Goal: Transaction & Acquisition: Complete application form

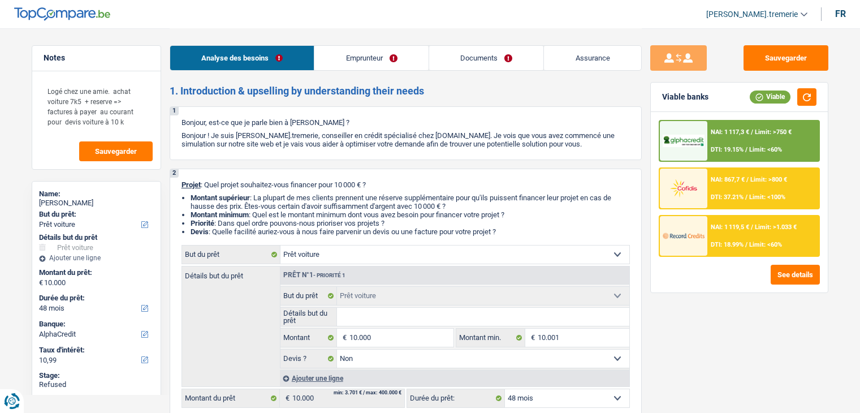
select select "car"
select select "48"
select select "alphacredit"
select select "car"
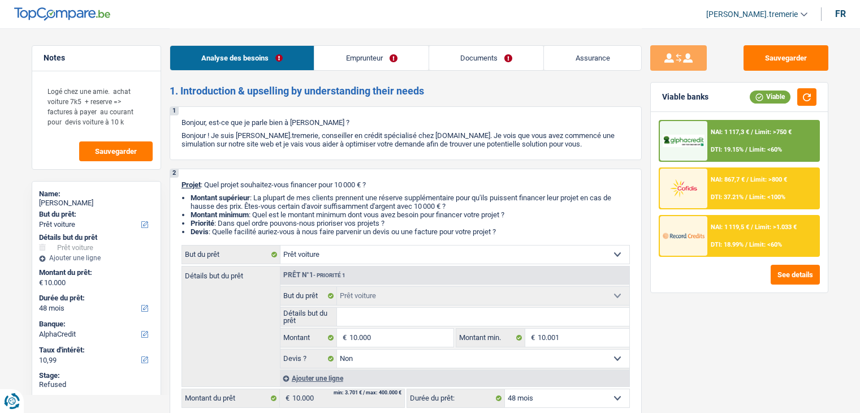
select select "car"
select select "false"
select select "48"
select select "mutuality"
select select "mutualityIndemnity"
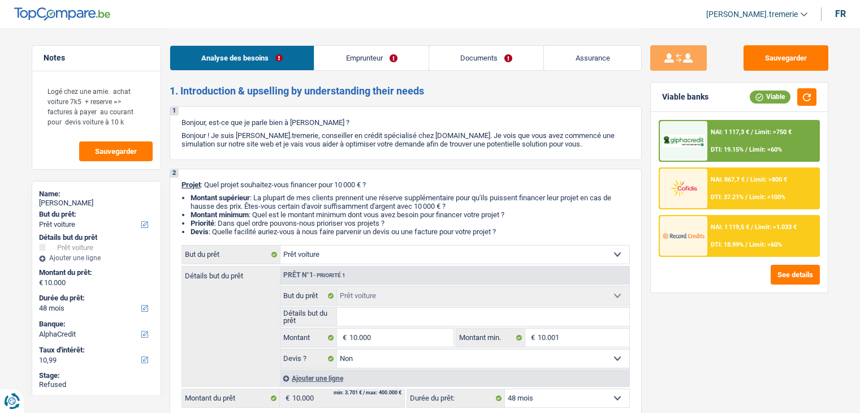
select select "liveWithParents"
select select "car"
select select "false"
select select "48"
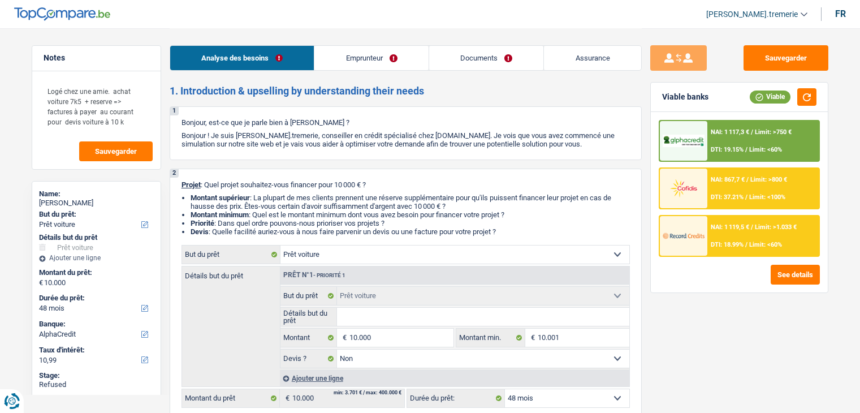
select select "mutuality"
select select "mutualityIndemnity"
select select "partenamut"
select select "BE"
click at [348, 70] on li "Emprunteur" at bounding box center [371, 57] width 115 height 25
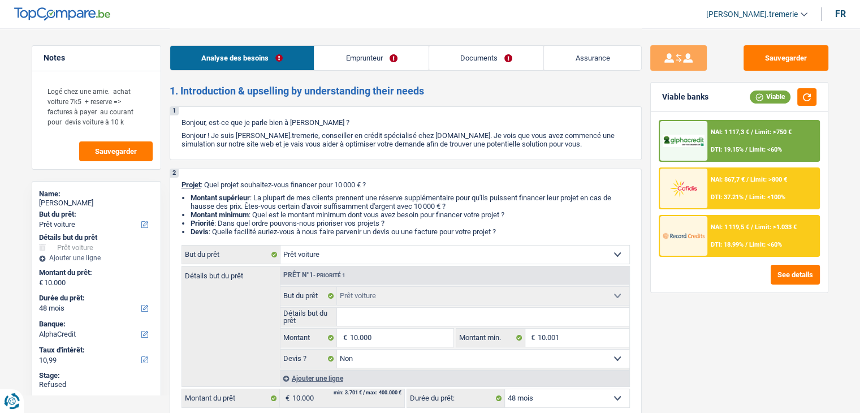
click at [366, 57] on link "Emprunteur" at bounding box center [371, 58] width 114 height 24
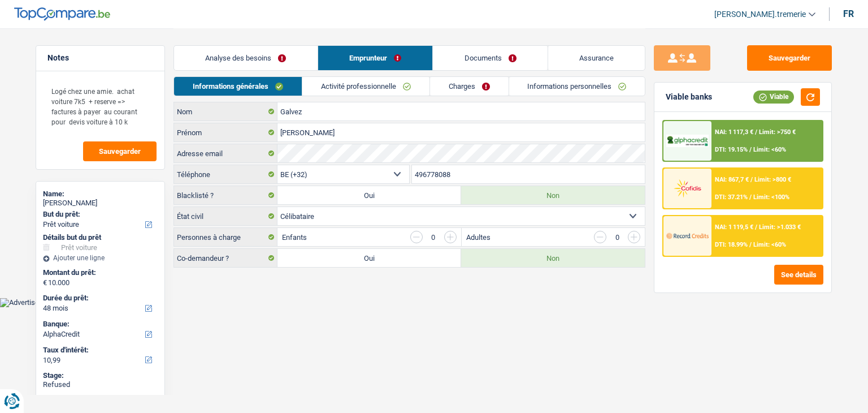
click at [447, 85] on link "Charges" at bounding box center [469, 86] width 79 height 19
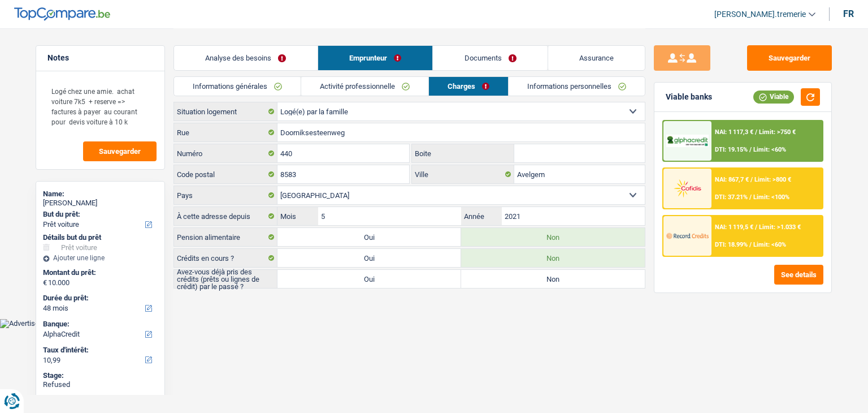
click at [409, 83] on link "Activité professionnelle" at bounding box center [364, 86] width 127 height 19
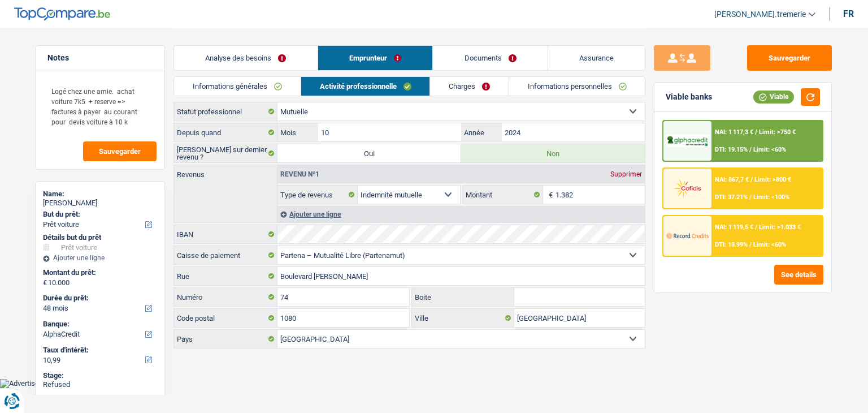
click at [462, 89] on link "Charges" at bounding box center [469, 86] width 79 height 19
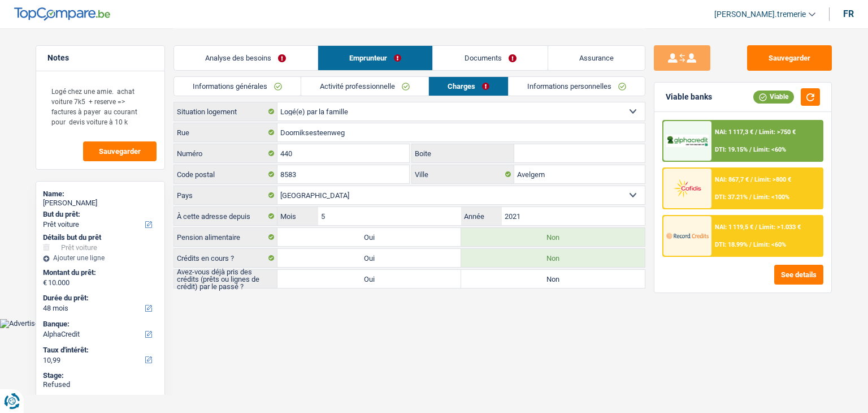
click at [548, 89] on link "Informations personnelles" at bounding box center [577, 86] width 136 height 19
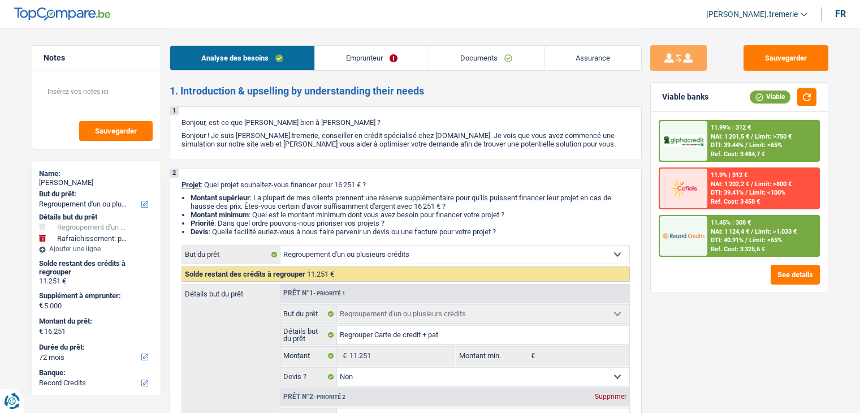
select select "refinancing"
select select "houseOrGarden"
select select "72"
select select "record credits"
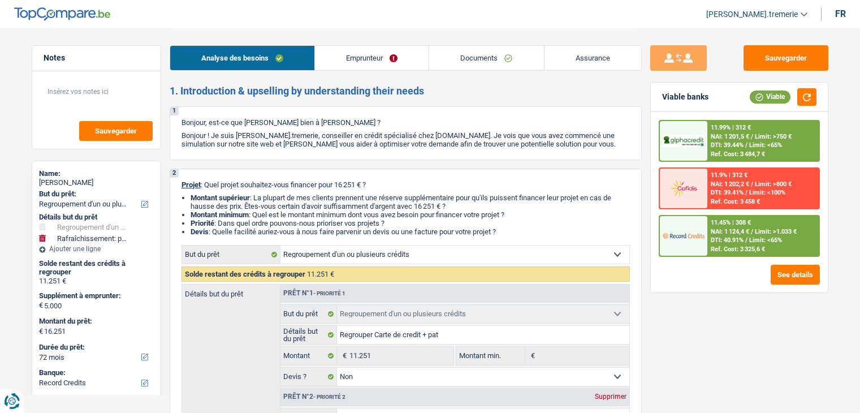
select select "refinancing"
select select "false"
select select "houseOrGarden"
select select "false"
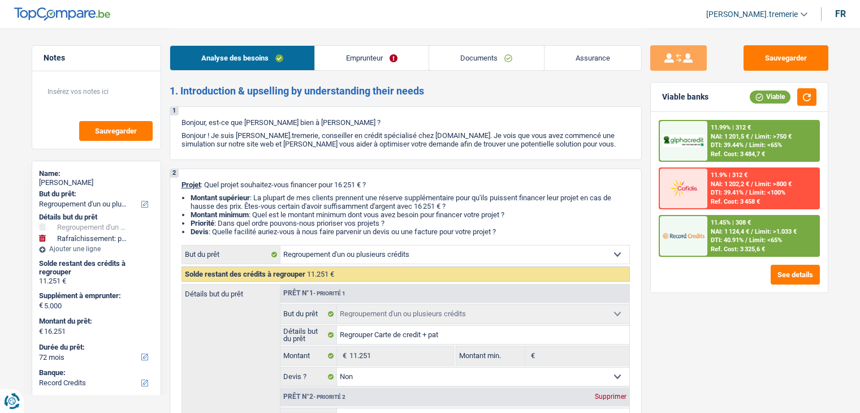
select select "72"
select select "independent"
select select "netSalary"
select select "ownerWithMortgage"
select select "cardOrCredit"
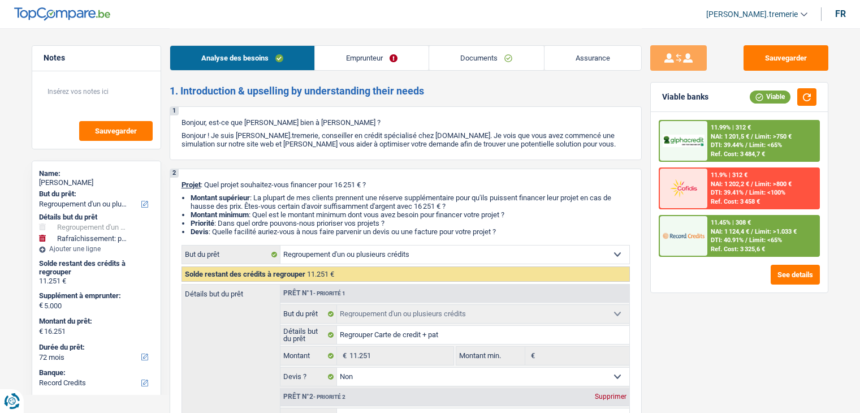
select select "personalLoan"
select select "other"
select select "36"
select select "mortgage"
select select "300"
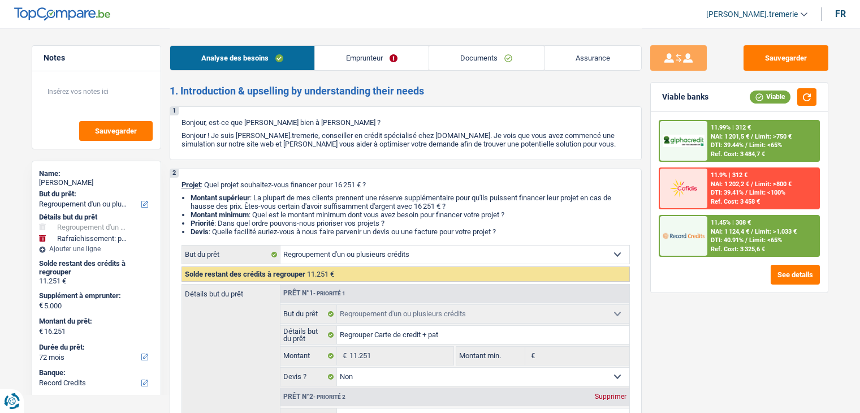
select select "refinancing"
select select "false"
select select "houseOrGarden"
select select "false"
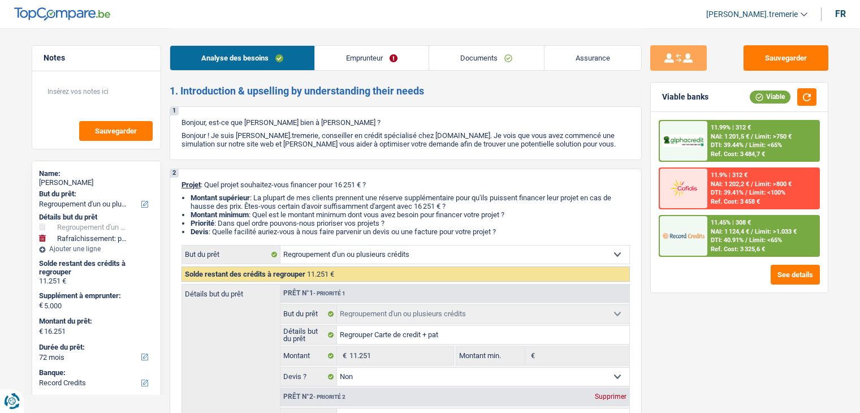
select select "72"
select select "ownerWithMortgage"
select select "BE"
select select "cardOrCredit"
select select "personalLoan"
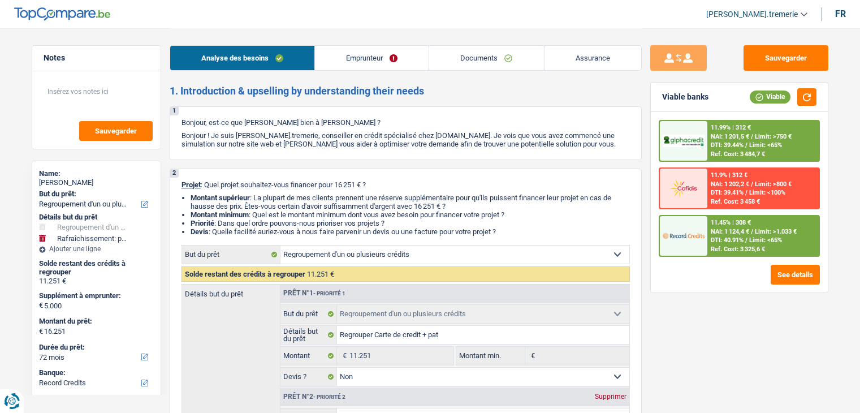
select select "other"
select select "36"
select select "mortgage"
select select "300"
click at [386, 53] on link "Emprunteur" at bounding box center [372, 58] width 114 height 24
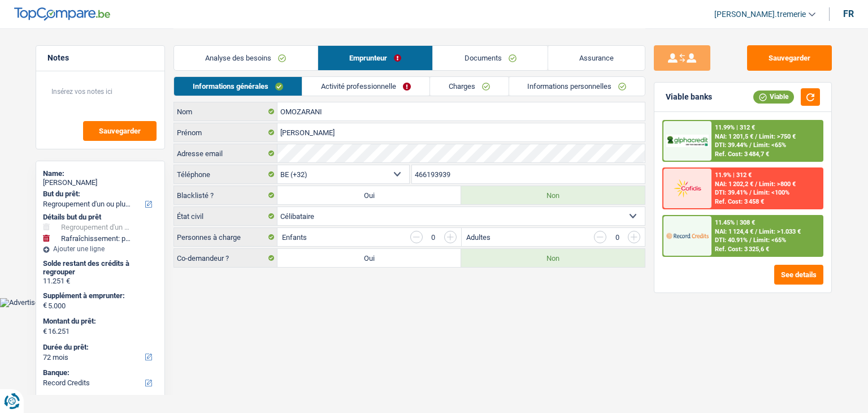
click at [461, 90] on link "Charges" at bounding box center [469, 86] width 79 height 19
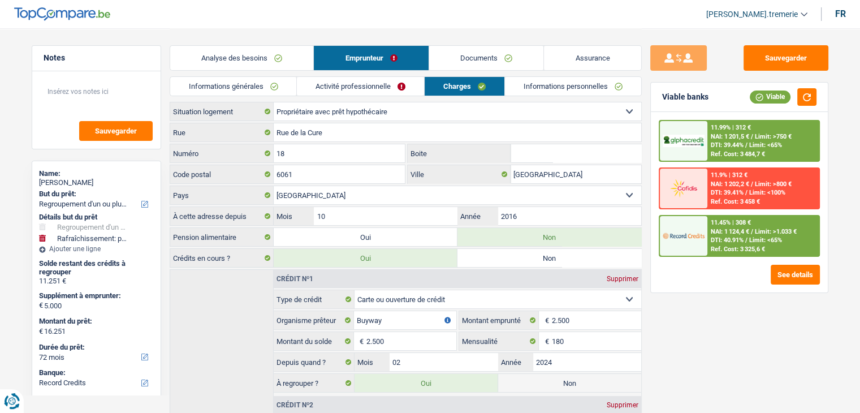
click at [280, 82] on link "Informations générales" at bounding box center [233, 86] width 127 height 19
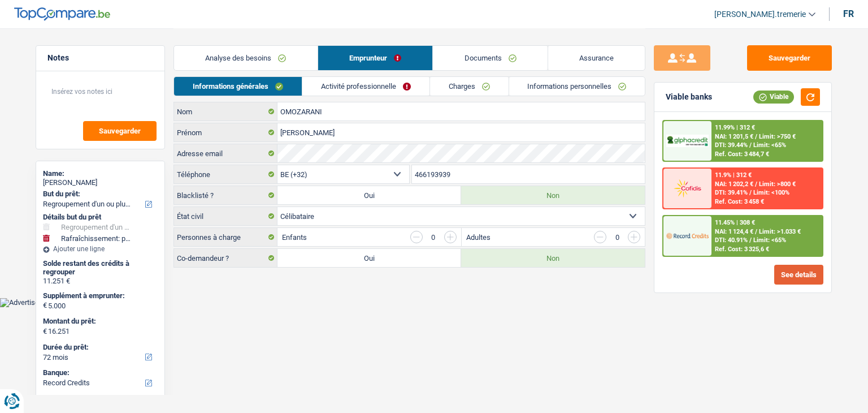
click at [793, 268] on button "See details" at bounding box center [798, 275] width 49 height 20
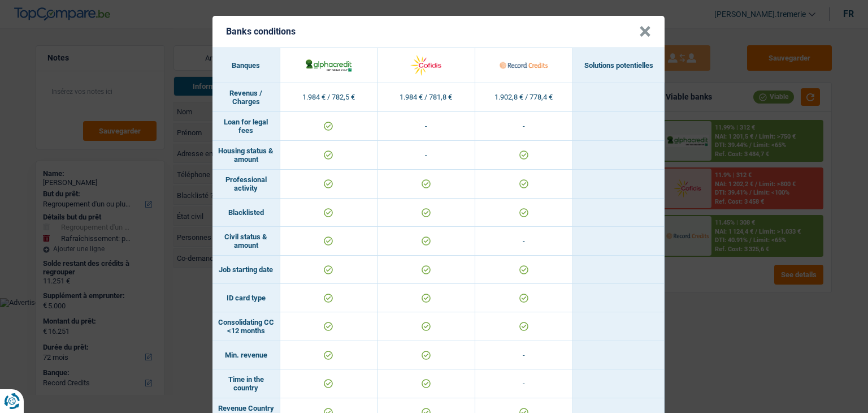
click at [639, 32] on button "×" at bounding box center [645, 31] width 12 height 11
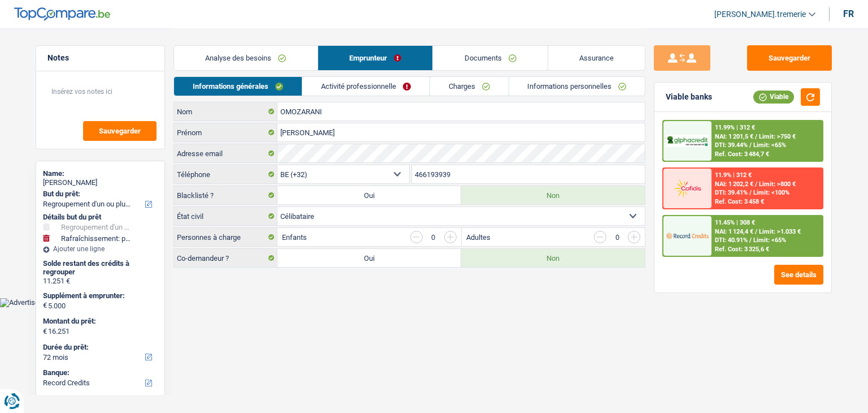
click at [457, 85] on link "Charges" at bounding box center [469, 86] width 79 height 19
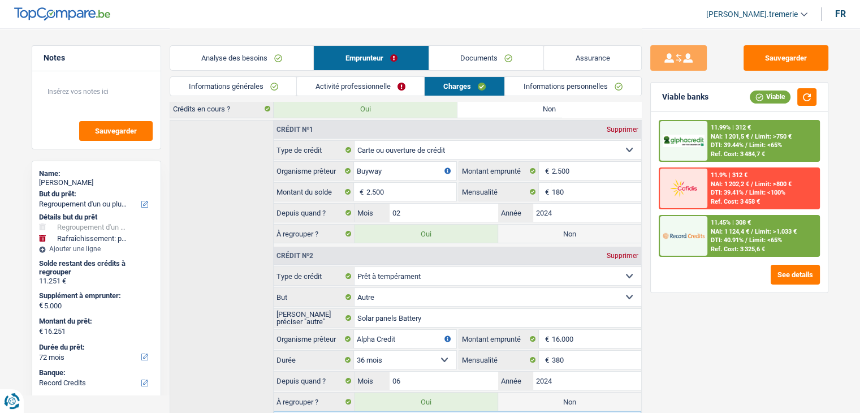
scroll to position [147, 0]
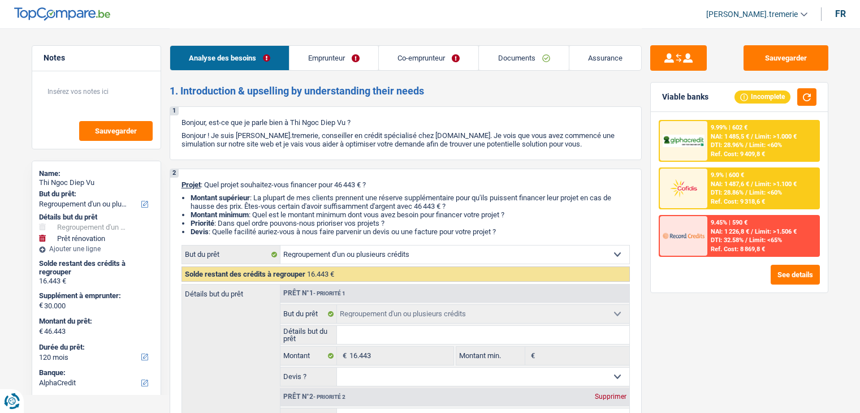
select select "refinancing"
select select "renovation"
select select "120"
select select "alphacredit"
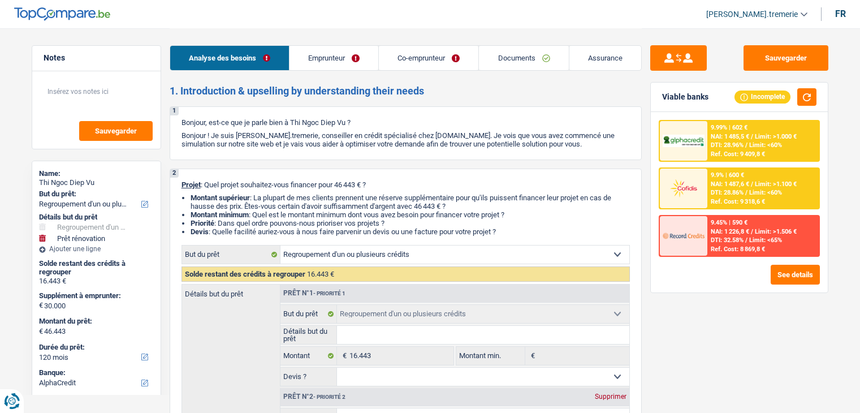
select select "refinancing"
select select "renovation"
select select "120"
select select "independent"
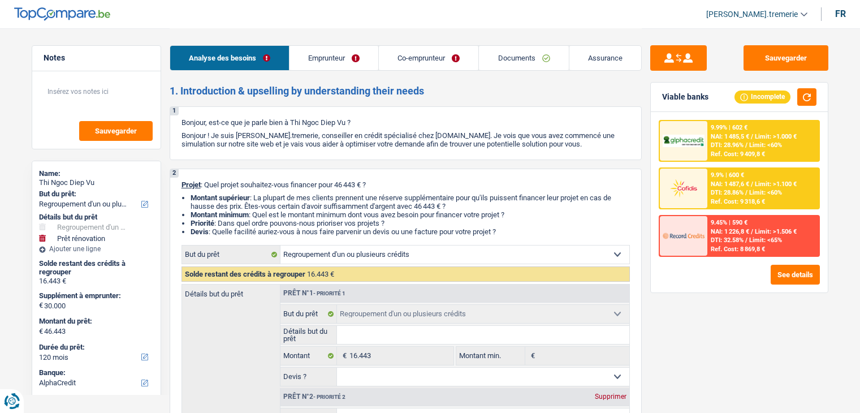
select select "mutuality"
select select "netSalary"
select select "mutualityIndemnity"
select select "ownerWithoutMortgage"
select select "personalLoan"
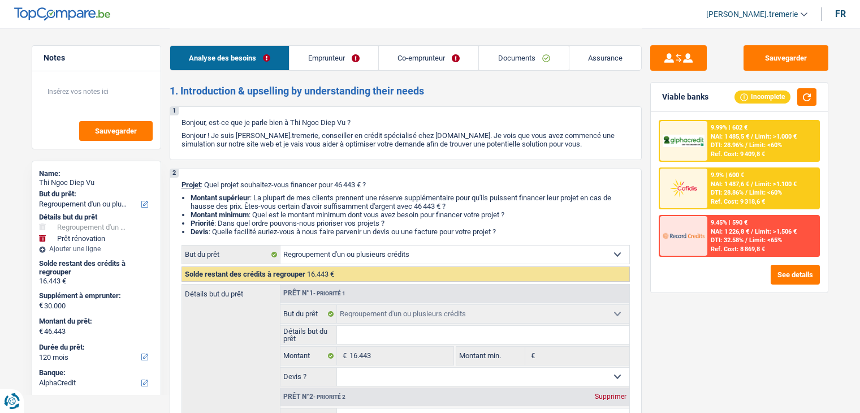
select select "homeFurnishingOrRelocation"
select select "60"
select select "cardOrCredit"
select select "refinancing"
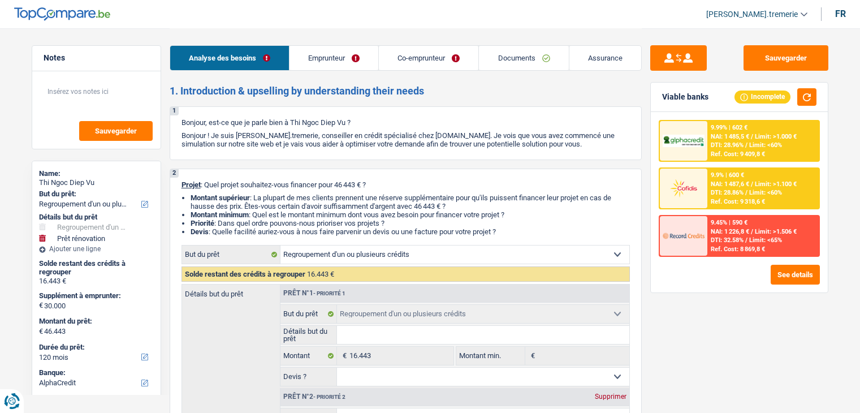
select select "renovation"
select select "120"
click at [519, 54] on link "Documents" at bounding box center [523, 58] width 89 height 24
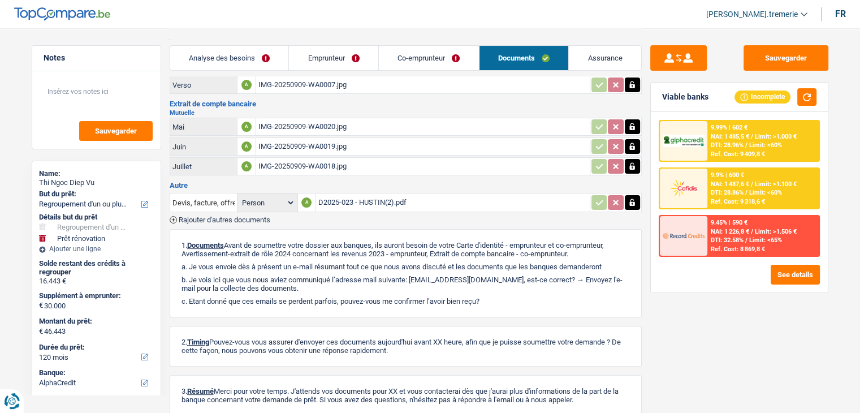
scroll to position [337, 0]
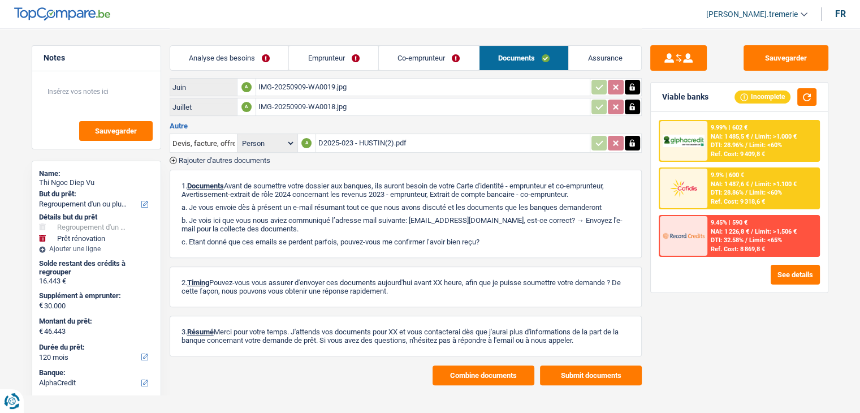
click at [258, 157] on span "Rajouter d'autres documents" at bounding box center [225, 160] width 92 height 7
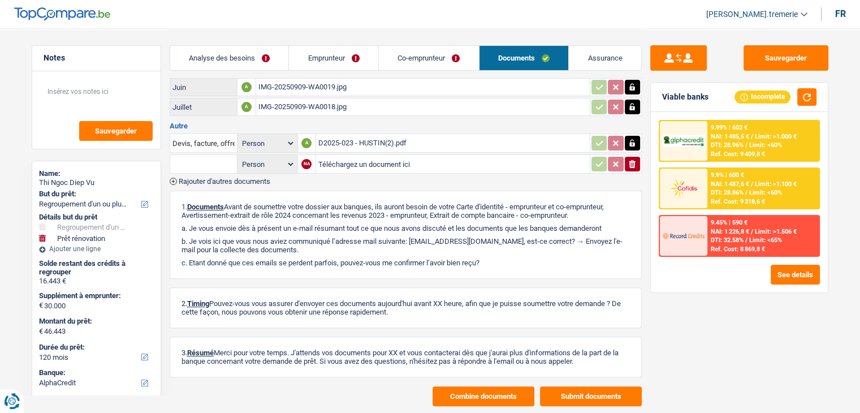
click at [346, 155] on input "Téléchargez un document ici" at bounding box center [452, 163] width 269 height 17
type input "C:\fakepath\WhatsApp Image 2025-09-11 à 08.30.54_80a21074.jpg"
click at [233, 177] on span "Rajouter d'autres documents" at bounding box center [225, 180] width 92 height 7
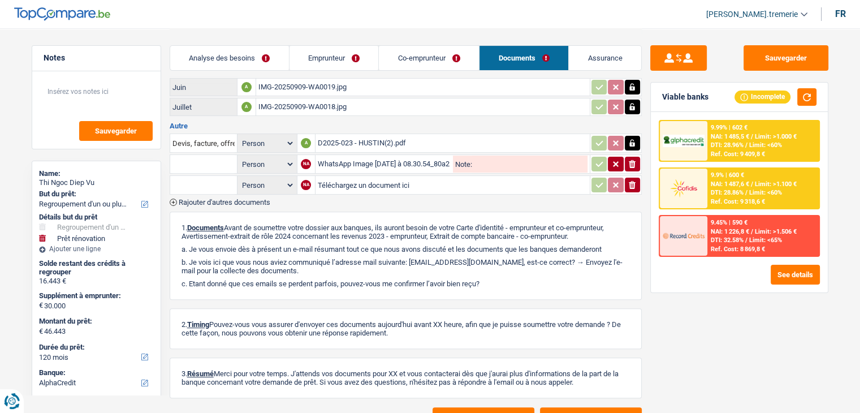
click at [353, 176] on input "Téléchargez un document ici" at bounding box center [453, 184] width 270 height 17
type input "C:\fakepath\WhatsApp Image 2025-09-11 à 08.30.53_137622b0.jpg"
click at [240, 198] on span "Rajouter d'autres documents" at bounding box center [225, 201] width 92 height 7
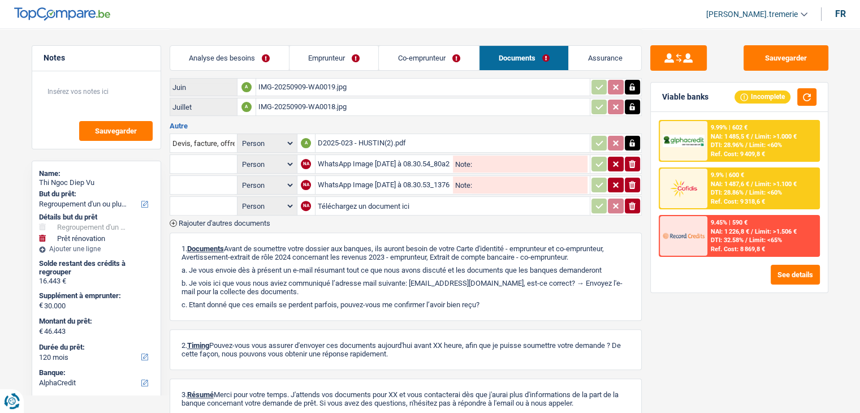
click at [344, 197] on input "Téléchargez un document ici" at bounding box center [453, 205] width 270 height 17
type input "C:\fakepath\WhatsApp Image 2025-09-11 à 08.30.53_023a92cc.jpg"
click at [235, 219] on span "Rajouter d'autres documents" at bounding box center [225, 222] width 92 height 7
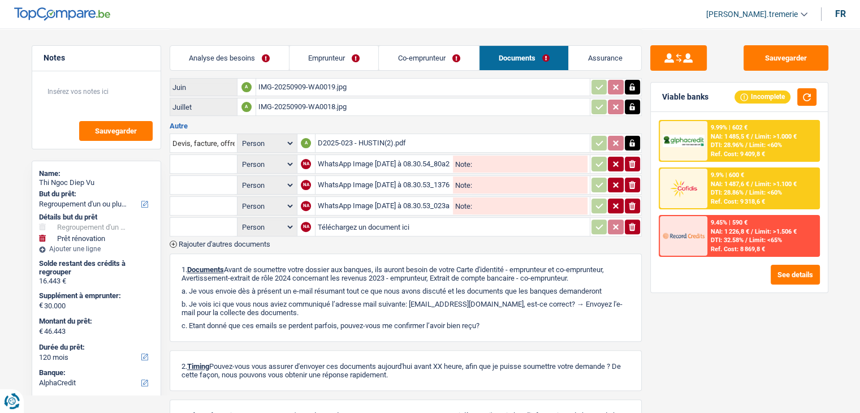
click at [350, 218] on input "Téléchargez un document ici" at bounding box center [453, 226] width 270 height 17
type input "C:\fakepath\WhatsApp Image 2025-09-11 à 08.30.53_2dad41cd.jpg"
click at [207, 161] on input "text" at bounding box center [203, 164] width 62 height 18
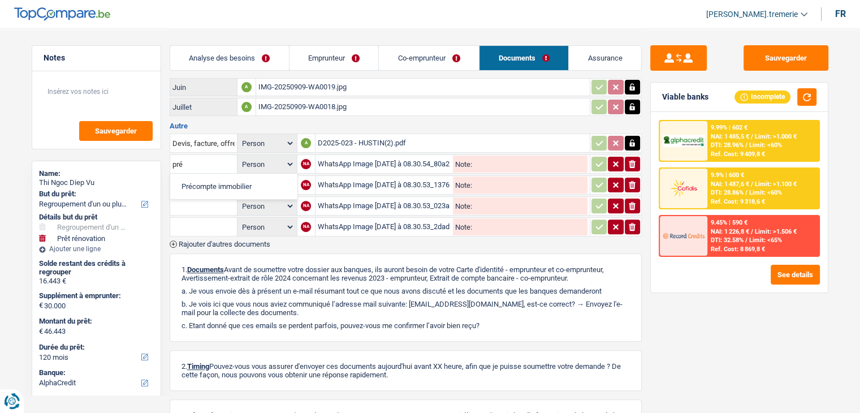
click at [207, 179] on li "Précompte immobilier" at bounding box center [234, 186] width 116 height 14
type input "Précompte immobilier"
click at [201, 176] on input "text" at bounding box center [203, 185] width 62 height 18
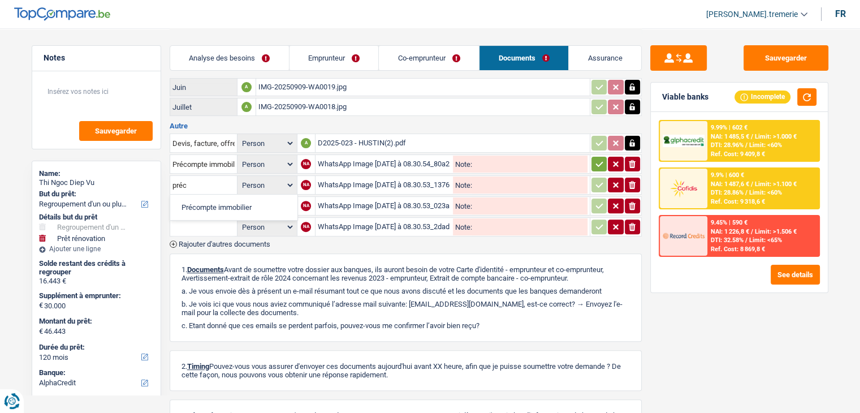
click at [201, 200] on li "Précompte immobilier" at bounding box center [234, 207] width 116 height 14
type input "Précompte immobilier"
click at [201, 197] on input "text" at bounding box center [203, 206] width 62 height 18
type input "^"
click at [219, 221] on li "Précompte immobilier" at bounding box center [234, 228] width 116 height 14
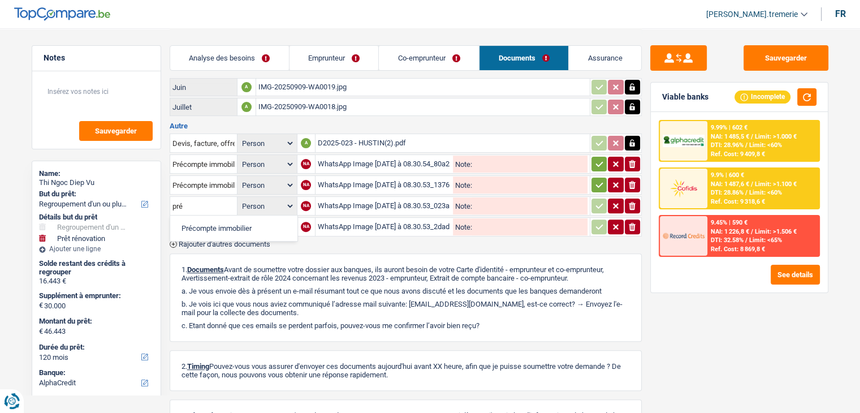
type input "Précompte immobilier"
click at [208, 218] on input "text" at bounding box center [203, 227] width 62 height 18
click at [209, 242] on li "Précompte immobilier" at bounding box center [234, 249] width 116 height 14
type input "Précompte immobilier"
click at [592, 157] on button "button" at bounding box center [598, 164] width 15 height 15
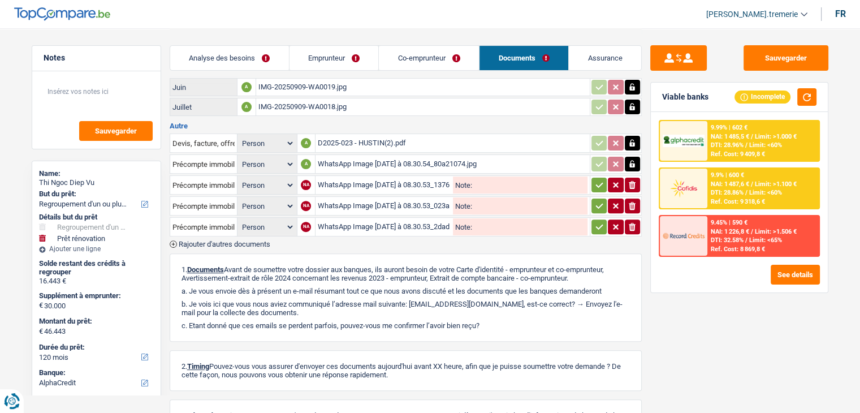
click at [594, 177] on button "button" at bounding box center [598, 184] width 15 height 15
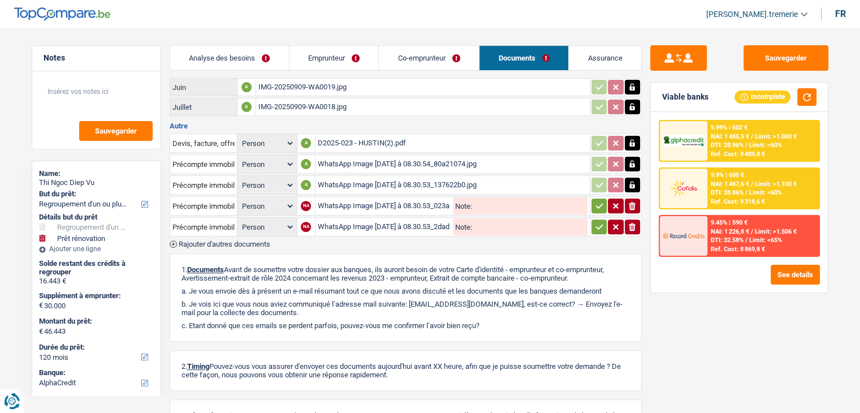
click at [600, 200] on icon "button" at bounding box center [599, 205] width 9 height 11
click at [599, 221] on icon "button" at bounding box center [599, 226] width 9 height 11
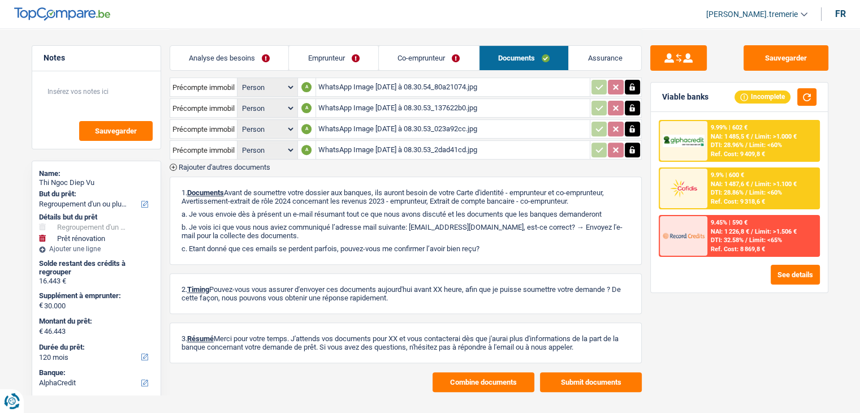
scroll to position [418, 0]
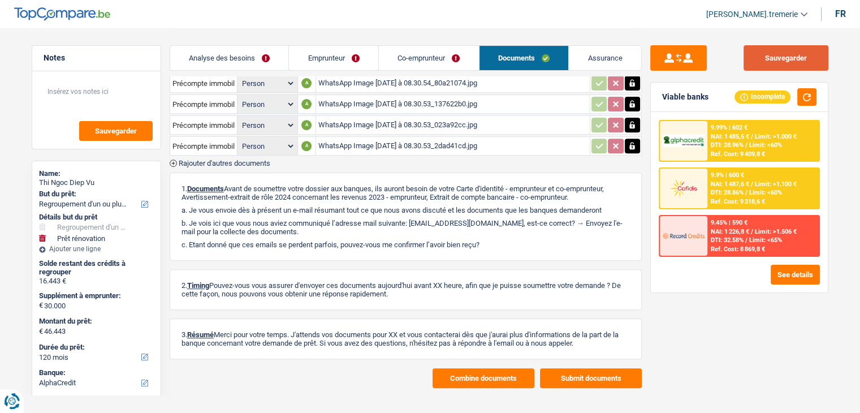
click at [781, 57] on button "Sauvegarder" at bounding box center [785, 57] width 85 height 25
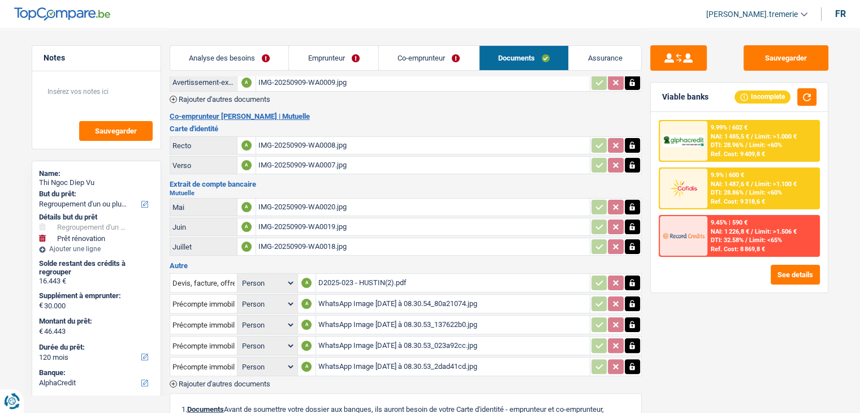
scroll to position [172, 0]
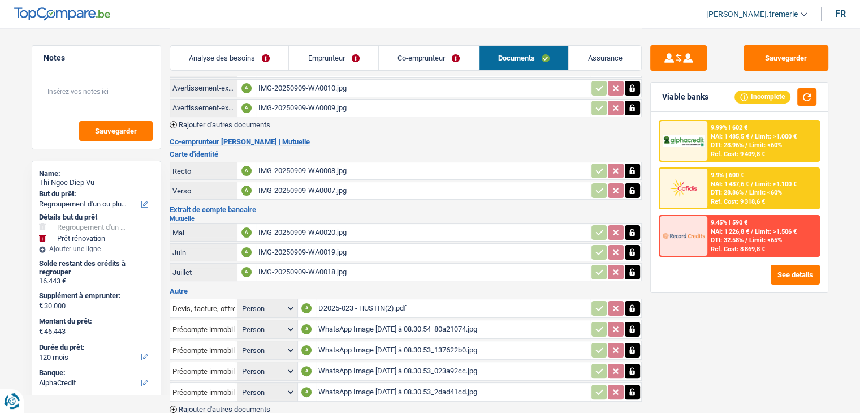
click at [289, 263] on div "IMG-20250909-WA0018.jpg" at bounding box center [422, 271] width 329 height 17
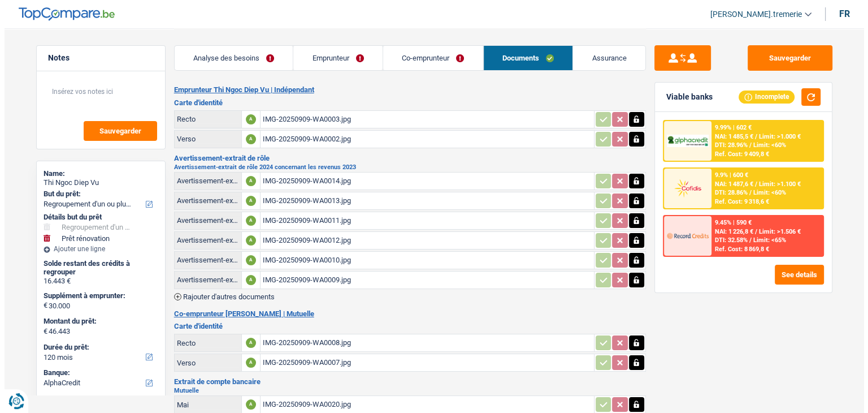
scroll to position [418, 0]
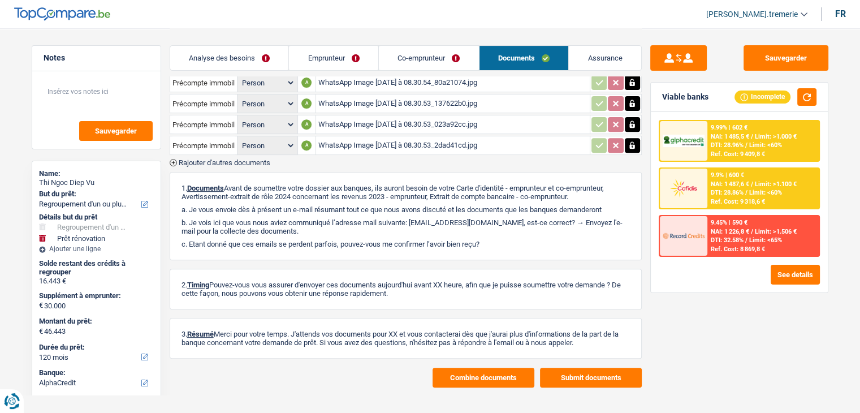
click at [555, 367] on button "Submit documents" at bounding box center [591, 377] width 102 height 20
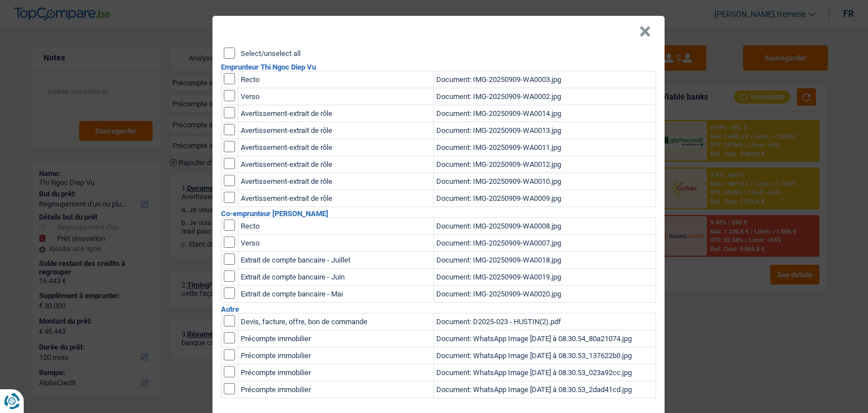
scroll to position [0, 0]
click at [224, 115] on input "checkbox" at bounding box center [229, 112] width 11 height 11
checkbox input "true"
click at [224, 132] on input "checkbox" at bounding box center [229, 129] width 11 height 11
checkbox input "true"
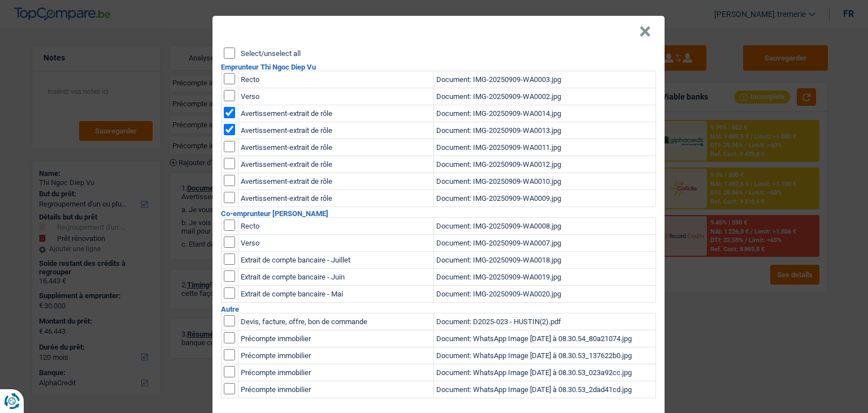
click at [226, 146] on input "checkbox" at bounding box center [229, 146] width 11 height 11
checkbox input "true"
click at [225, 166] on input "checkbox" at bounding box center [229, 163] width 11 height 11
checkbox input "true"
click at [225, 183] on input "checkbox" at bounding box center [229, 180] width 11 height 11
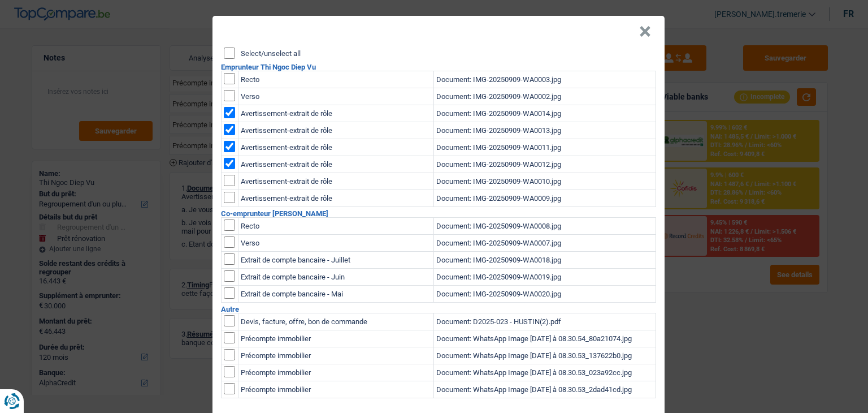
checkbox input "true"
click at [224, 202] on input "checkbox" at bounding box center [229, 197] width 11 height 11
checkbox input "true"
click at [224, 291] on input "checkbox" at bounding box center [229, 292] width 11 height 11
click at [224, 290] on input "checkbox" at bounding box center [229, 292] width 11 height 11
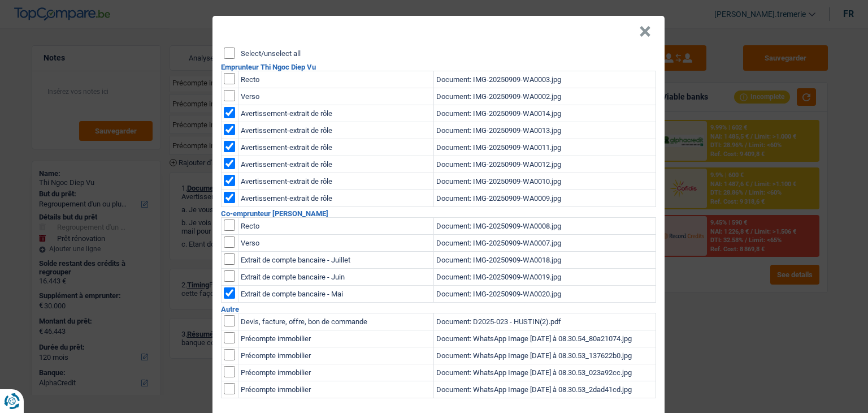
checkbox input "false"
click at [226, 255] on input "checkbox" at bounding box center [229, 258] width 11 height 11
checkbox input "true"
click at [224, 335] on input "checkbox" at bounding box center [229, 337] width 11 height 11
checkbox input "true"
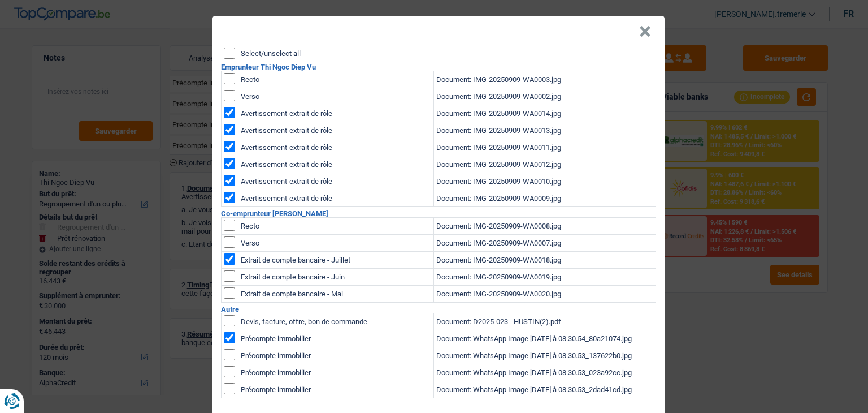
click at [224, 349] on input "checkbox" at bounding box center [229, 354] width 11 height 11
checkbox input "true"
click at [224, 371] on input "checkbox" at bounding box center [229, 371] width 11 height 11
checkbox input "true"
click at [224, 388] on input "checkbox" at bounding box center [229, 388] width 11 height 11
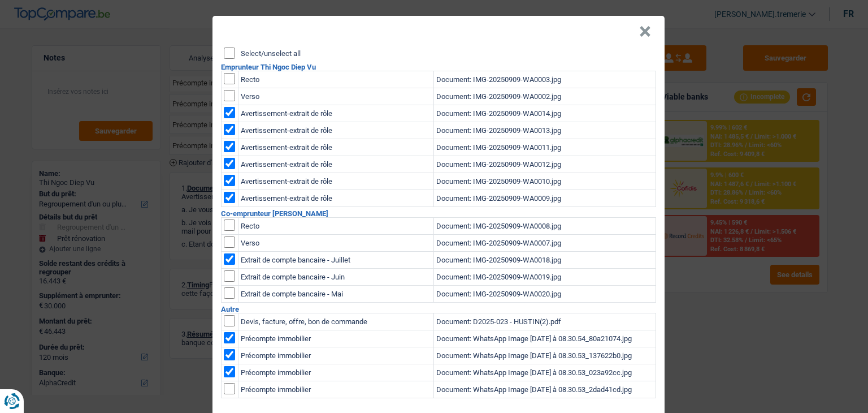
checkbox input "true"
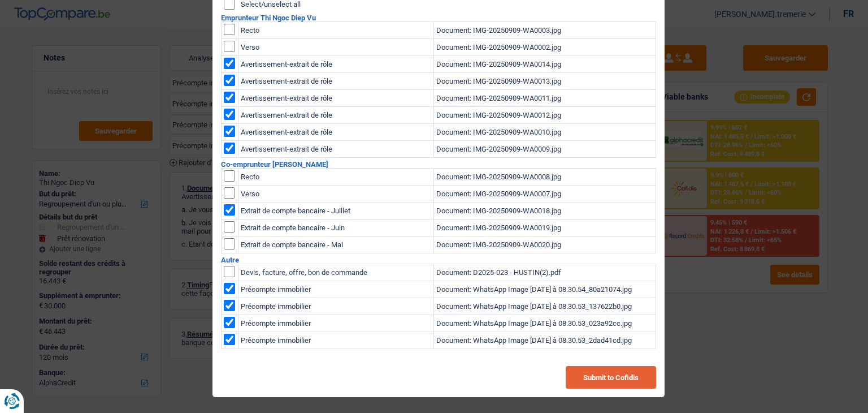
click at [566, 371] on button "Submit to Cofidis" at bounding box center [611, 377] width 90 height 23
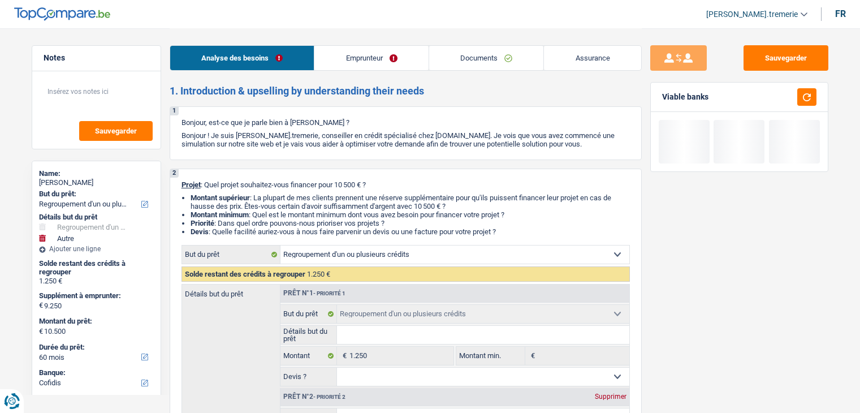
select select "refinancing"
select select "other"
select select "60"
select select "cofidis"
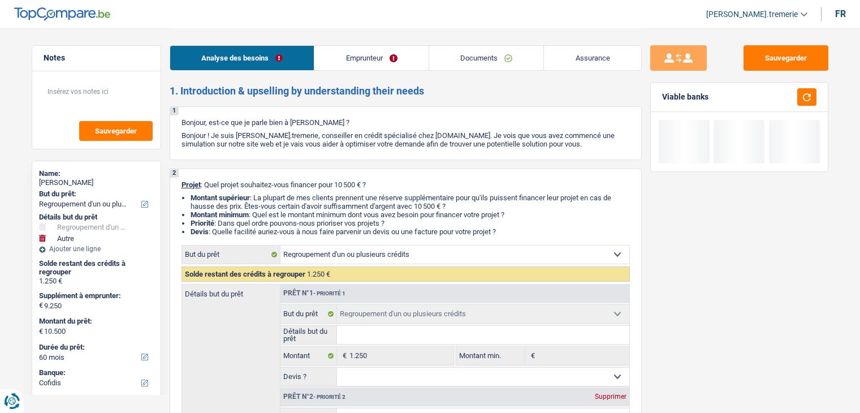
select select "refinancing"
select select "other"
select select "false"
select select "60"
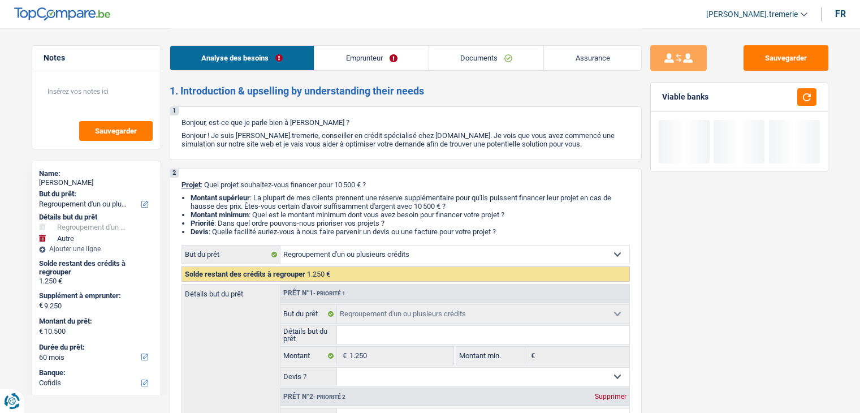
select select "mutuality"
select select "mutualityIndemnity"
select select "familyAllowances"
select select "liveWithParents"
select select "cardOrCredit"
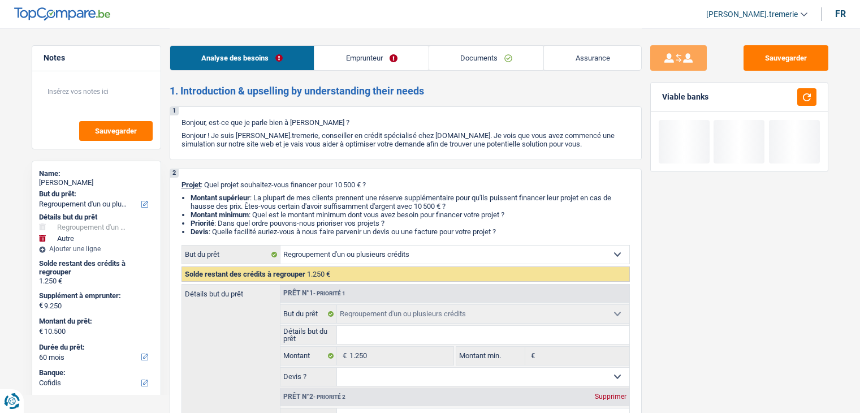
select select "refinancing"
select select "other"
select select "false"
select select "60"
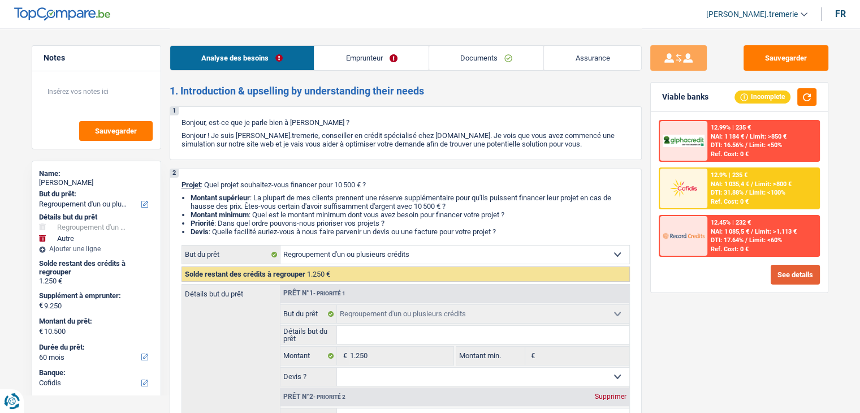
click at [782, 272] on button "See details" at bounding box center [794, 275] width 49 height 20
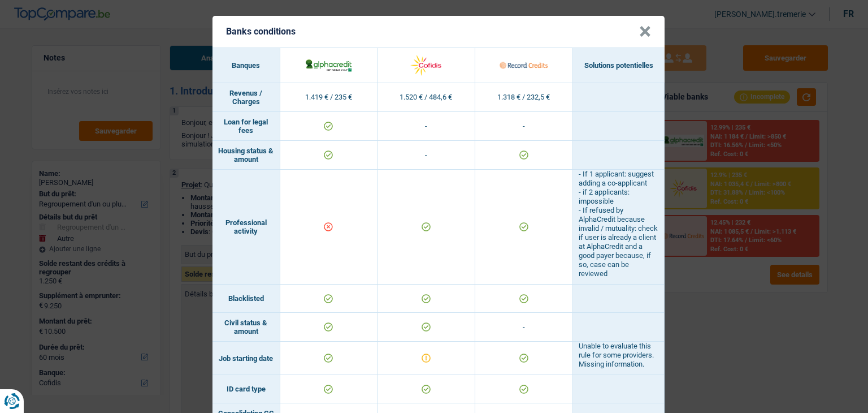
click at [639, 30] on button "×" at bounding box center [645, 31] width 12 height 11
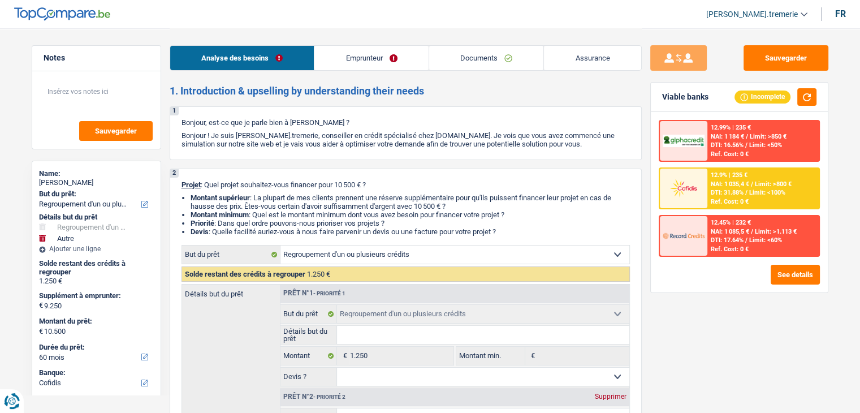
click at [369, 64] on link "Emprunteur" at bounding box center [371, 58] width 114 height 24
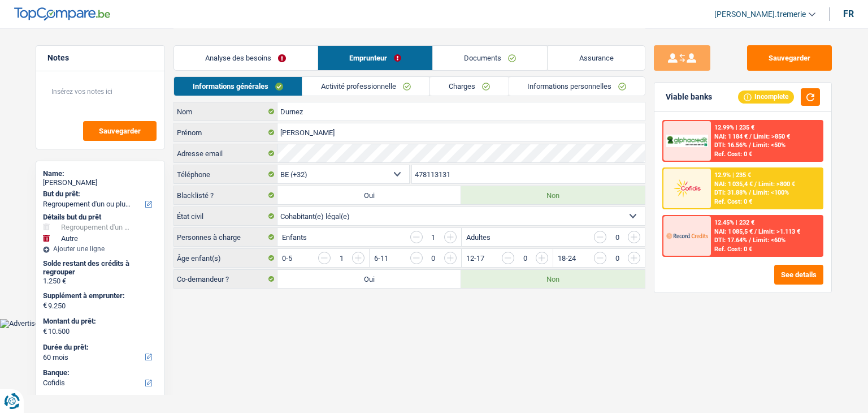
click at [492, 86] on link "Charges" at bounding box center [469, 86] width 79 height 19
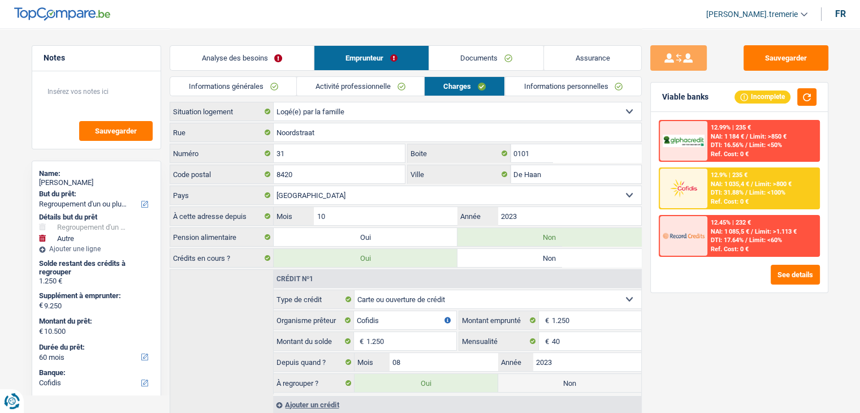
scroll to position [36, 0]
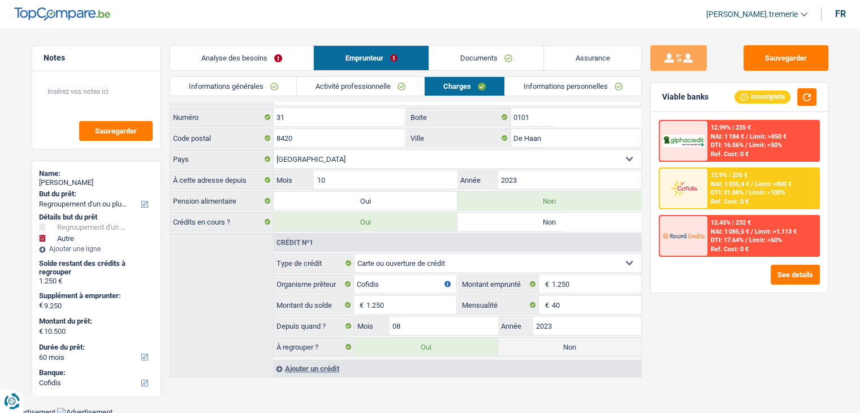
click at [294, 61] on link "Analyse des besoins" at bounding box center [242, 58] width 144 height 24
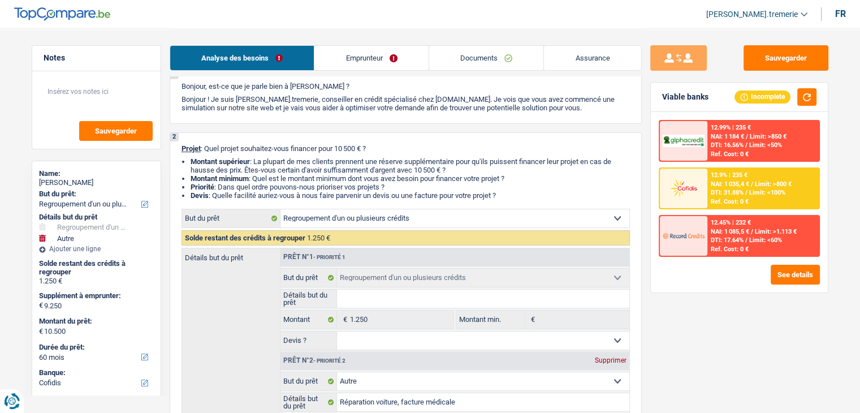
click at [373, 62] on link "Emprunteur" at bounding box center [371, 58] width 114 height 24
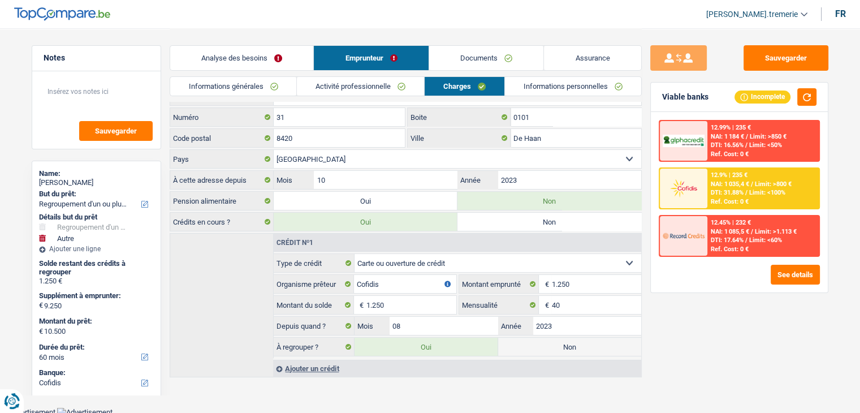
click at [354, 90] on link "Activité professionnelle" at bounding box center [360, 86] width 127 height 19
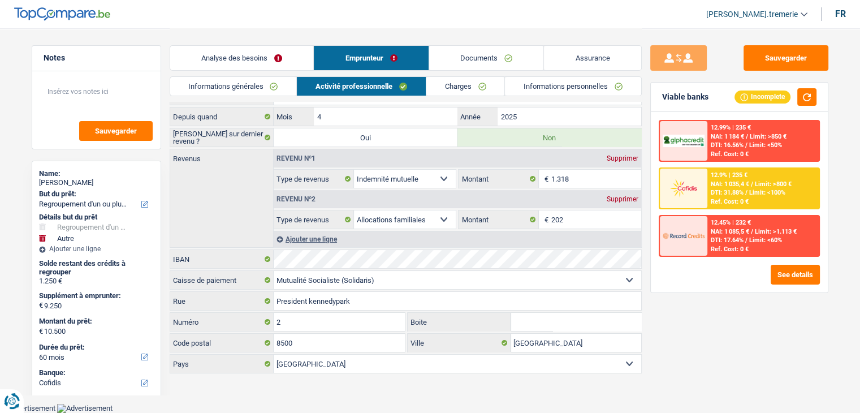
scroll to position [12, 0]
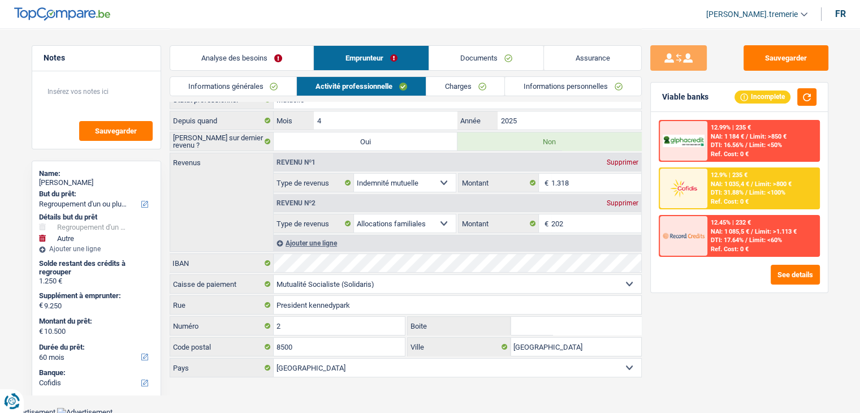
click at [264, 86] on link "Informations générales" at bounding box center [233, 86] width 127 height 19
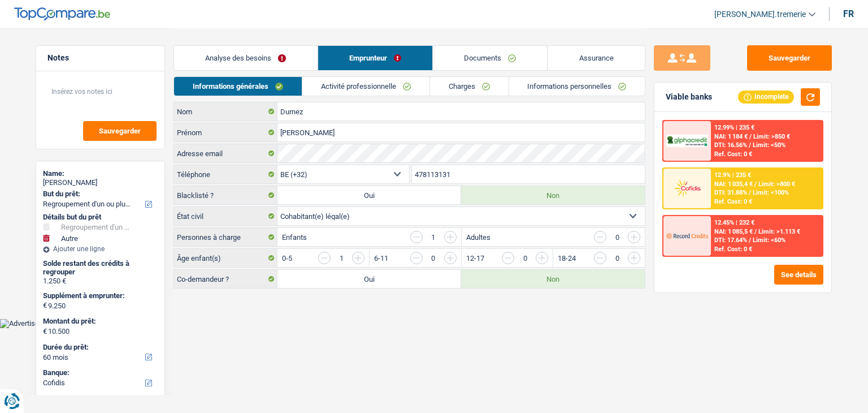
click at [280, 62] on link "Analyse des besoins" at bounding box center [246, 58] width 144 height 24
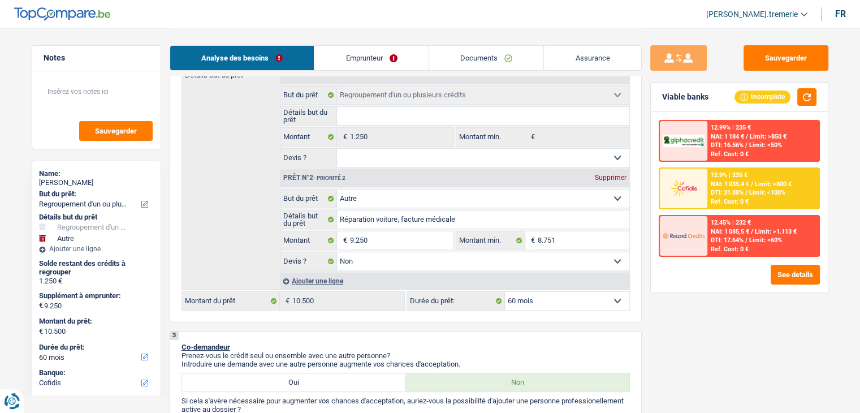
scroll to position [219, 0]
click at [350, 236] on input "9.250" at bounding box center [400, 240] width 103 height 18
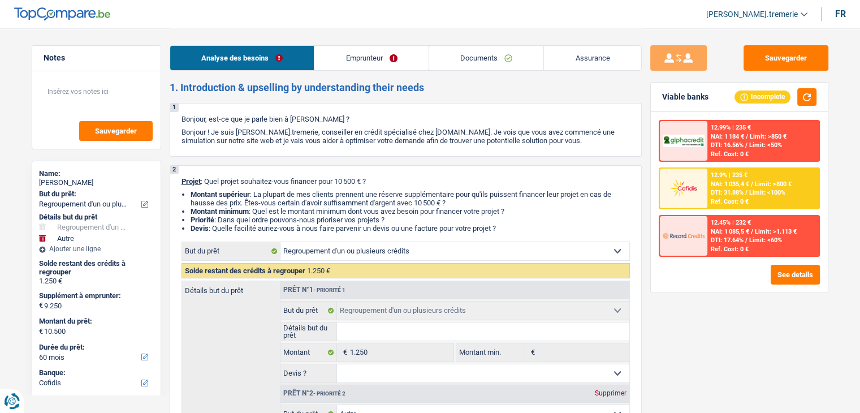
scroll to position [0, 0]
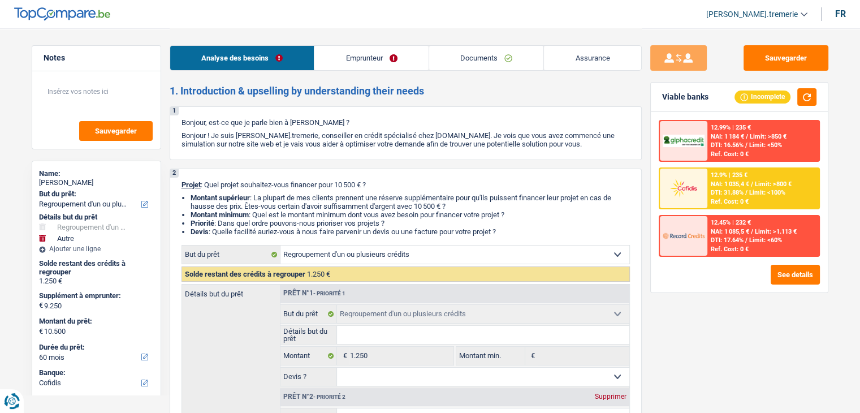
click at [400, 61] on link "Emprunteur" at bounding box center [371, 58] width 114 height 24
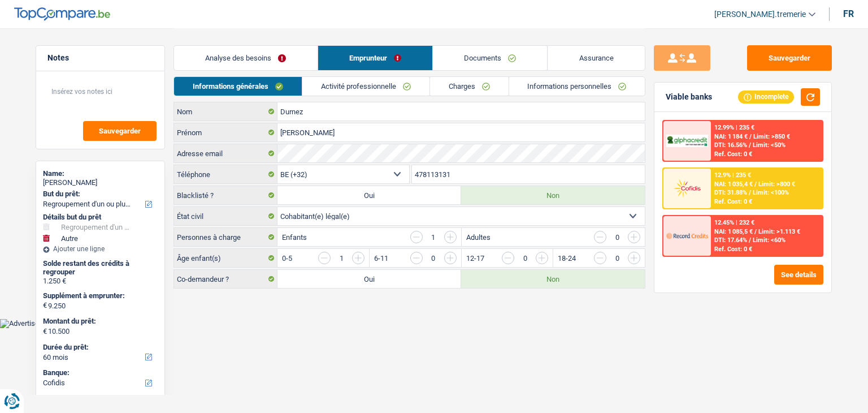
click at [477, 88] on link "Charges" at bounding box center [469, 86] width 79 height 19
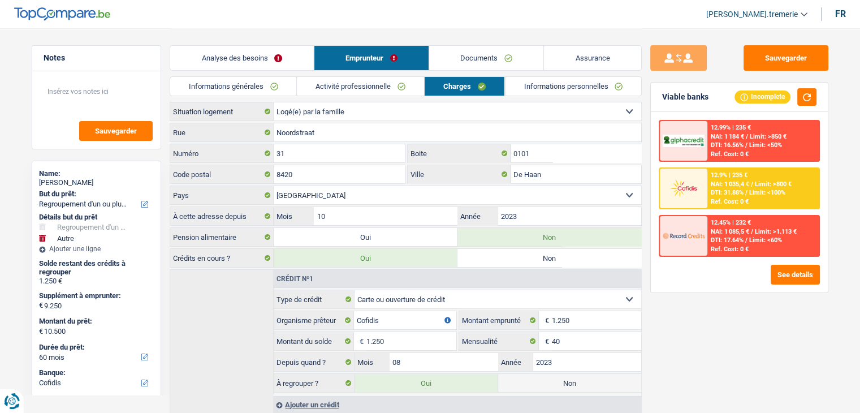
scroll to position [36, 0]
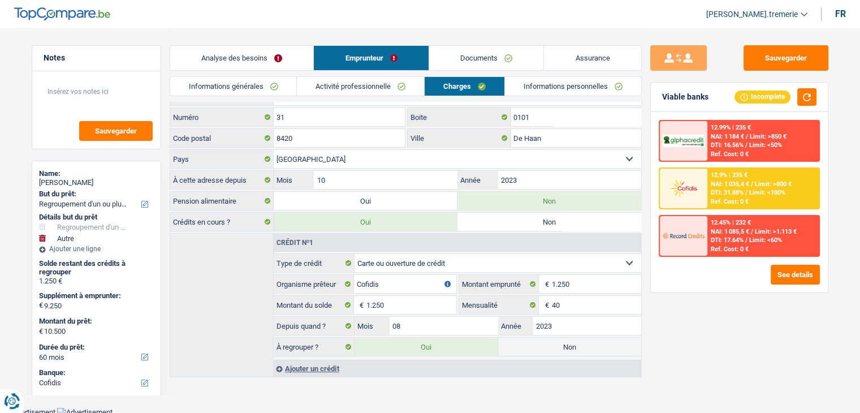
click at [269, 44] on div "Analyse des besoins Emprunteur Documents Assurance" at bounding box center [406, 52] width 472 height 48
click at [267, 52] on link "Analyse des besoins" at bounding box center [242, 58] width 144 height 24
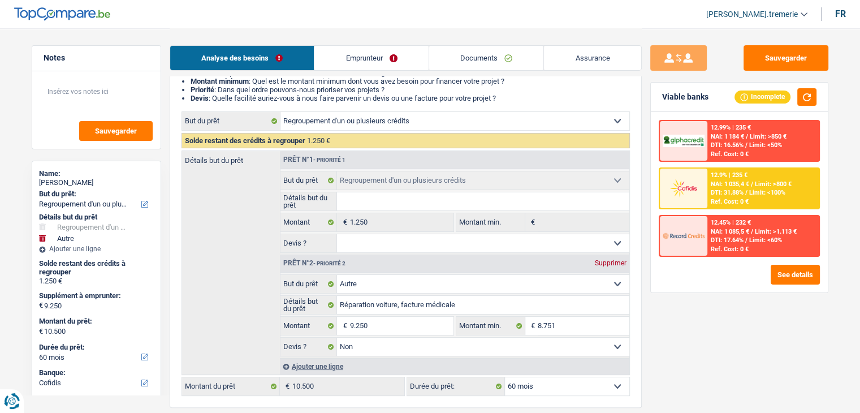
scroll to position [133, 0]
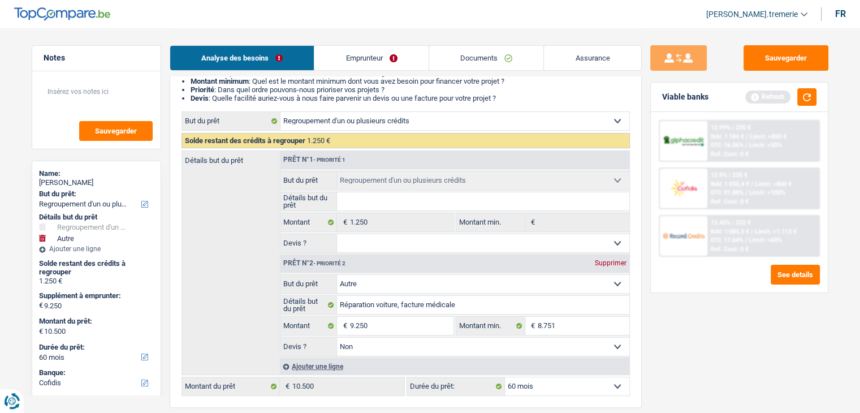
click at [537, 323] on span "€" at bounding box center [531, 326] width 12 height 18
click at [545, 323] on input "8.751" at bounding box center [584, 326] width 92 height 18
click at [367, 328] on input "9.250" at bounding box center [400, 326] width 103 height 18
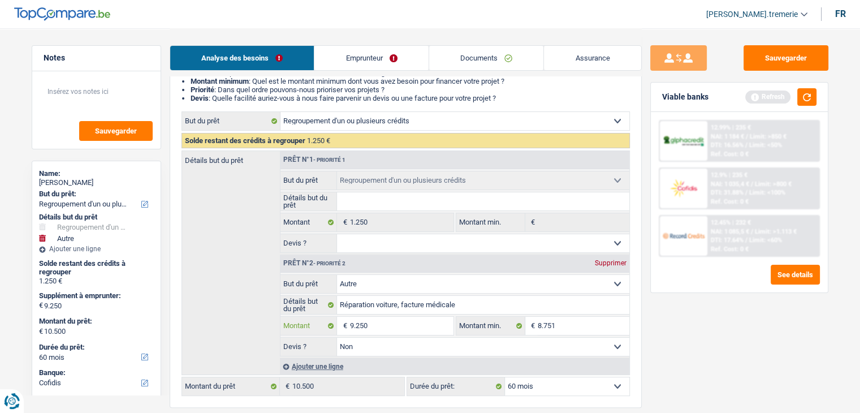
click at [367, 328] on input "9.250" at bounding box center [400, 326] width 103 height 18
paste input "8.751"
type input "8.751"
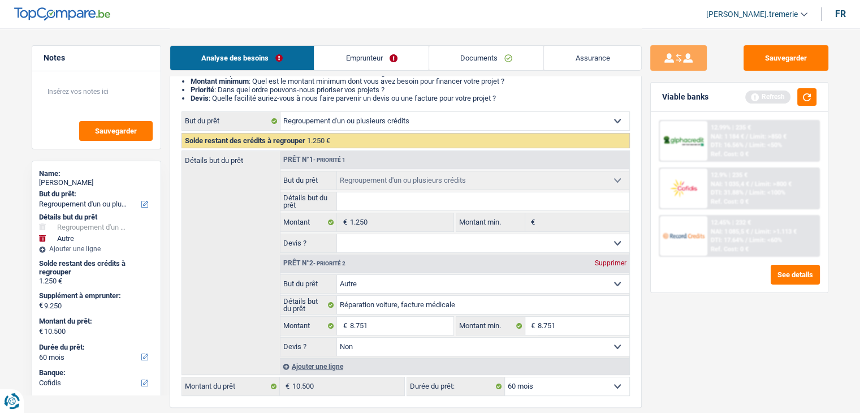
type input "8.751"
type input "10.001"
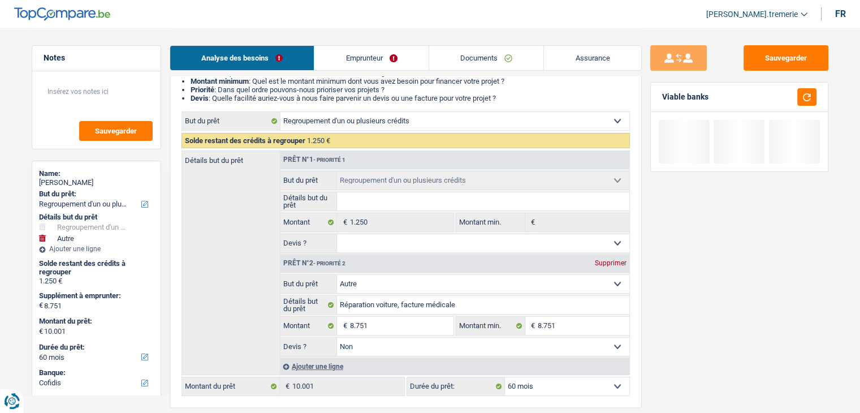
click at [676, 337] on div "Sauvegarder Viable banks" at bounding box center [739, 219] width 195 height 349
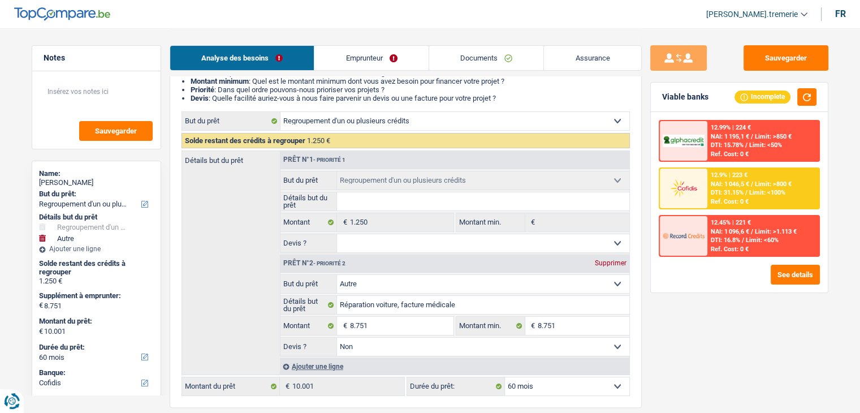
click at [348, 322] on span "€" at bounding box center [343, 326] width 12 height 18
click at [355, 321] on input "8.751" at bounding box center [400, 326] width 103 height 18
type input "6"
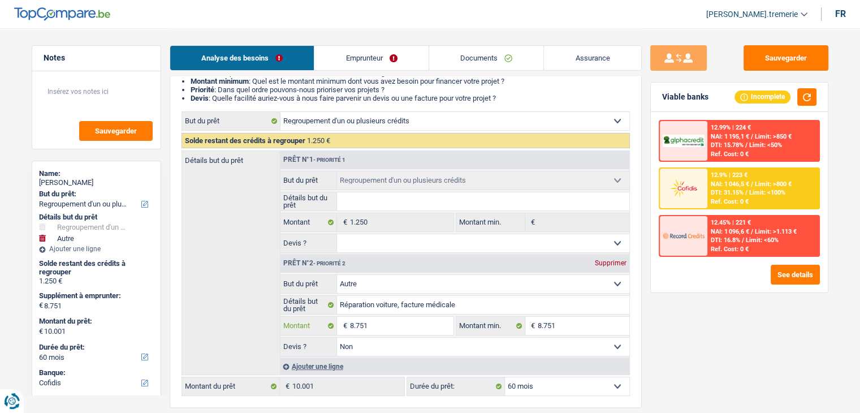
type input "6"
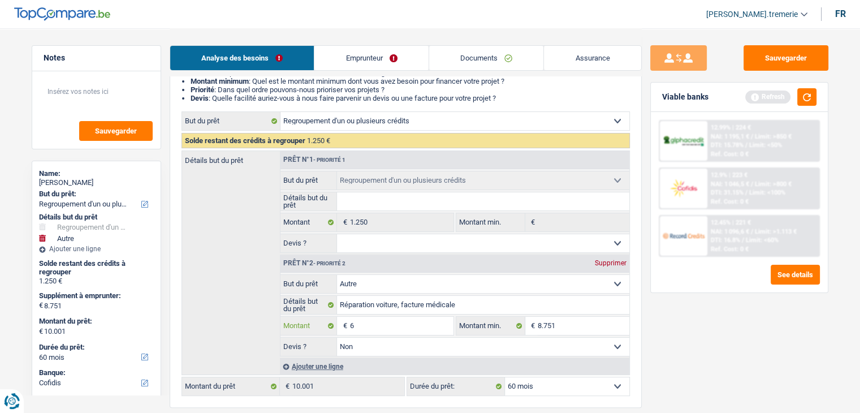
type input "62"
type input "625"
type input "6.251"
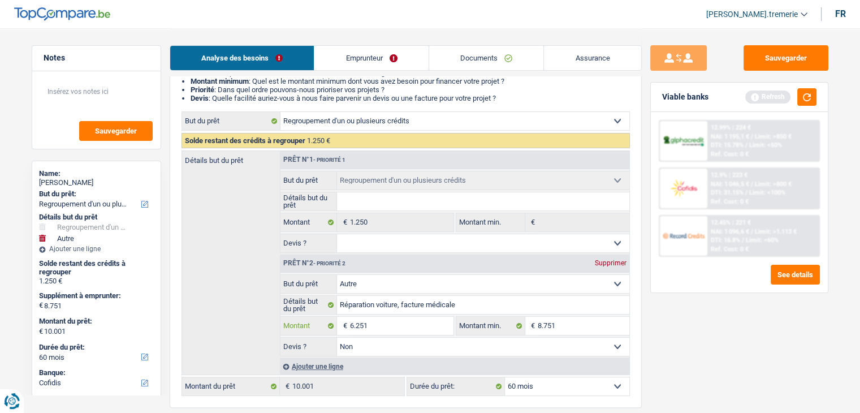
type input "6.251"
type input "7.501"
select select "48"
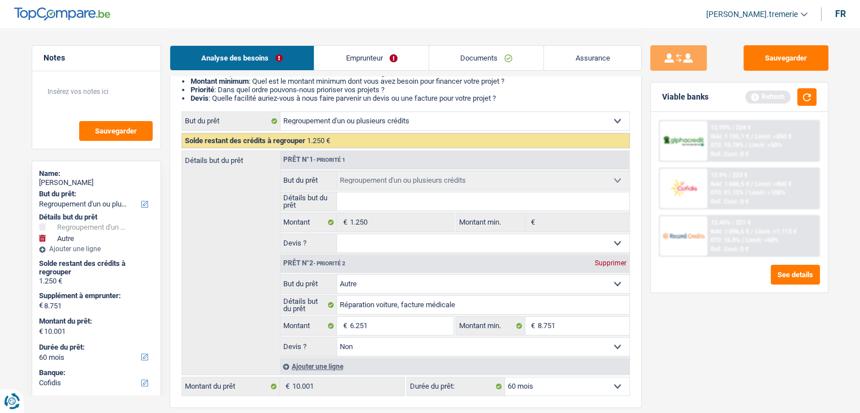
type input "7.501"
select select "48"
type input "7.501"
select select "48"
click at [566, 379] on select "12 mois 18 mois 24 mois 30 mois 36 mois 42 mois 48 mois 60 mois Sélectionner un…" at bounding box center [567, 386] width 124 height 18
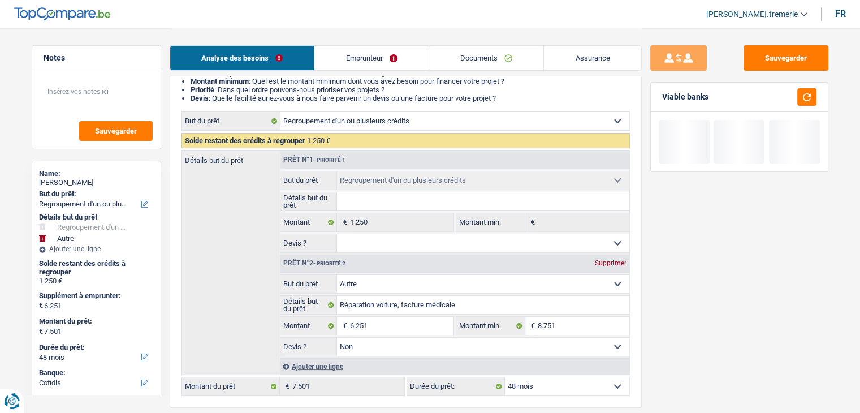
click at [719, 290] on div "Sauvegarder Viable banks" at bounding box center [739, 219] width 195 height 349
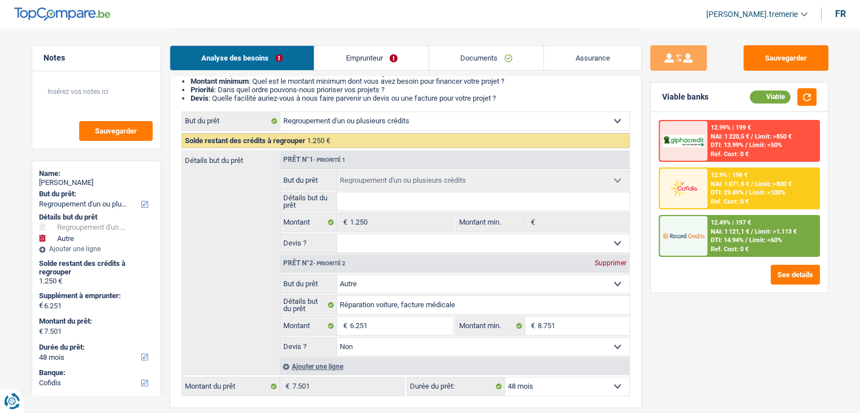
click at [704, 223] on div at bounding box center [683, 236] width 47 height 40
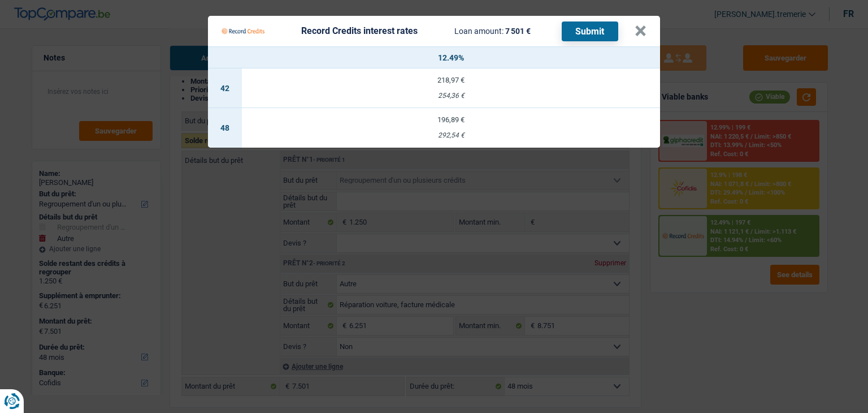
click at [518, 141] on td "196,89 € 292,54 €" at bounding box center [451, 128] width 418 height 40
select select "record credits"
type input "12,49"
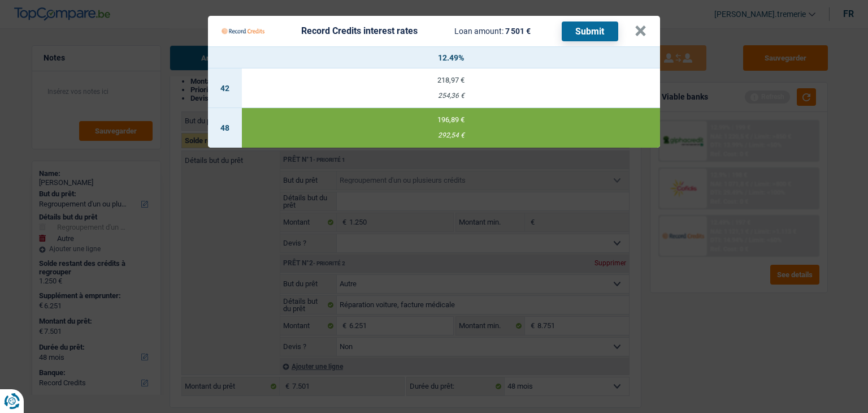
click at [592, 32] on button "Submit" at bounding box center [590, 31] width 57 height 20
click at [544, 33] on div "Record Credits interest rates Loan amount: 7 501 € Submit" at bounding box center [420, 30] width 397 height 21
click at [646, 28] on button "×" at bounding box center [641, 30] width 12 height 11
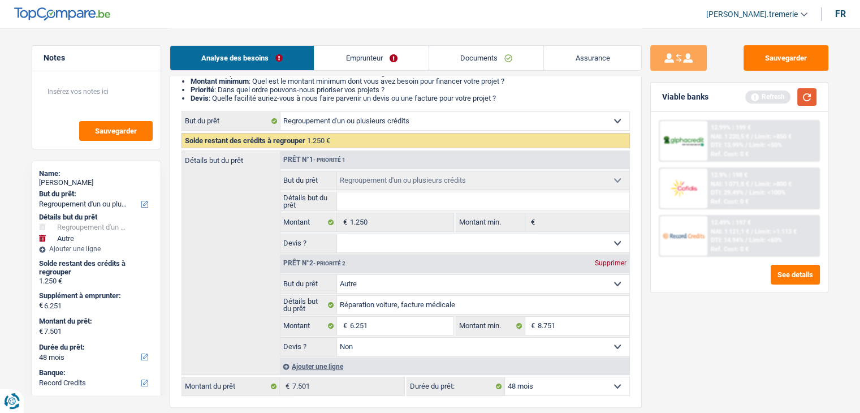
click at [807, 89] on button "button" at bounding box center [806, 97] width 19 height 18
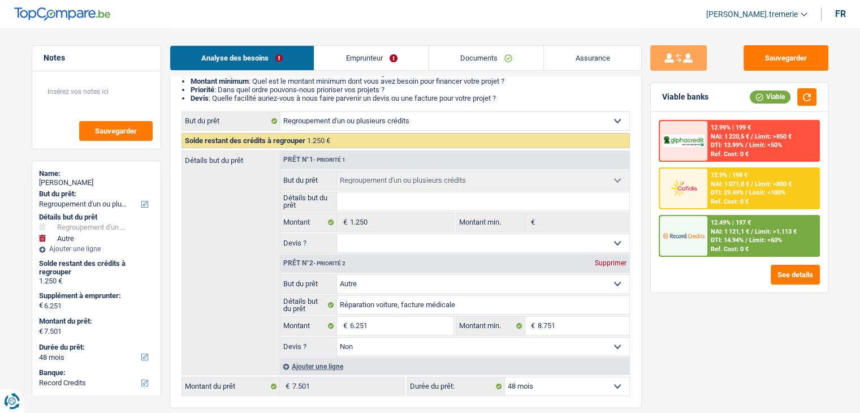
click at [736, 236] on span "DTI: 14.94%" at bounding box center [727, 239] width 33 height 7
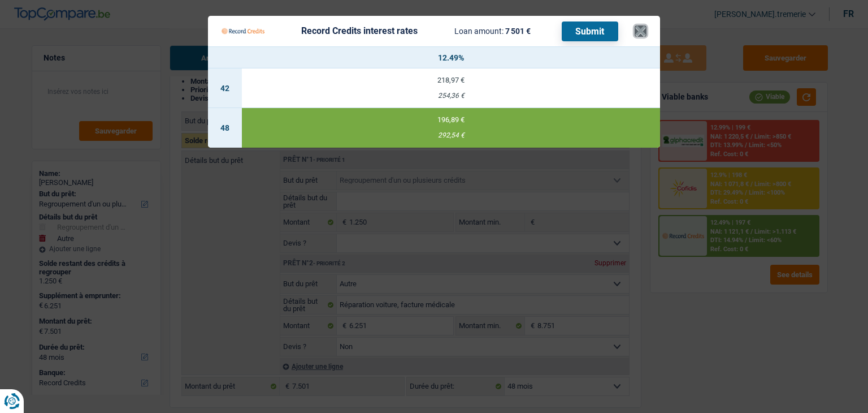
click at [638, 29] on button "×" at bounding box center [641, 30] width 12 height 11
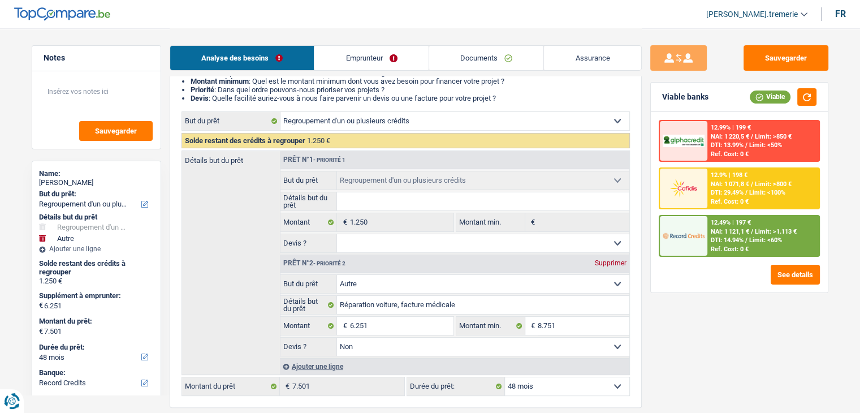
click at [453, 57] on link "Documents" at bounding box center [486, 58] width 115 height 24
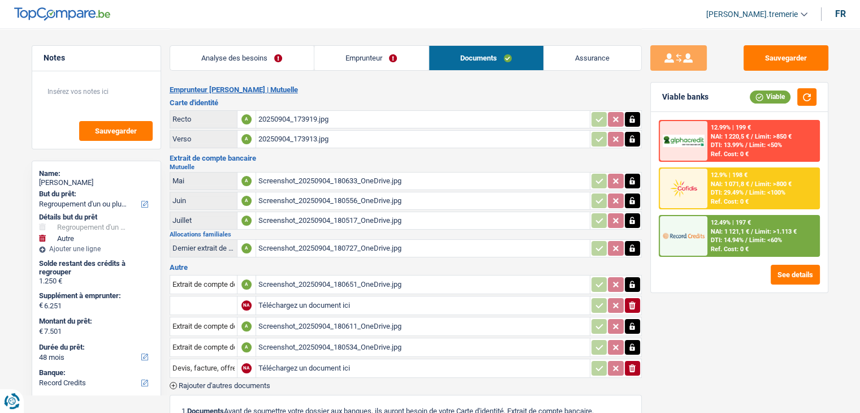
scroll to position [0, 0]
click at [306, 134] on div "20250904_173913.jpg" at bounding box center [422, 139] width 329 height 17
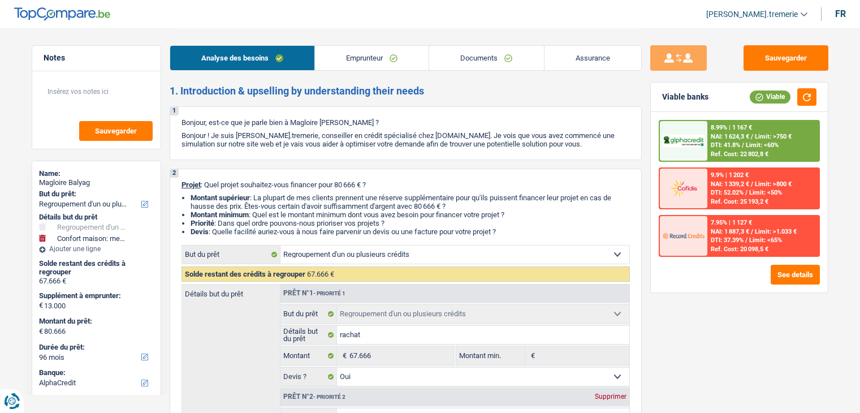
select select "refinancing"
select select "household"
select select "96"
select select "alphacredit"
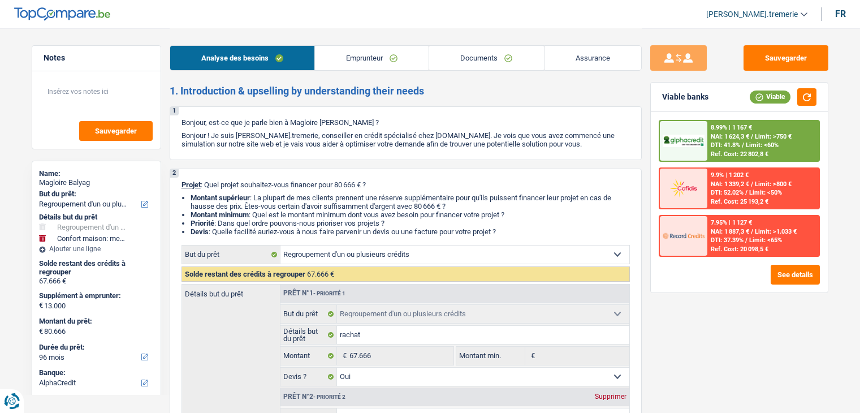
select select "refinancing"
select select "yes"
select select "household"
select select "not_answered"
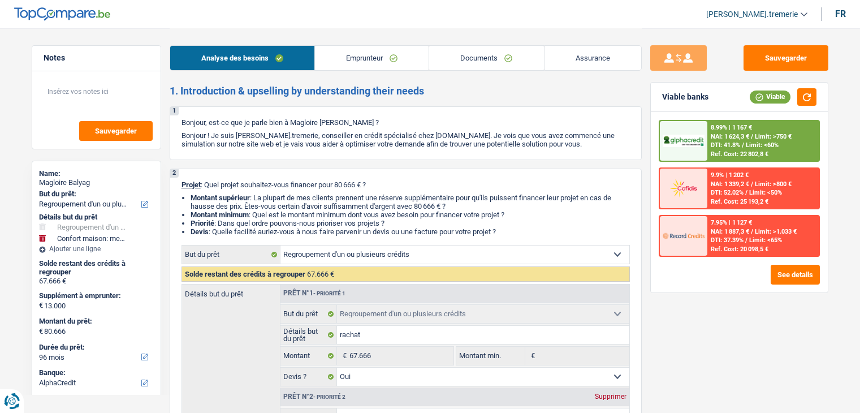
select select "96"
select select "worker"
select select "netSalary"
select select "liveWithParents"
select select "creditConsolidation"
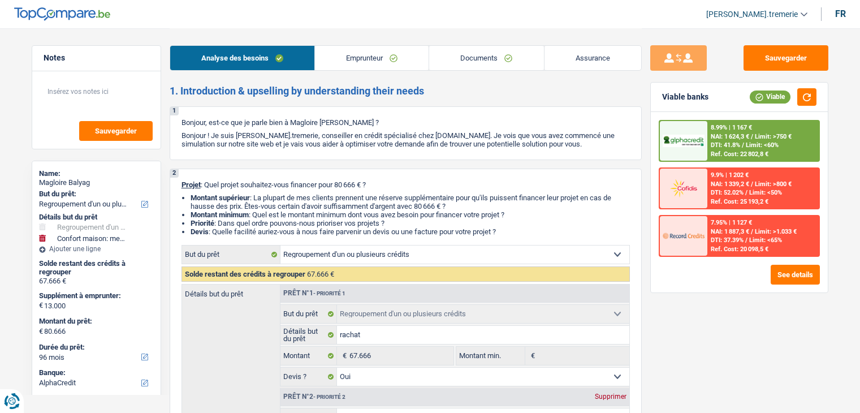
select select "120"
select select "cardOrCredit"
select select "refinancing"
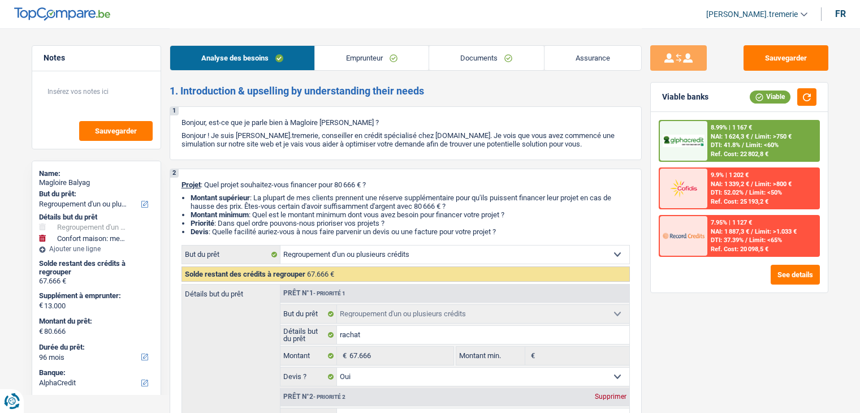
select select "yes"
select select "household"
select select "not_answered"
select select "96"
click at [789, 273] on button "See details" at bounding box center [794, 275] width 49 height 20
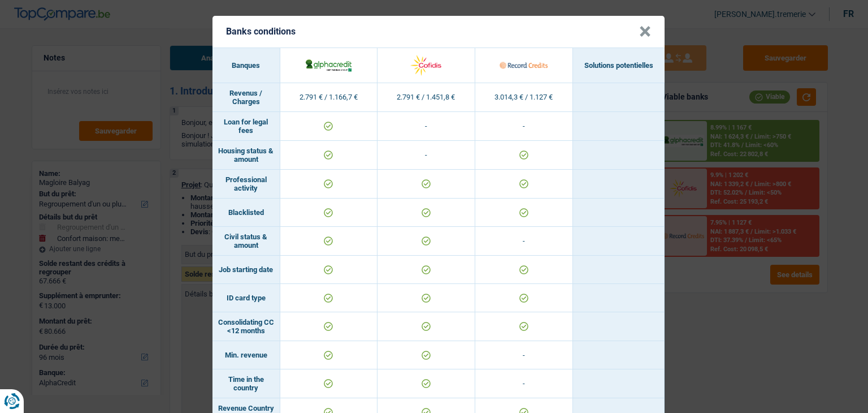
click at [639, 28] on button "×" at bounding box center [645, 31] width 12 height 11
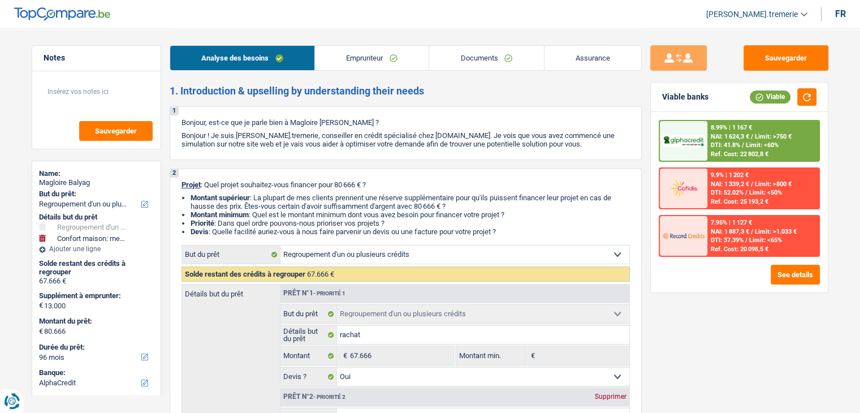
click at [398, 57] on link "Emprunteur" at bounding box center [372, 58] width 114 height 24
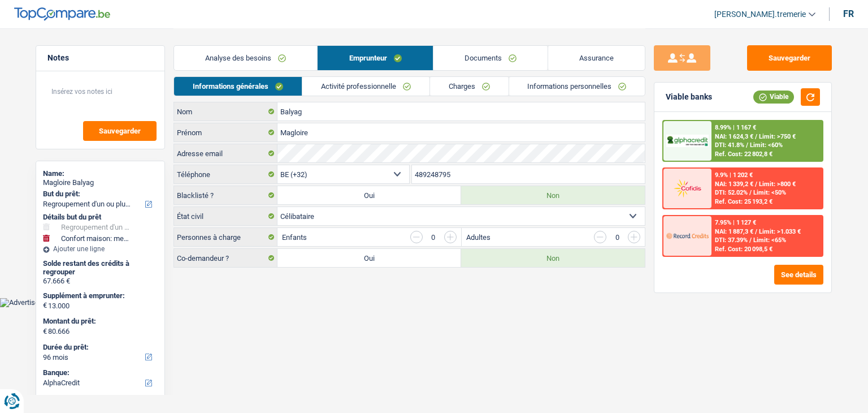
click at [514, 62] on link "Documents" at bounding box center [491, 58] width 114 height 24
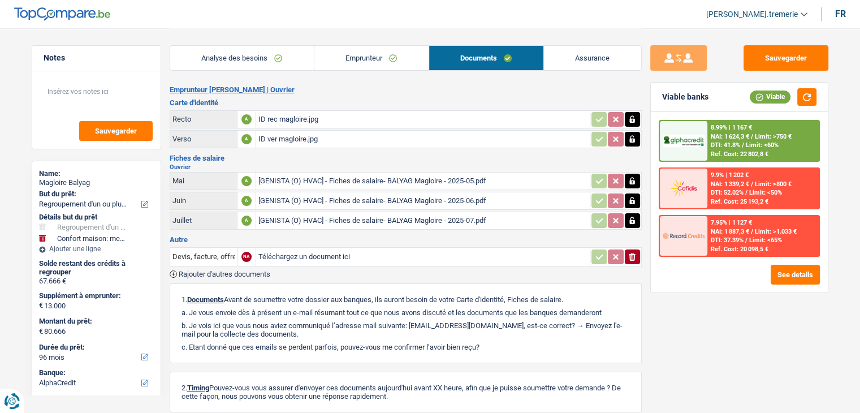
click at [265, 53] on link "Analyse des besoins" at bounding box center [242, 58] width 144 height 24
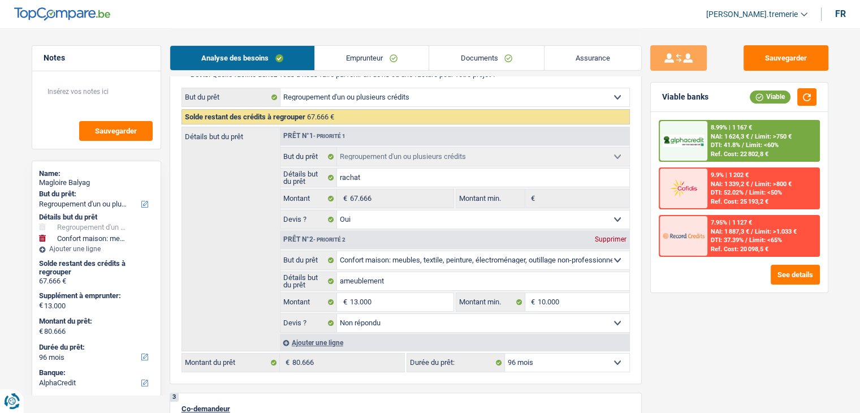
scroll to position [170, 0]
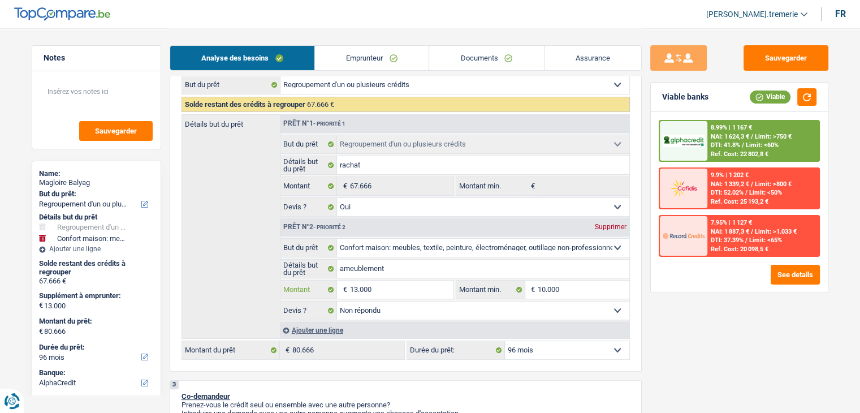
click at [357, 285] on input "13.000" at bounding box center [400, 289] width 103 height 18
type input "1.000"
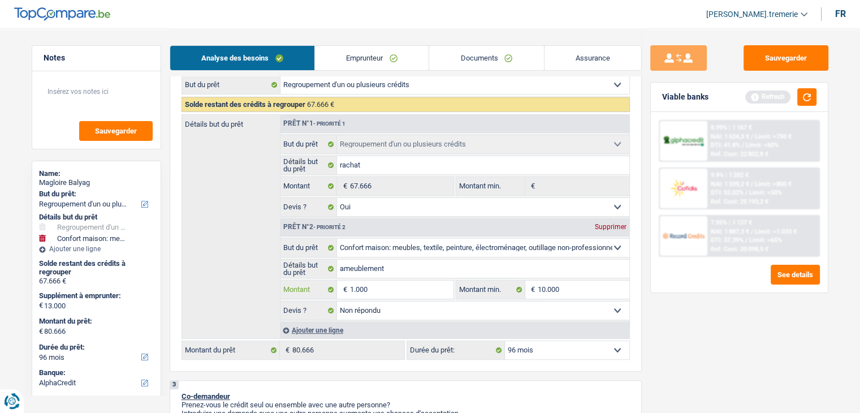
type input "10.000"
type input "77.666"
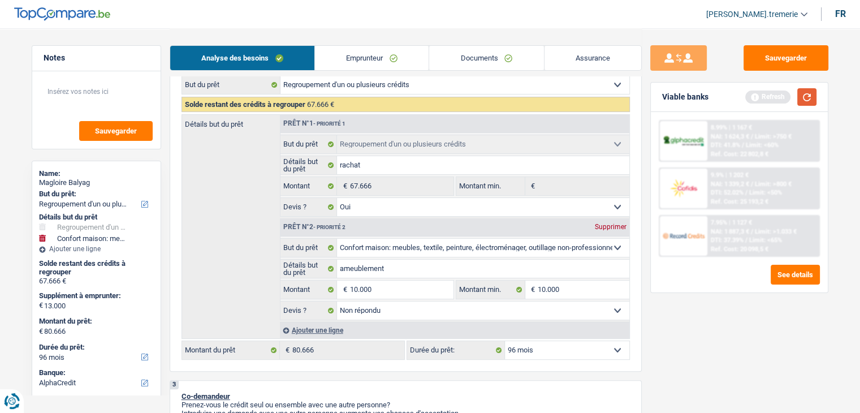
select select "144"
type input "77.666"
select select "144"
type input "77.666"
select select "144"
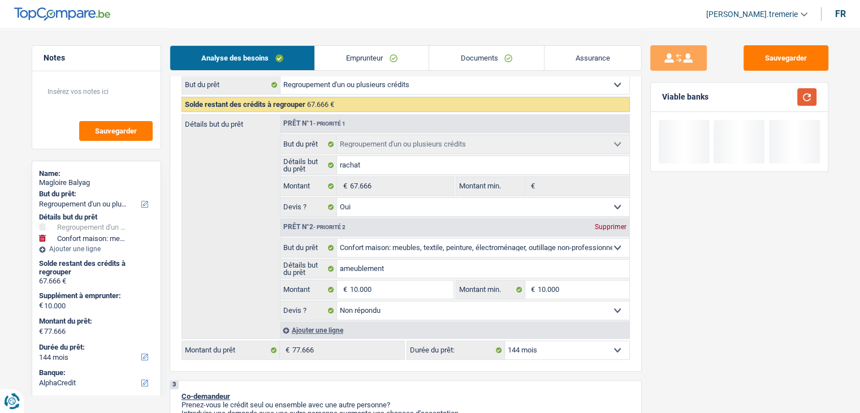
click at [811, 100] on button "button" at bounding box center [806, 97] width 19 height 18
click at [510, 59] on link "Documents" at bounding box center [486, 58] width 114 height 24
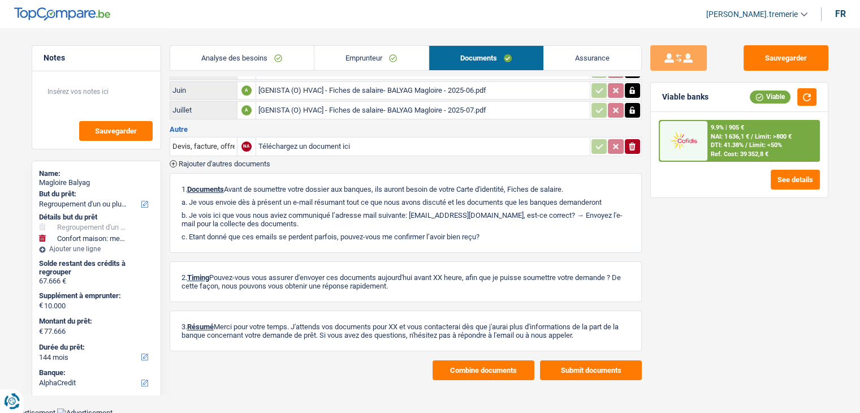
scroll to position [0, 0]
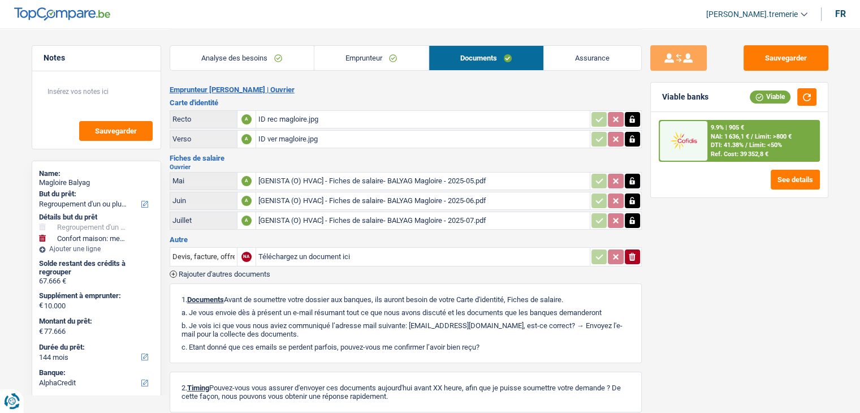
click at [614, 64] on link "Assurance" at bounding box center [592, 58] width 97 height 24
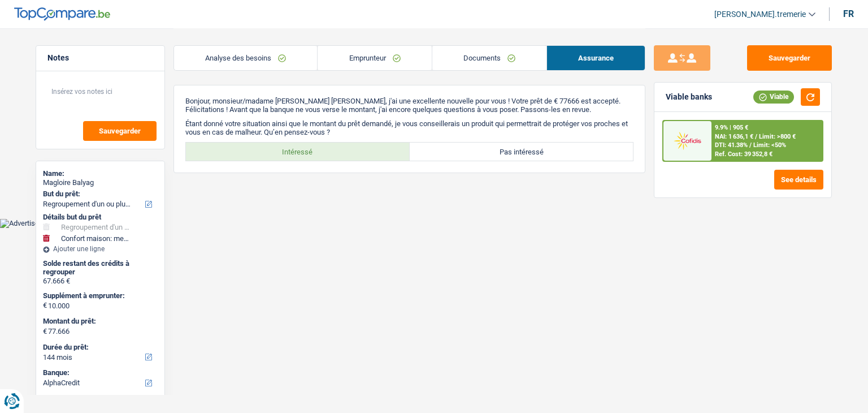
drag, startPoint x: 782, startPoint y: 14, endPoint x: 807, endPoint y: 15, distance: 24.9
click at [807, 15] on link "[PERSON_NAME].tremerie" at bounding box center [760, 14] width 110 height 19
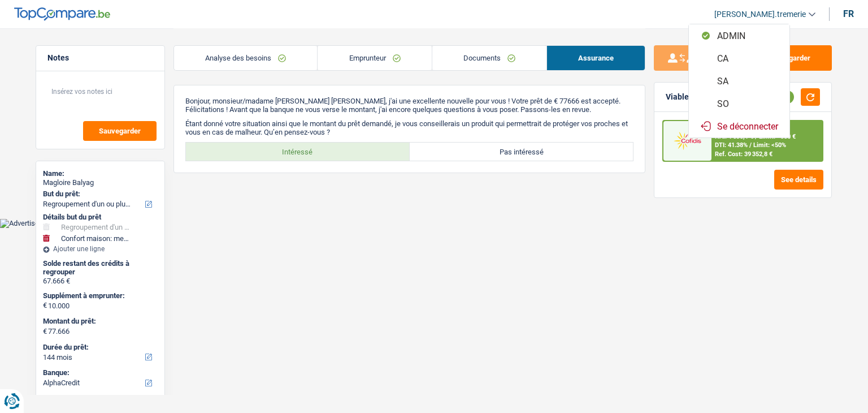
click at [733, 105] on button "SO" at bounding box center [739, 103] width 101 height 23
select select "144"
select select "84"
select select "refinancing"
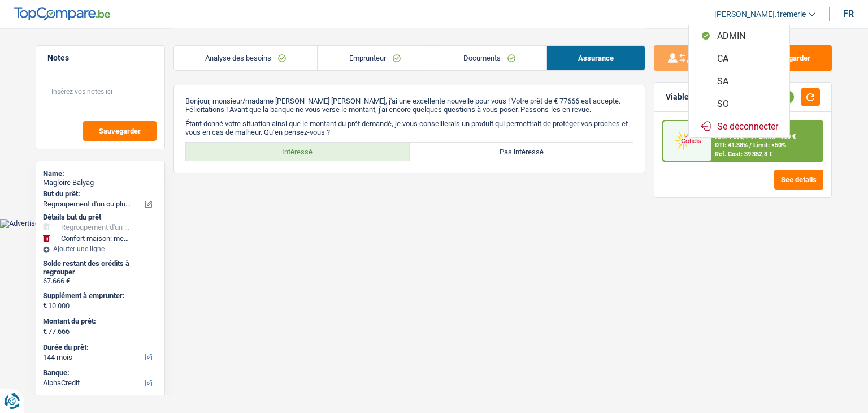
select select "yes"
select select "household"
select select "not_answered"
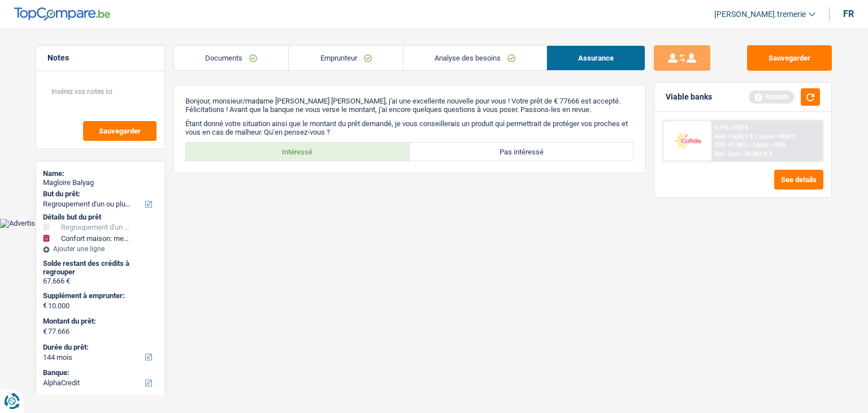
click at [443, 53] on link "Analyse des besoins" at bounding box center [475, 58] width 143 height 24
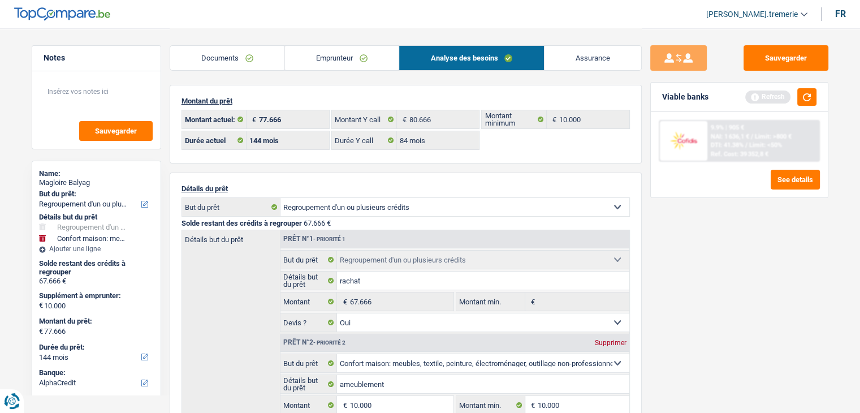
click at [252, 66] on link "Documents" at bounding box center [227, 58] width 114 height 24
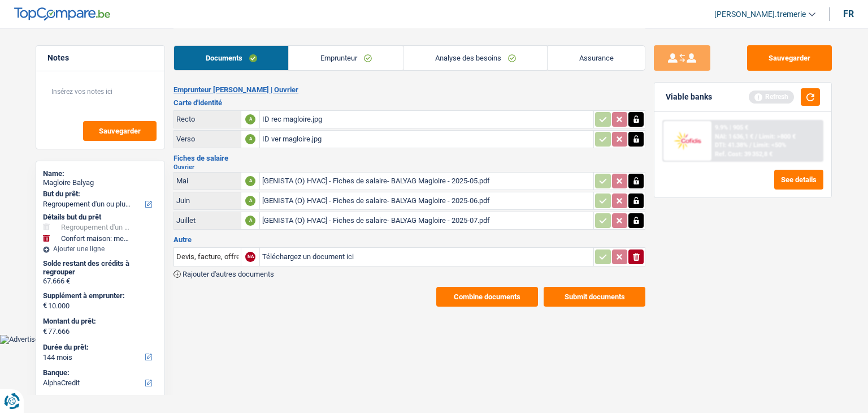
click at [374, 57] on link "Emprunteur" at bounding box center [346, 58] width 114 height 24
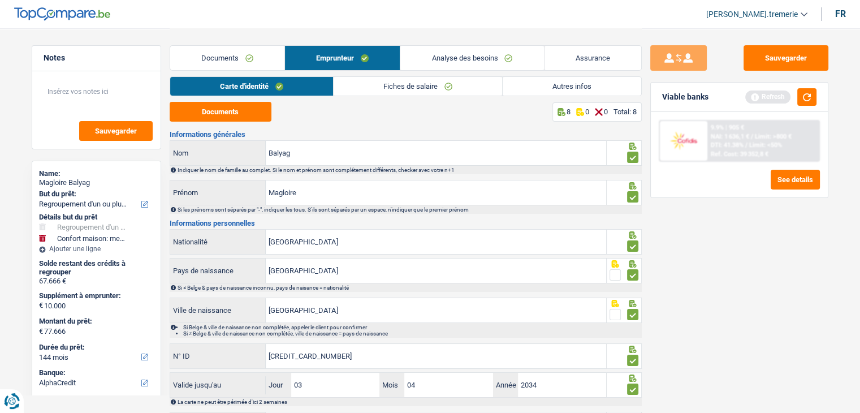
click at [521, 57] on link "Analyse des besoins" at bounding box center [471, 58] width 143 height 24
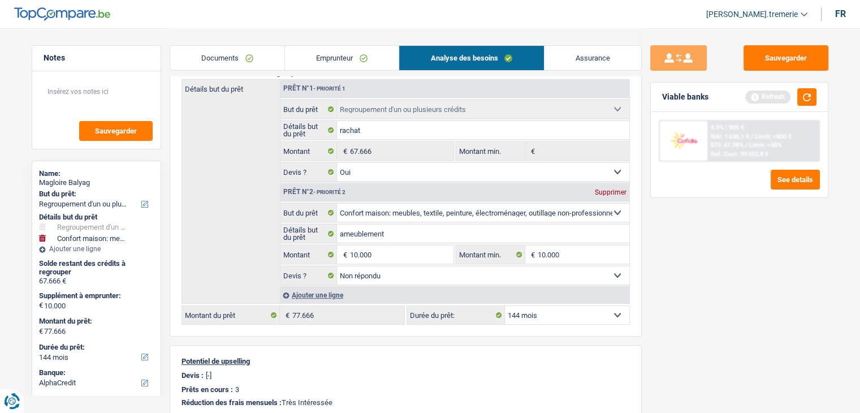
scroll to position [151, 0]
click at [547, 306] on select "12 mois 18 mois 24 mois 30 mois 36 mois 42 mois 48 mois 60 mois 72 mois 84 mois…" at bounding box center [567, 314] width 124 height 18
select select "120"
click at [505, 305] on select "12 mois 18 mois 24 mois 30 mois 36 mois 42 mois 48 mois 60 mois 72 mois 84 mois…" at bounding box center [567, 314] width 124 height 18
select select "120"
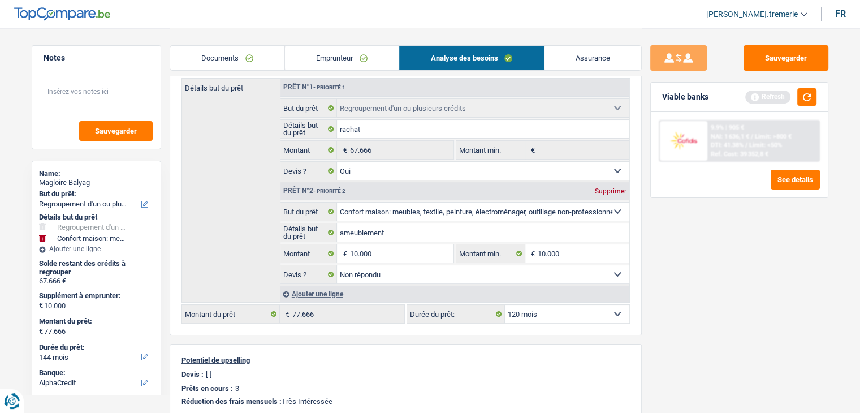
select select "120"
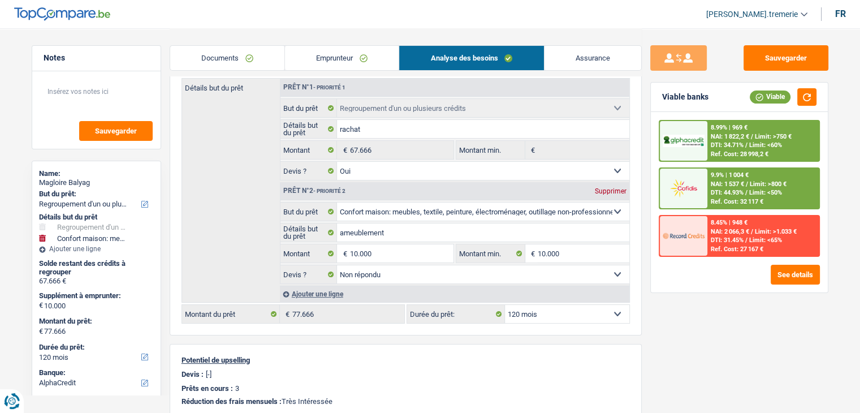
click at [551, 308] on select "12 mois 18 mois 24 mois 30 mois 36 mois 42 mois 48 mois 60 mois 72 mois 84 mois…" at bounding box center [567, 314] width 124 height 18
select select "84"
click at [505, 305] on select "12 mois 18 mois 24 mois 30 mois 36 mois 42 mois 48 mois 60 mois 72 mois 84 mois…" at bounding box center [567, 314] width 124 height 18
select select "84"
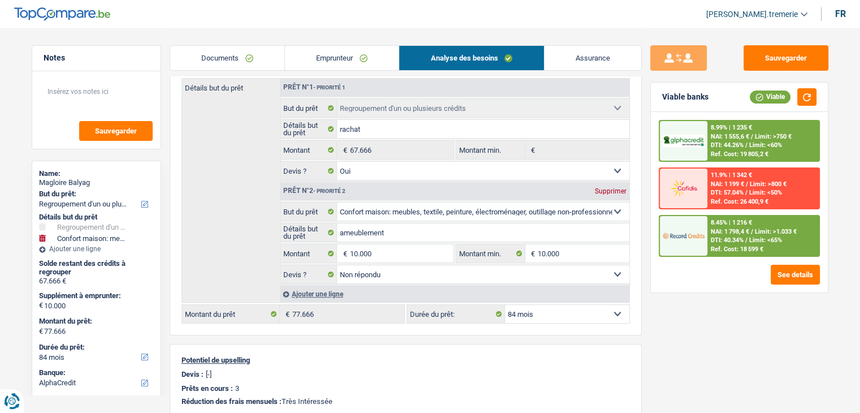
click at [565, 311] on select "12 mois 18 mois 24 mois 30 mois 36 mois 42 mois 48 mois 60 mois 72 mois 84 mois…" at bounding box center [567, 314] width 124 height 18
select select "96"
click at [505, 305] on select "12 mois 18 mois 24 mois 30 mois 36 mois 42 mois 48 mois 60 mois 72 mois 84 mois…" at bounding box center [567, 314] width 124 height 18
select select "96"
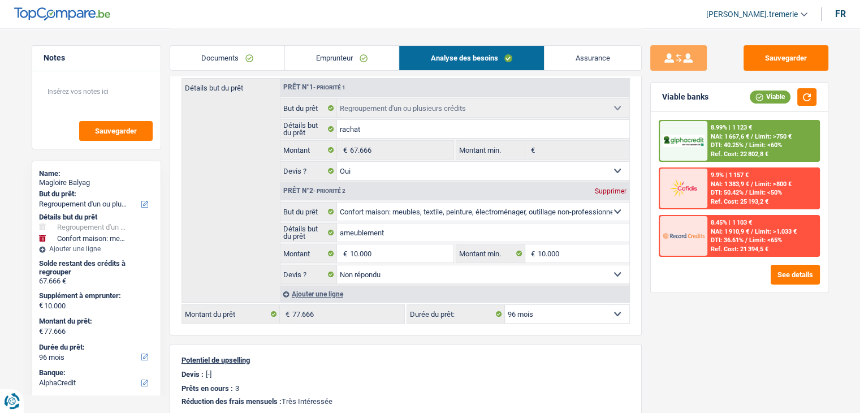
click at [554, 311] on select "12 mois 18 mois 24 mois 30 mois 36 mois 42 mois 48 mois 60 mois 72 mois 84 mois…" at bounding box center [567, 314] width 124 height 18
select select "120"
click at [505, 305] on select "12 mois 18 mois 24 mois 30 mois 36 mois 42 mois 48 mois 60 mois 72 mois 84 mois…" at bounding box center [567, 314] width 124 height 18
select select "120"
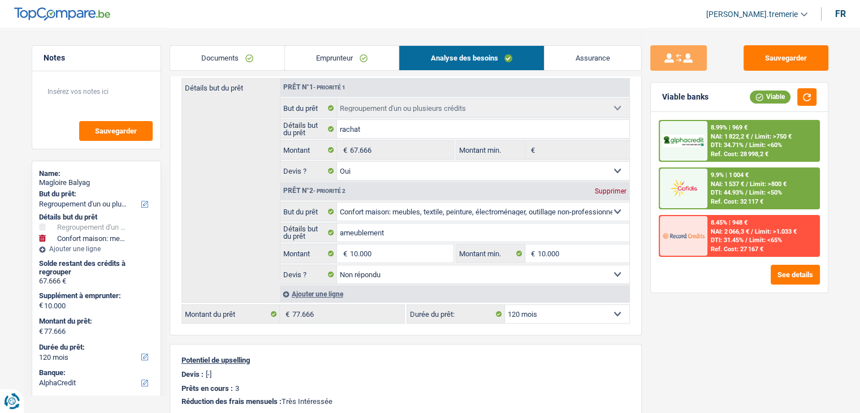
click at [708, 185] on div "9.9% | 1 004 € NAI: 1 537 € / Limit: >800 € DTI: 44.93% / Limit: <50% Ref. Cost…" at bounding box center [762, 188] width 111 height 40
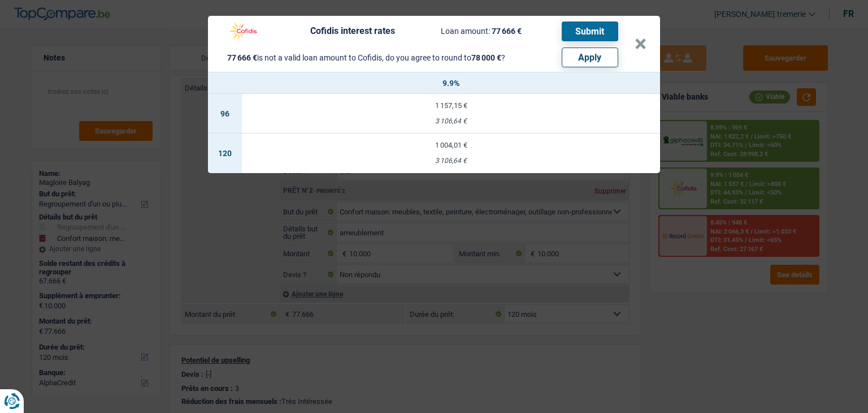
click at [595, 62] on button "Apply" at bounding box center [590, 57] width 57 height 20
type input "10.334"
type input "78.000"
select select "144"
type input "78.000"
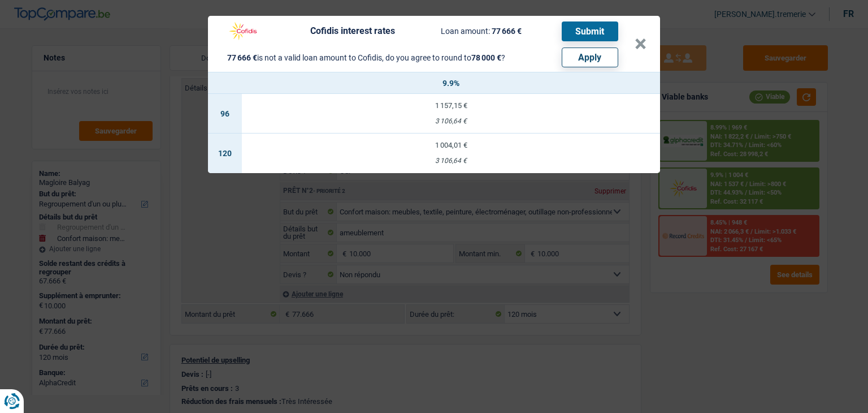
select select "144"
type input "78.000"
select select "144"
select select "other"
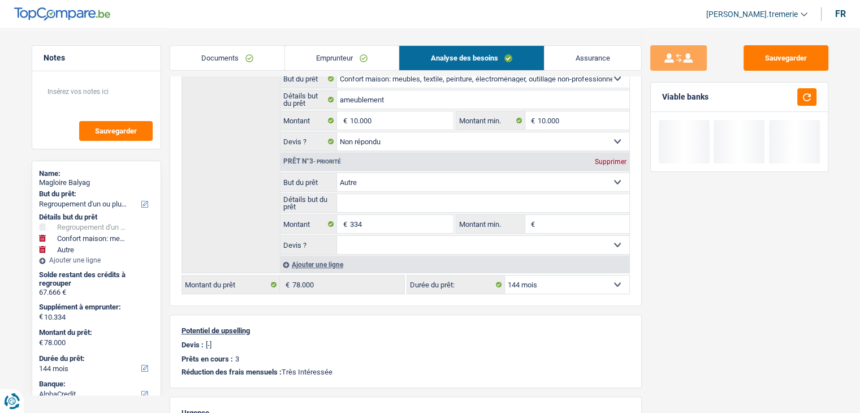
scroll to position [287, 0]
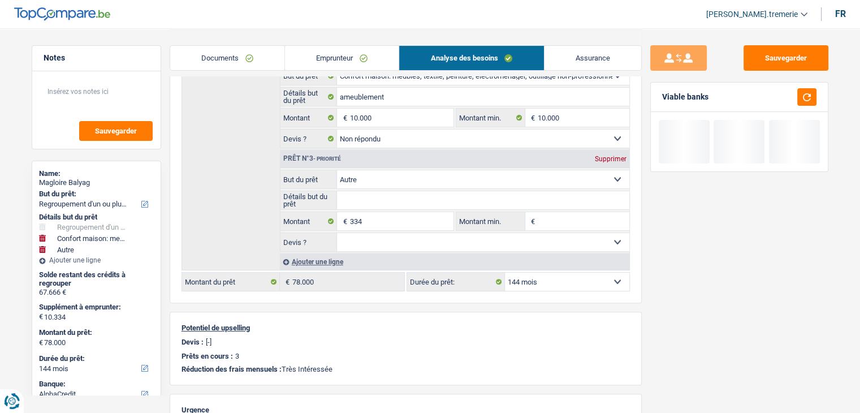
click at [554, 278] on select "12 mois 18 mois 24 mois 30 mois 36 mois 42 mois 48 mois 60 mois 72 mois 84 mois…" at bounding box center [567, 281] width 124 height 18
select select "120"
click at [505, 272] on select "12 mois 18 mois 24 mois 30 mois 36 mois 42 mois 48 mois 60 mois 72 mois 84 mois…" at bounding box center [567, 281] width 124 height 18
select select "120"
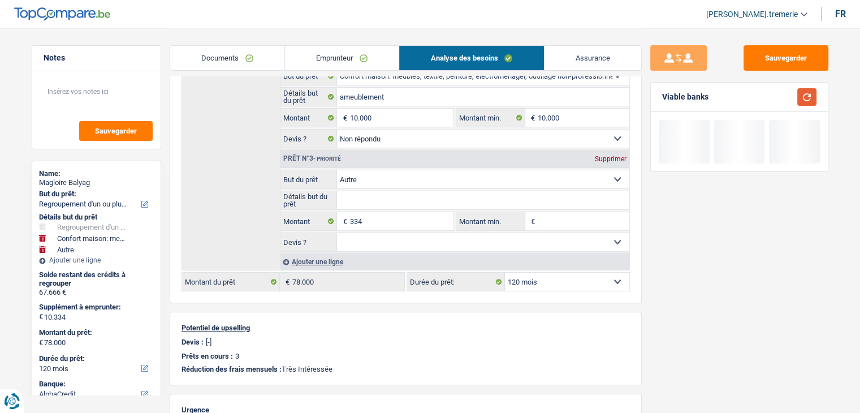
click at [809, 98] on button "button" at bounding box center [806, 97] width 19 height 18
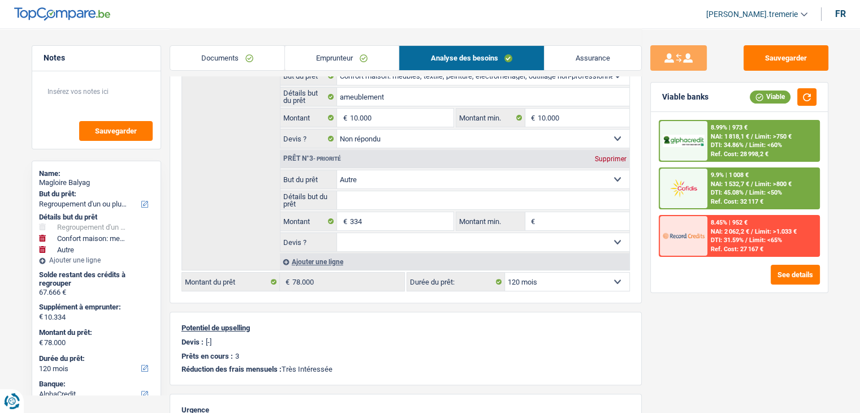
click at [720, 198] on div "Ref. Cost: 32 117 €" at bounding box center [737, 201] width 53 height 7
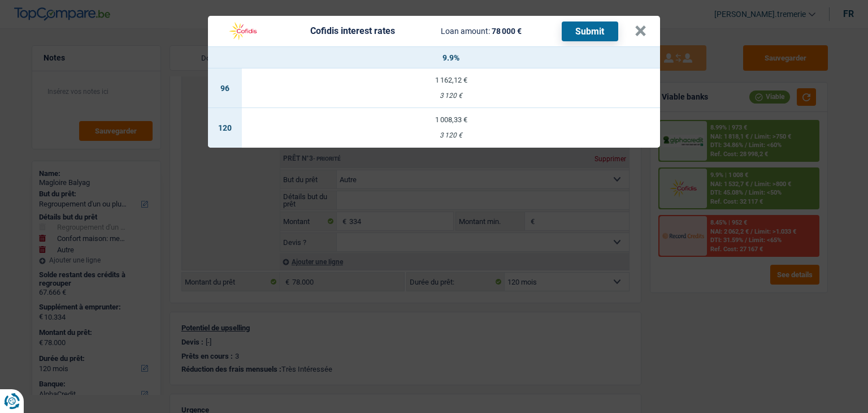
click at [530, 127] on td "1 008,33 € 3 120 €" at bounding box center [451, 128] width 418 height 40
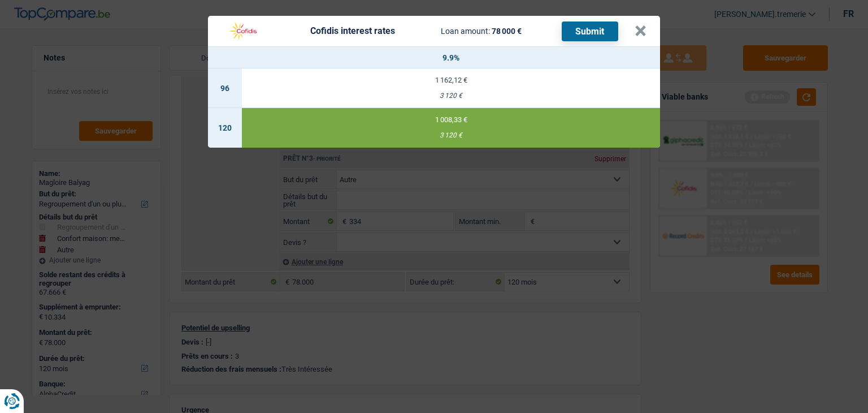
select select "cofidis"
type input "9,90"
click at [583, 34] on button "Submit" at bounding box center [590, 31] width 57 height 20
click at [635, 30] on button "×" at bounding box center [641, 30] width 12 height 11
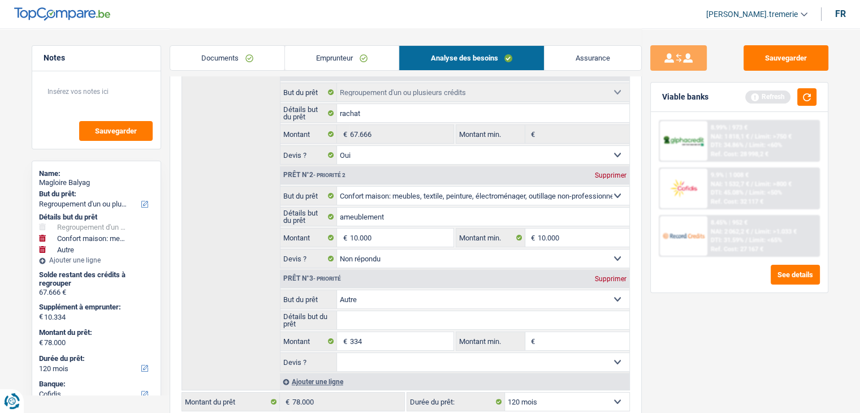
scroll to position [0, 0]
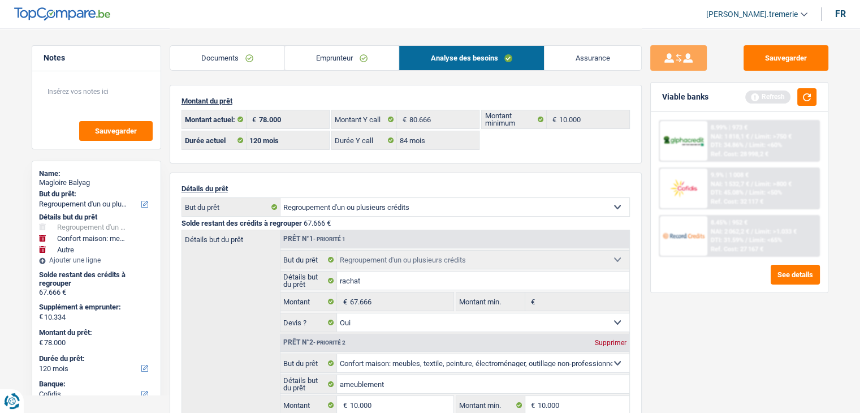
click at [370, 57] on link "Emprunteur" at bounding box center [342, 58] width 114 height 24
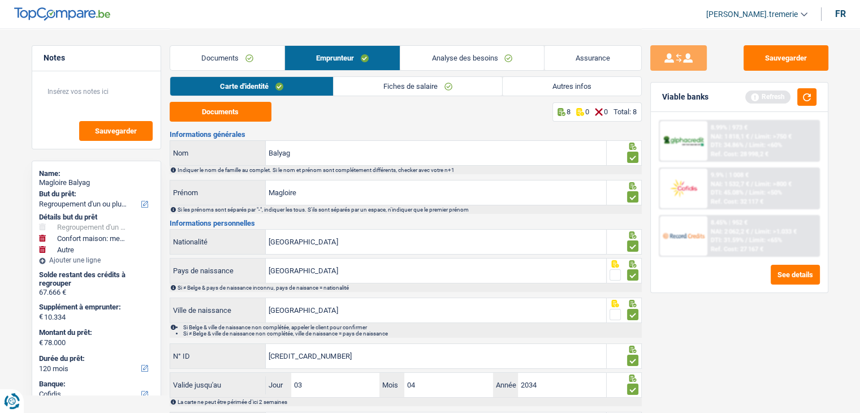
click at [477, 91] on link "Fiches de salaire" at bounding box center [417, 86] width 168 height 19
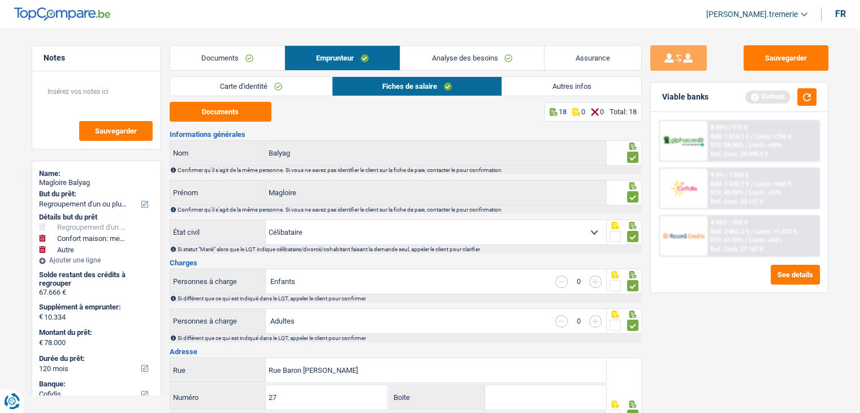
click at [551, 87] on link "Autres infos" at bounding box center [571, 86] width 138 height 19
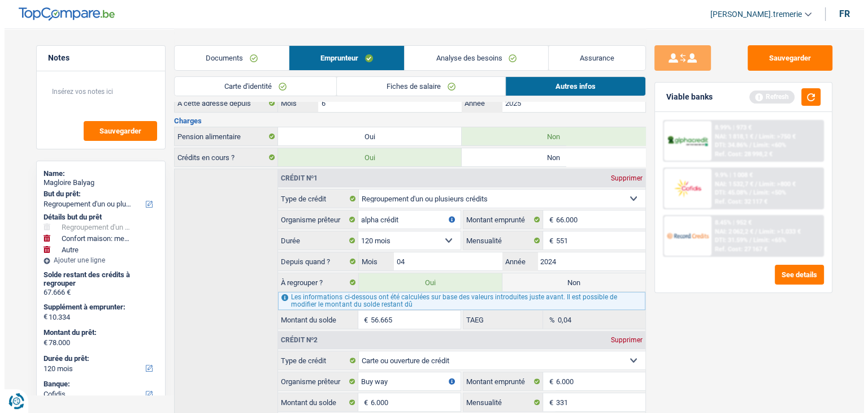
scroll to position [193, 0]
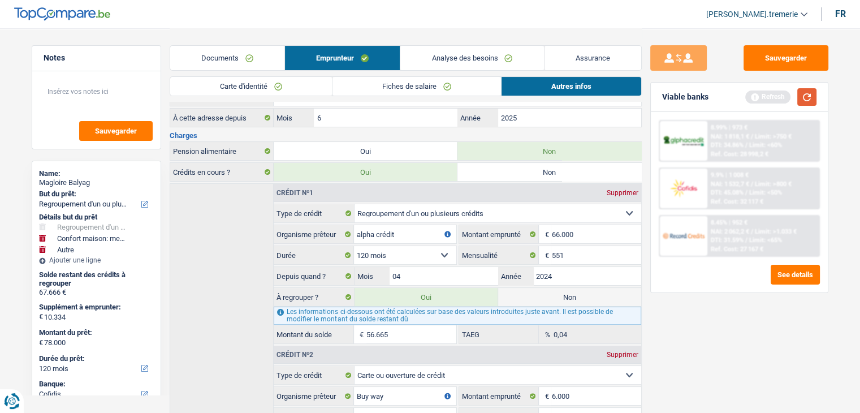
click at [805, 97] on button "button" at bounding box center [806, 97] width 19 height 18
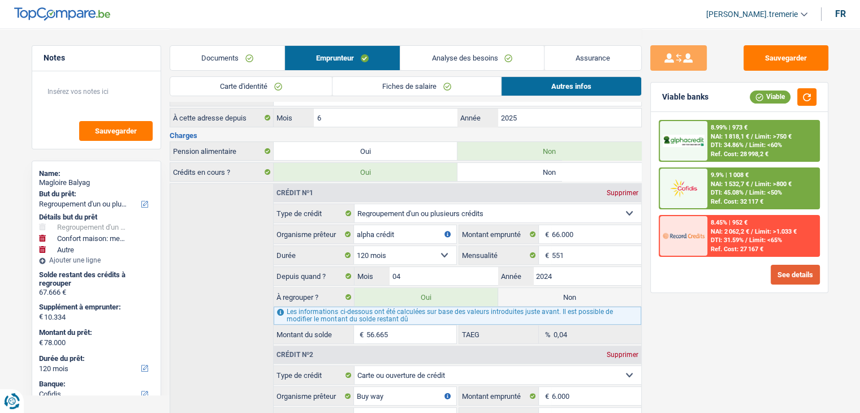
click at [794, 276] on button "See details" at bounding box center [794, 275] width 49 height 20
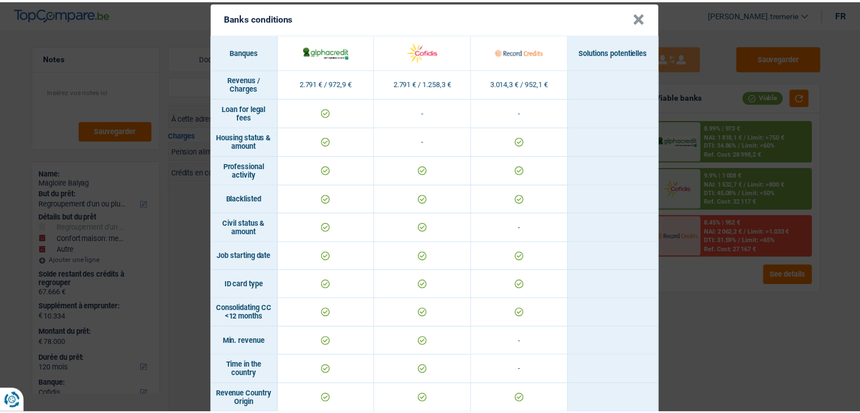
scroll to position [0, 0]
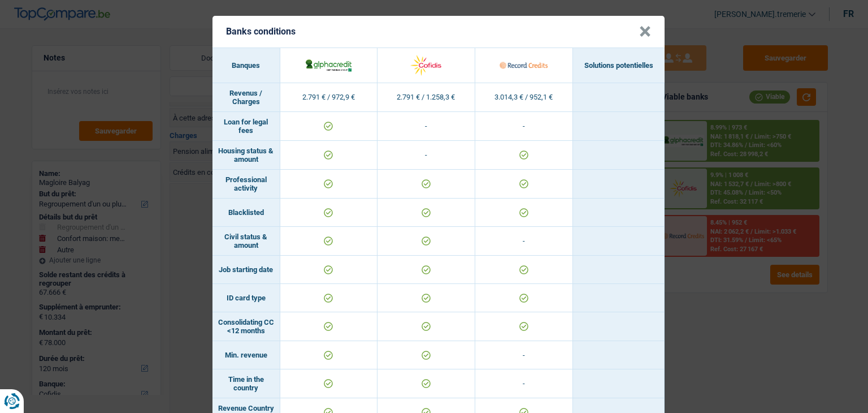
click at [640, 28] on button "×" at bounding box center [645, 31] width 12 height 11
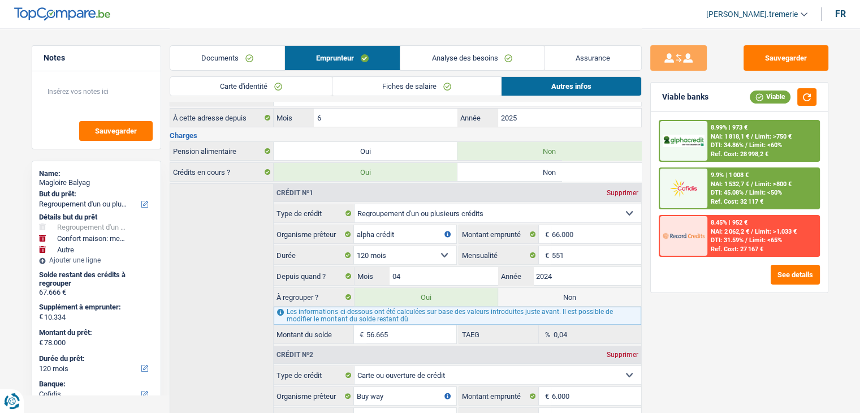
click at [482, 53] on link "Analyse des besoins" at bounding box center [471, 58] width 143 height 24
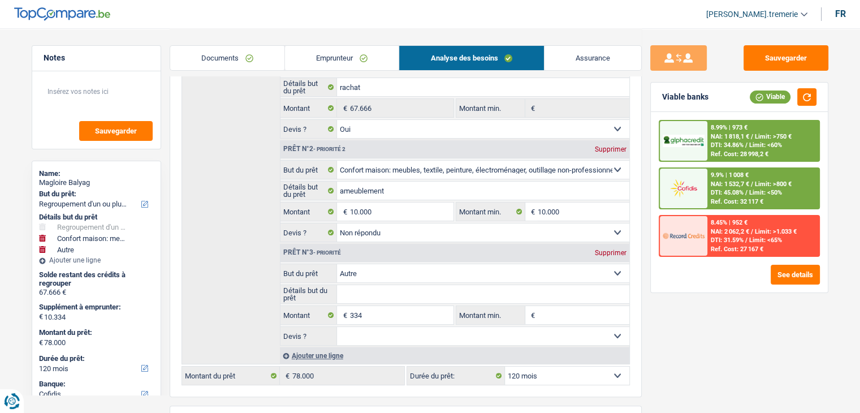
scroll to position [431, 0]
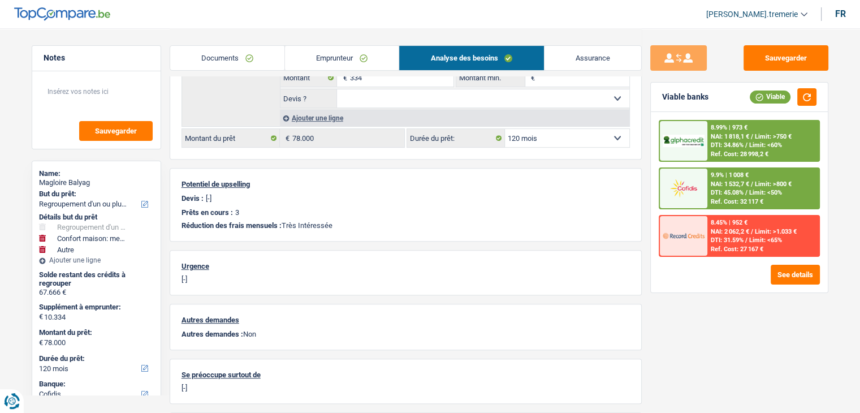
click at [560, 138] on select "12 mois 18 mois 24 mois 30 mois 36 mois 42 mois 48 mois 60 mois 72 mois 84 mois…" at bounding box center [567, 138] width 124 height 18
select select "84"
click at [505, 129] on select "12 mois 18 mois 24 mois 30 mois 36 mois 42 mois 48 mois 60 mois 72 mois 84 mois…" at bounding box center [567, 138] width 124 height 18
select select "84"
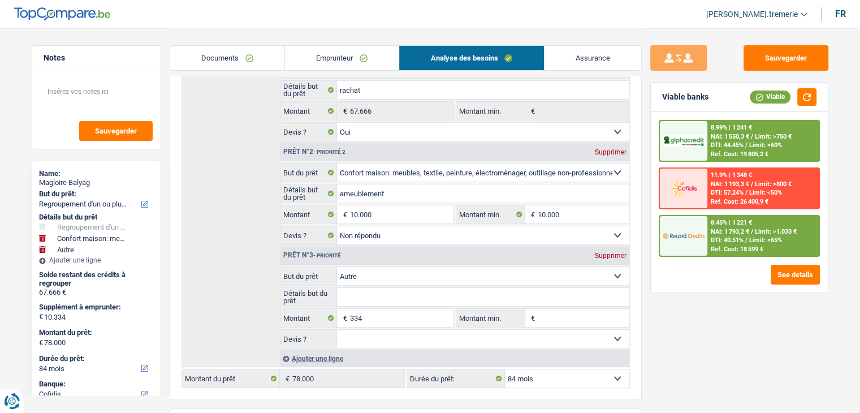
scroll to position [0, 0]
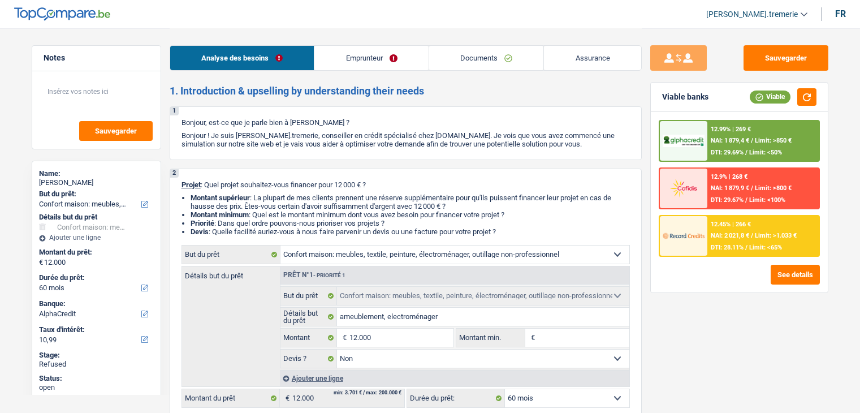
select select "household"
select select "60"
select select "alphacredit"
select select "household"
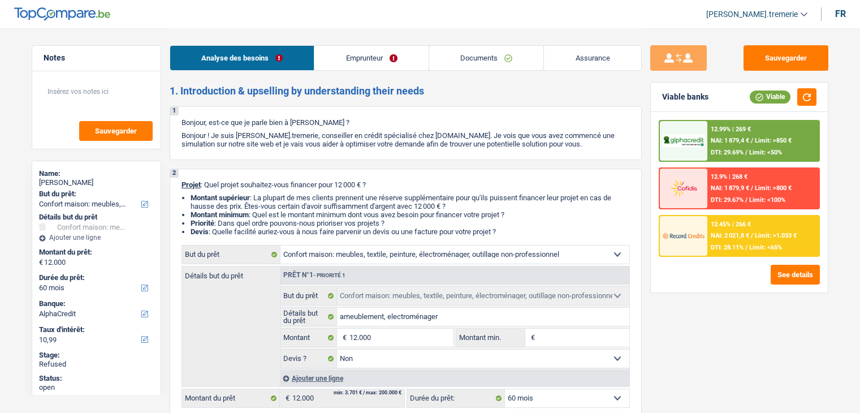
select select "household"
select select "false"
select select "60"
select select "publicEmployee"
select select "netSalary"
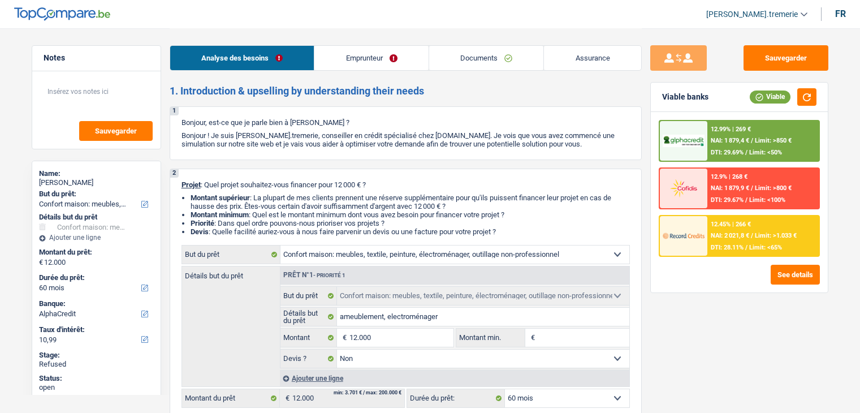
select select "parttimeSelfemployed"
select select "mealVouchers"
select select "rents"
select select "household"
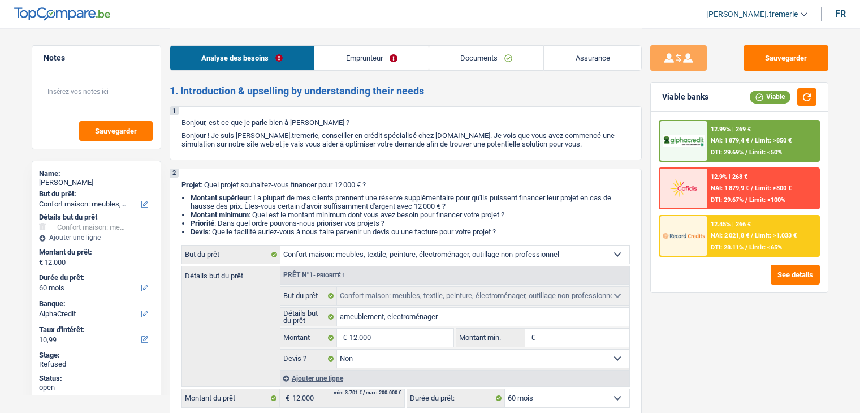
select select "false"
select select "60"
click at [799, 272] on button "See details" at bounding box center [794, 275] width 49 height 20
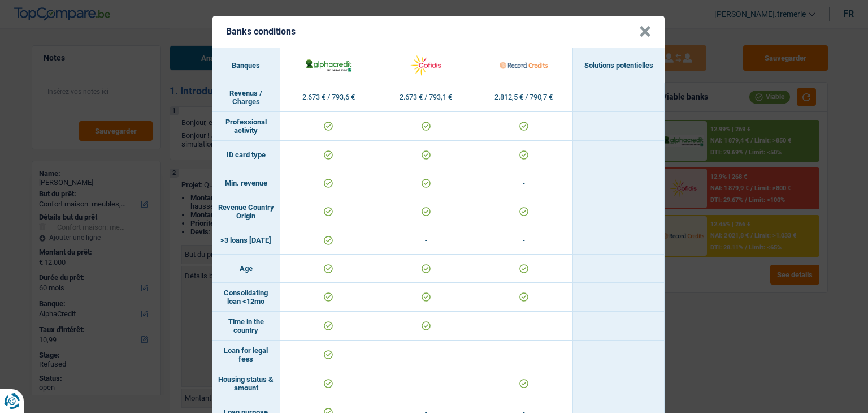
click at [646, 28] on button "×" at bounding box center [645, 31] width 12 height 11
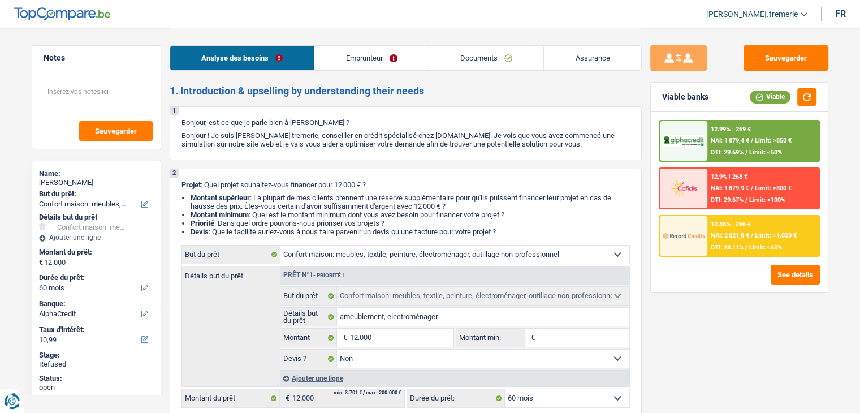
click at [341, 59] on link "Emprunteur" at bounding box center [371, 58] width 114 height 24
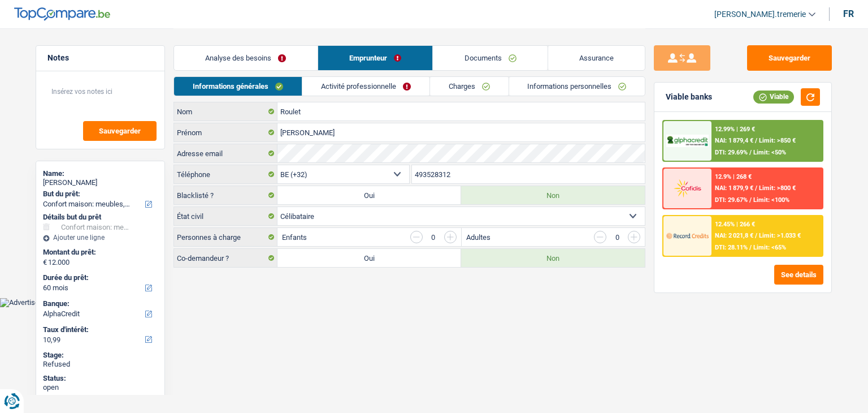
click at [356, 81] on link "Activité professionnelle" at bounding box center [365, 86] width 127 height 19
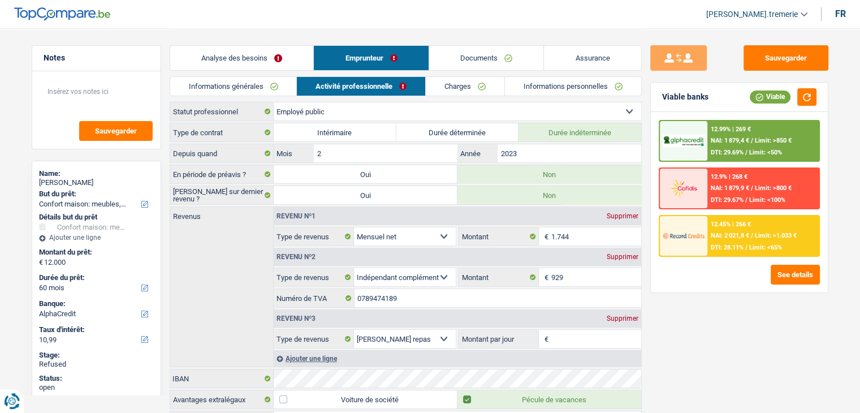
click at [474, 86] on link "Charges" at bounding box center [465, 86] width 79 height 19
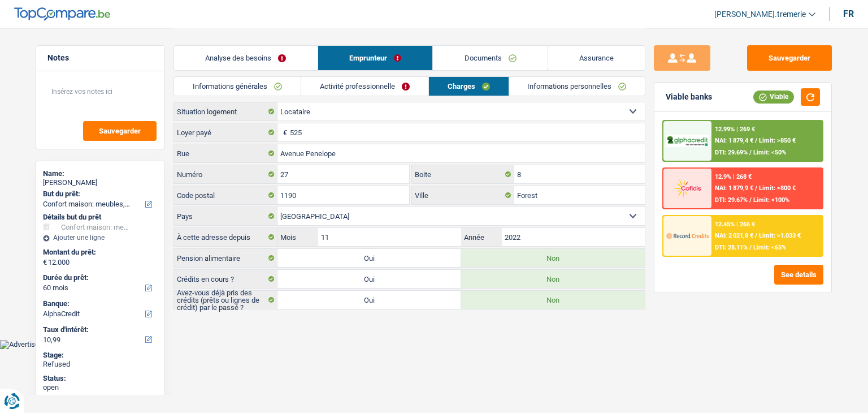
click at [531, 85] on link "Informations personnelles" at bounding box center [577, 86] width 136 height 19
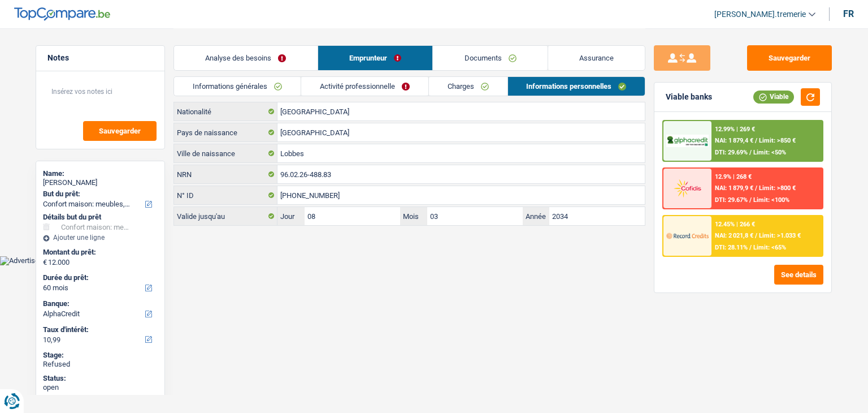
click at [478, 51] on link "Documents" at bounding box center [490, 58] width 115 height 24
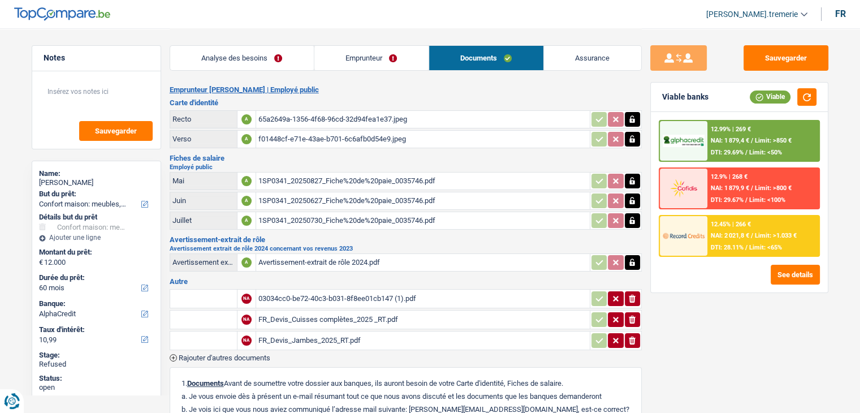
click at [387, 54] on link "Emprunteur" at bounding box center [371, 58] width 114 height 24
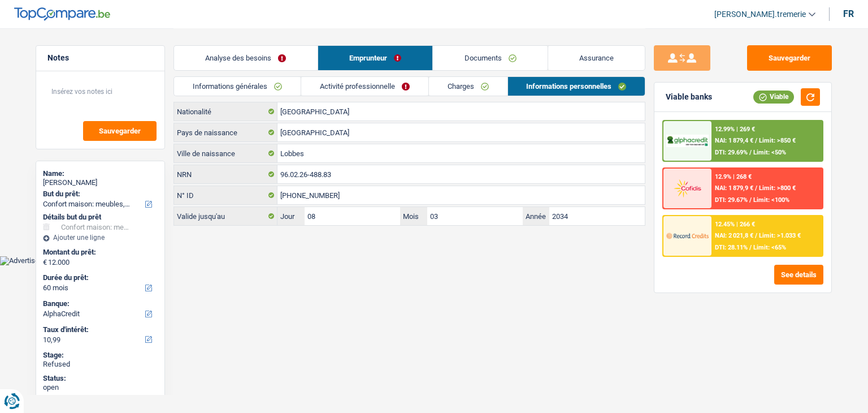
click at [463, 86] on link "Charges" at bounding box center [468, 86] width 79 height 19
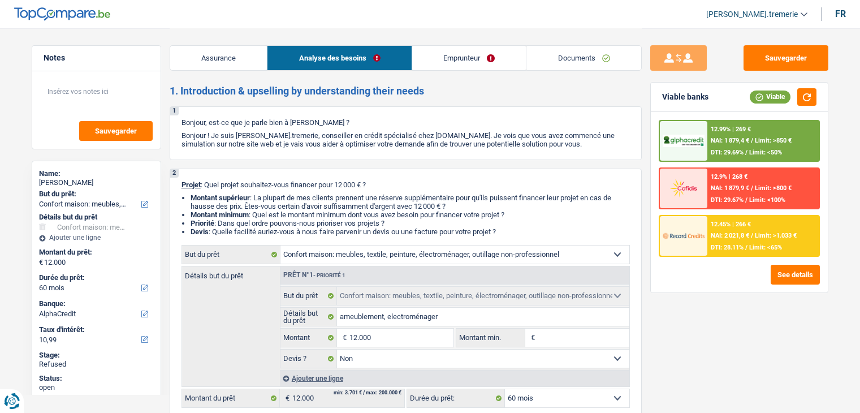
select select "household"
select select "60"
select select "alphacredit"
select select "household"
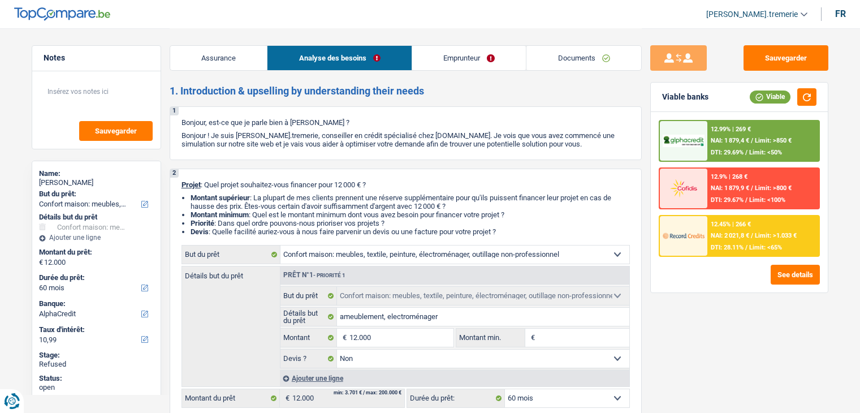
select select "household"
select select "false"
select select "60"
select select "publicEmployee"
select select "netSalary"
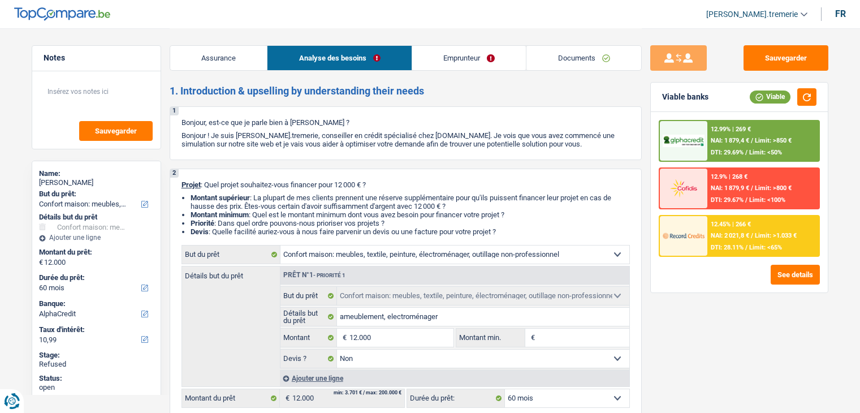
select select "parttimeSelfemployed"
select select "mealVouchers"
select select "rents"
select select "household"
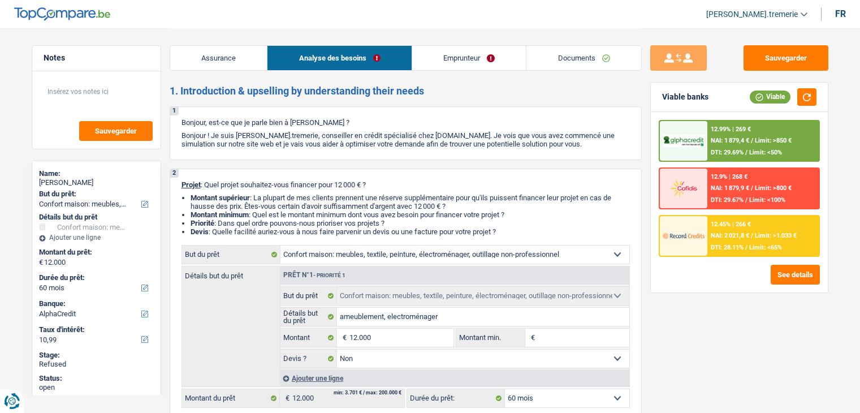
select select "false"
select select "60"
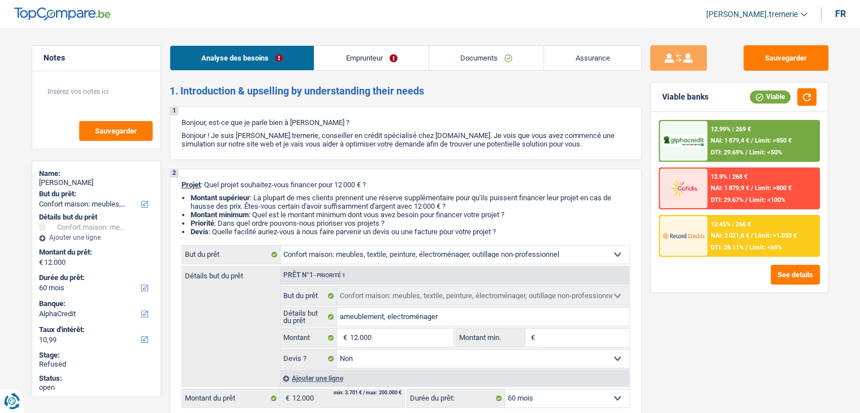
click at [683, 193] on img at bounding box center [683, 187] width 42 height 21
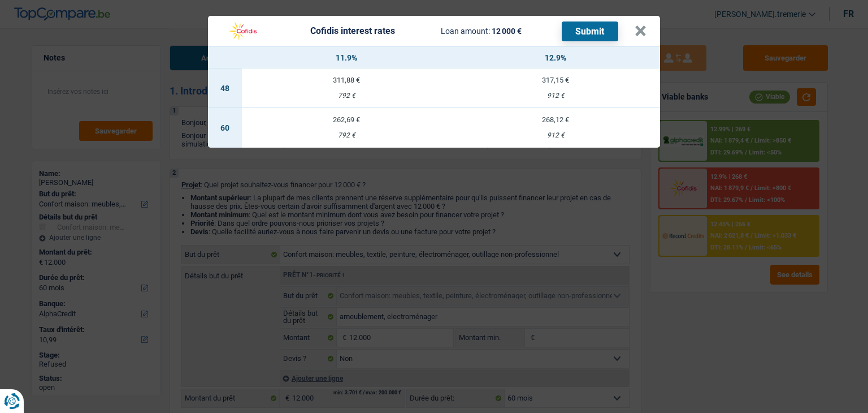
click at [576, 128] on td "268,12 € 912 €" at bounding box center [555, 128] width 209 height 40
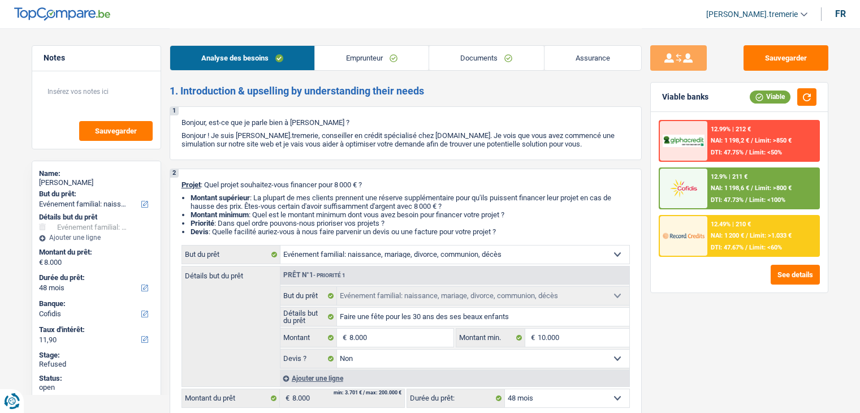
select select "familyEvent"
select select "48"
select select "cofidis"
select select "familyEvent"
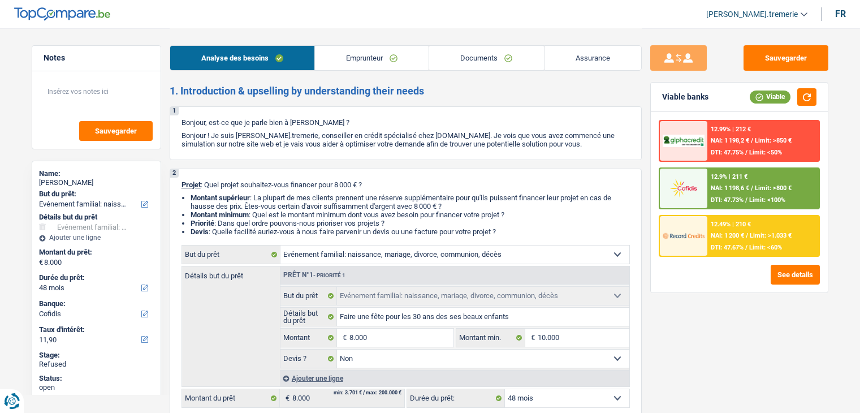
select select "familyEvent"
select select "false"
select select "48"
select select "invalid"
select select "disabilityPension"
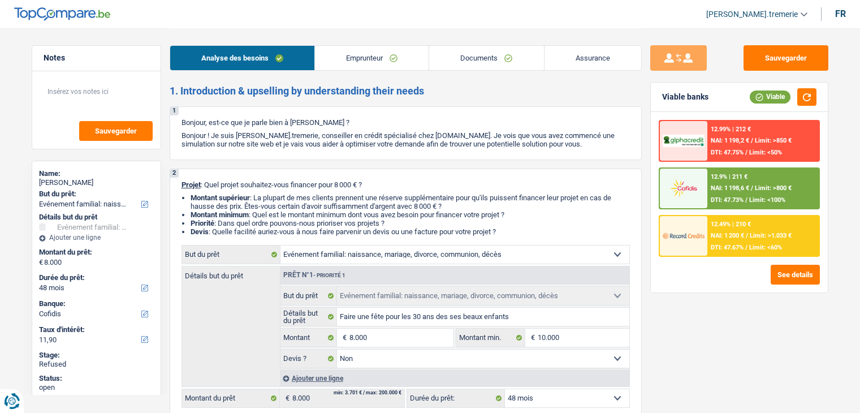
select select "rents"
select select "carLoan"
select select "60"
select select "familyEvent"
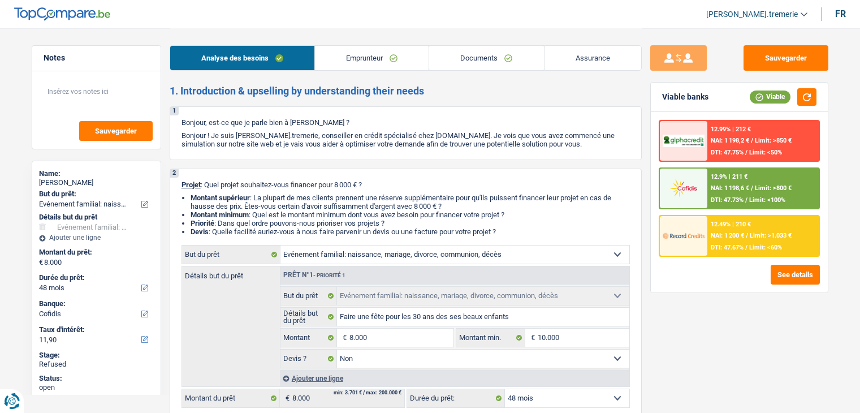
select select "false"
select select "48"
select select "rents"
select select "BE"
select select "carLoan"
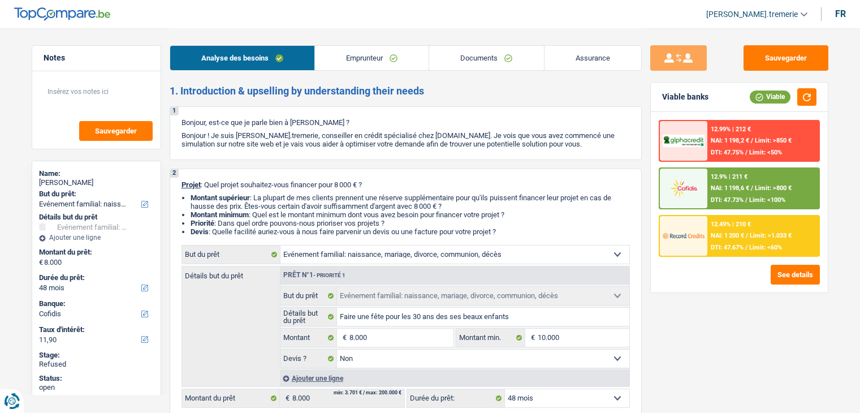
select select "60"
click at [391, 59] on link "Emprunteur" at bounding box center [372, 58] width 114 height 24
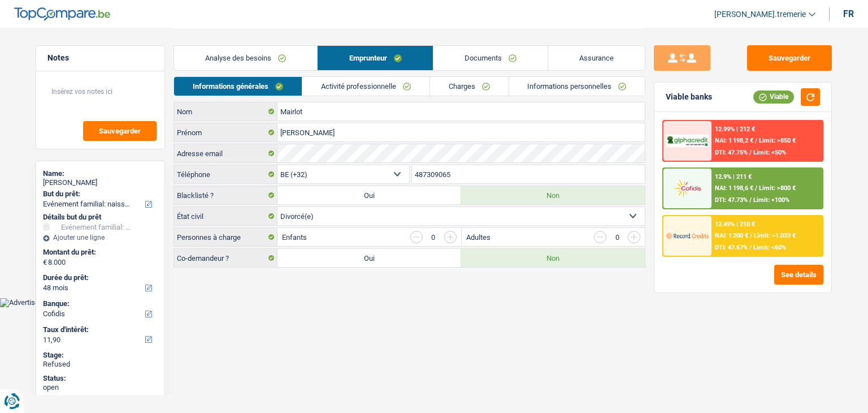
click at [471, 86] on link "Charges" at bounding box center [469, 86] width 79 height 19
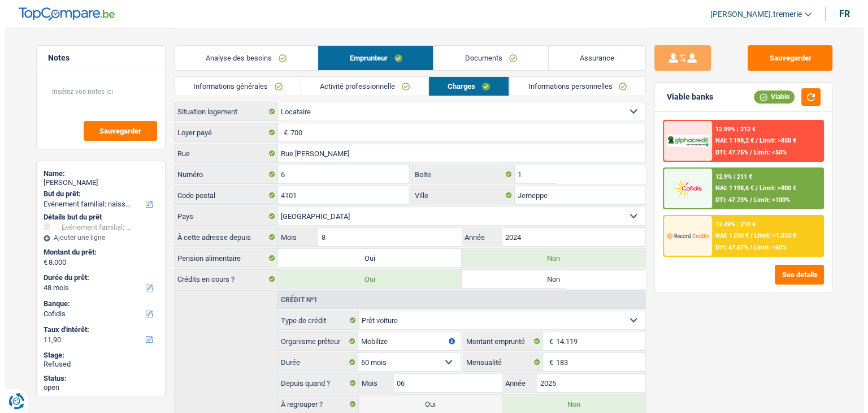
scroll to position [92, 0]
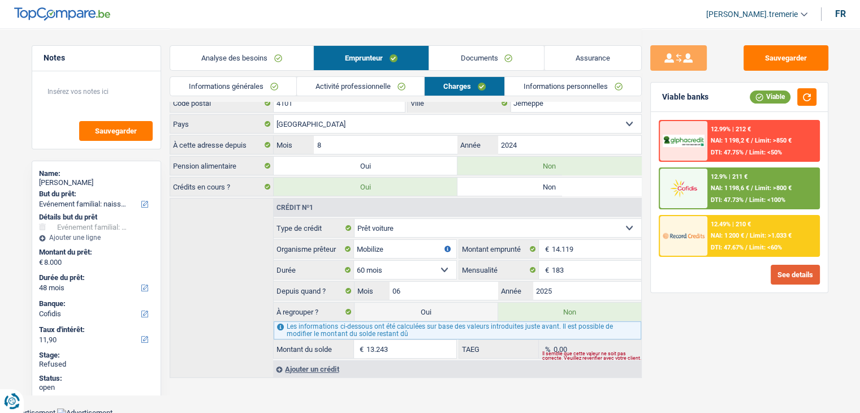
click at [785, 271] on button "See details" at bounding box center [794, 275] width 49 height 20
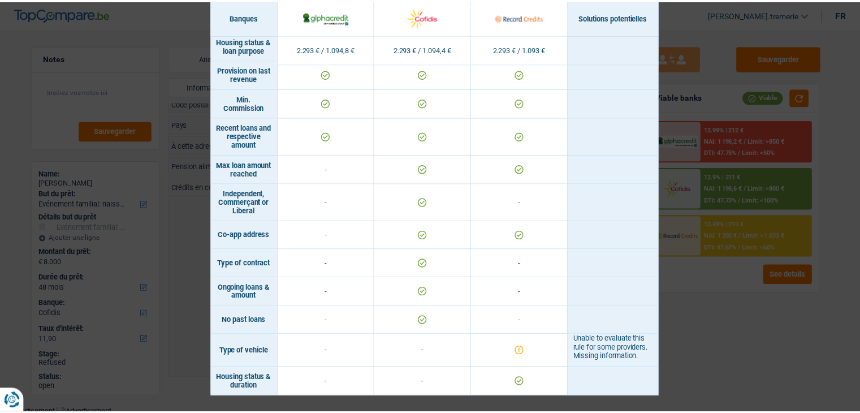
scroll to position [0, 0]
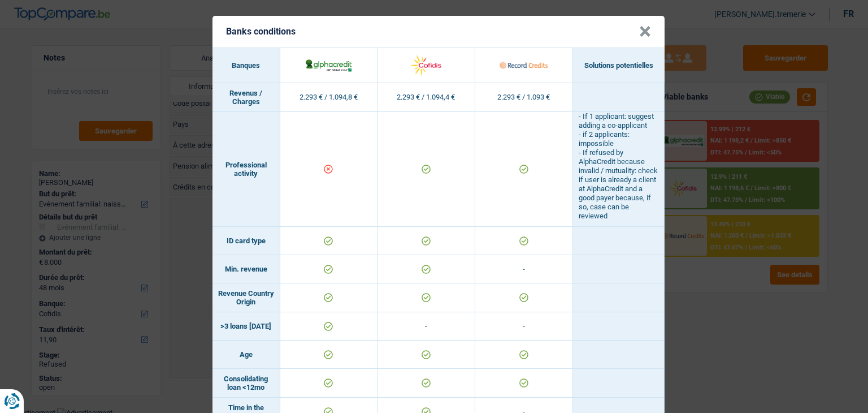
click at [640, 29] on button "×" at bounding box center [645, 31] width 12 height 11
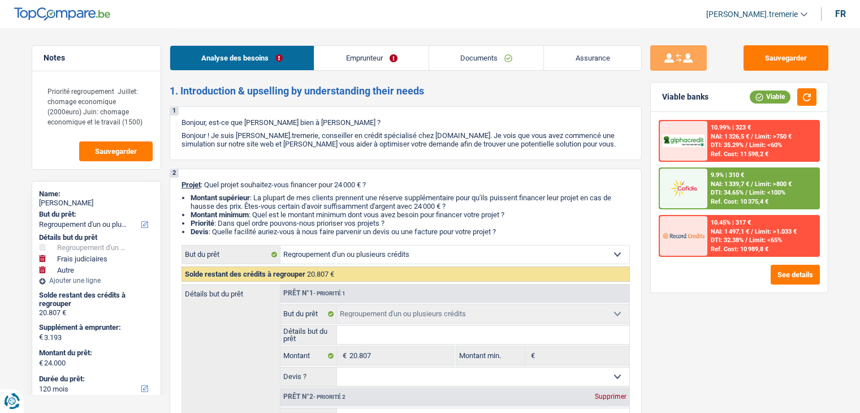
select select "refinancing"
select select "judicial"
select select "other"
select select "120"
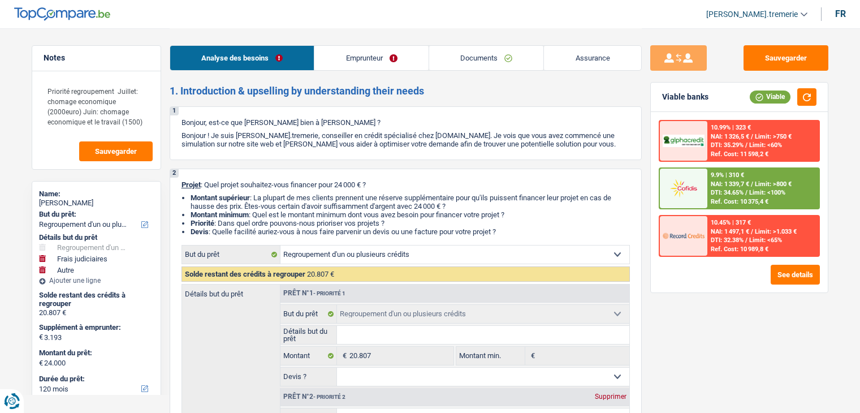
select select "cofidis"
select select "refinancing"
select select "judicial"
select select "false"
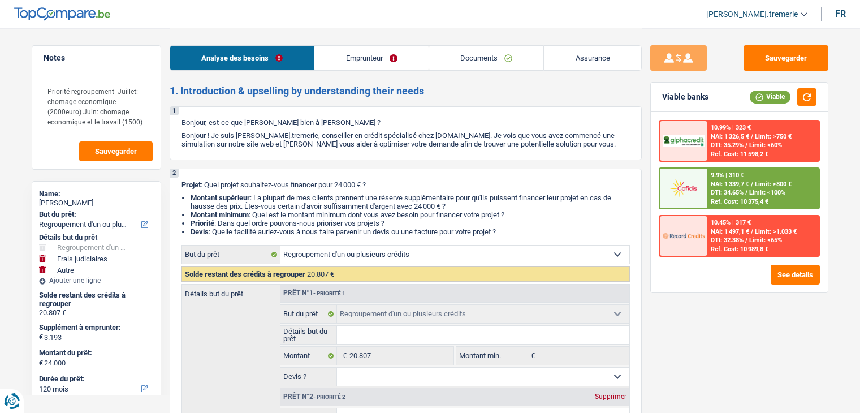
select select "other"
select select "120"
select select "worker"
select select "netSalary"
select select "rents"
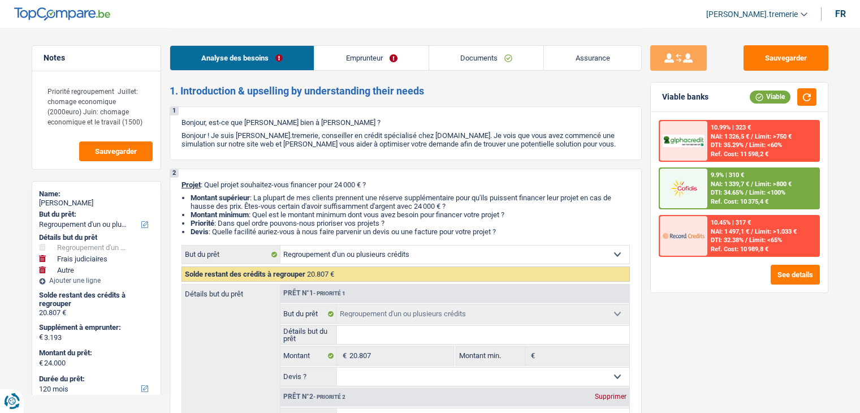
select select "personalLoan"
select select "familyEvent"
select select "60"
select select "personalLoan"
select select "familyEvent"
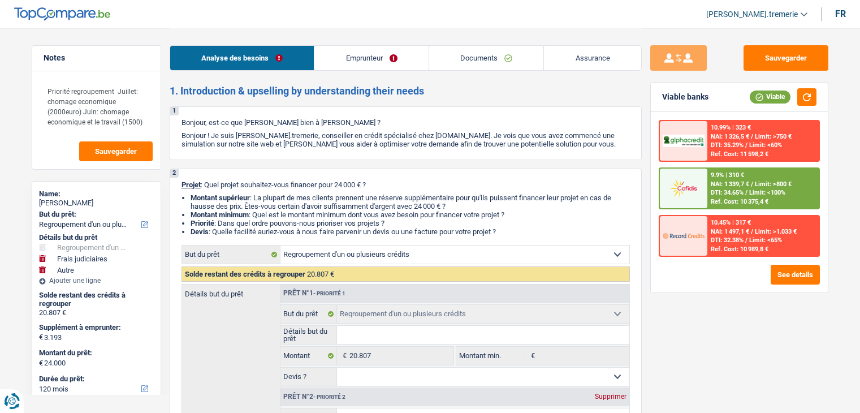
select select "48"
select select "personalLoan"
select select "familyEvent"
select select "30"
select select "cardOrCredit"
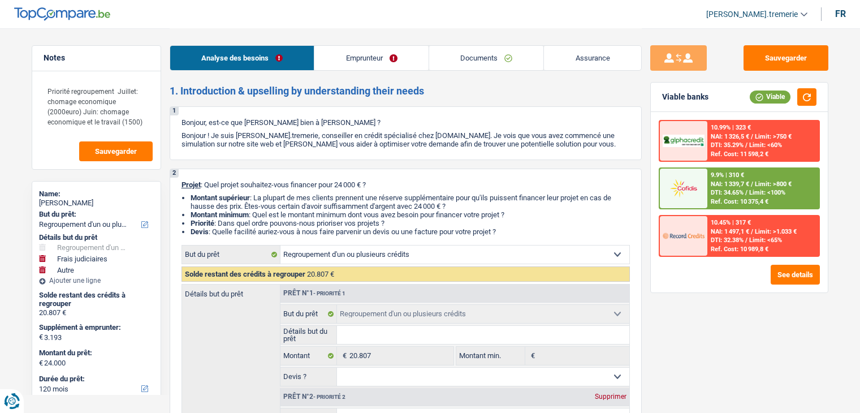
select select "refinancing"
select select "judicial"
select select "false"
select select "other"
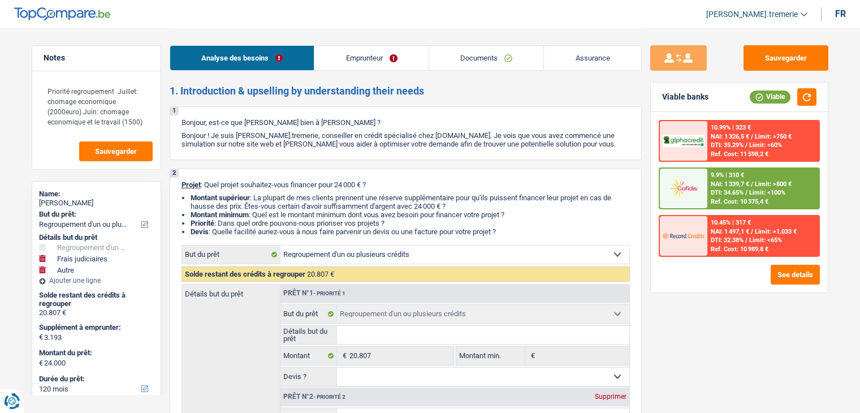
select select "120"
click at [802, 278] on button "See details" at bounding box center [794, 275] width 49 height 20
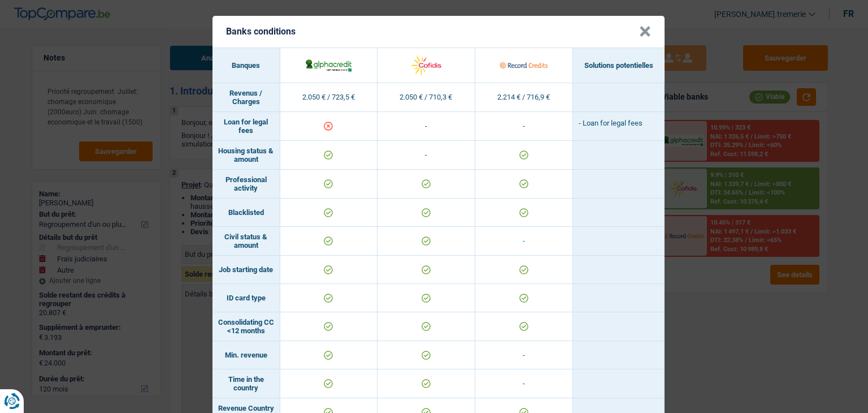
click at [639, 31] on button "×" at bounding box center [645, 31] width 12 height 11
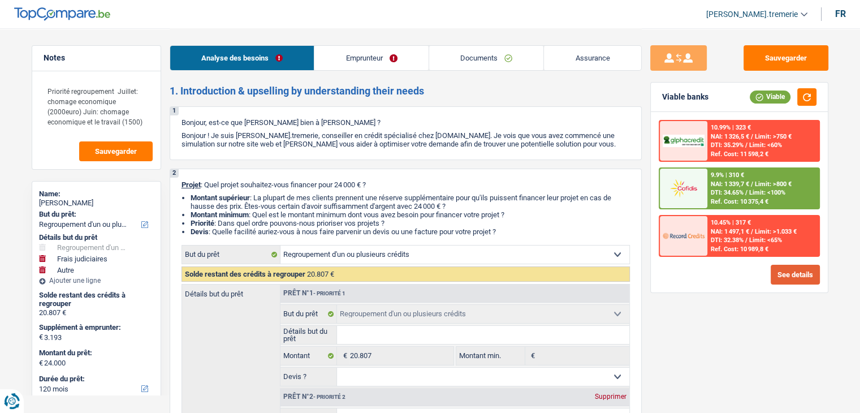
click at [794, 271] on button "See details" at bounding box center [794, 275] width 49 height 20
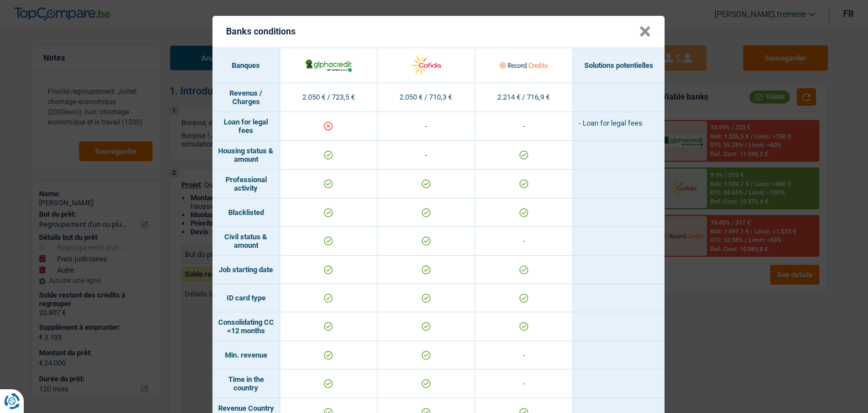
click at [639, 32] on button "×" at bounding box center [645, 31] width 12 height 11
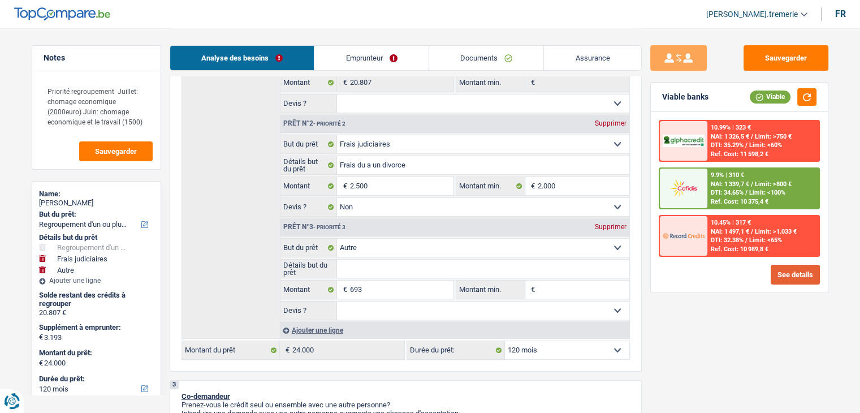
scroll to position [274, 0]
click at [542, 347] on select "12 mois 18 mois 24 mois 30 mois 36 mois 42 mois 48 mois 60 mois 72 mois 84 mois…" at bounding box center [567, 349] width 124 height 18
select select "84"
click at [505, 340] on select "12 mois 18 mois 24 mois 30 mois 36 mois 42 mois 48 mois 60 mois 72 mois 84 mois…" at bounding box center [567, 349] width 124 height 18
select select "84"
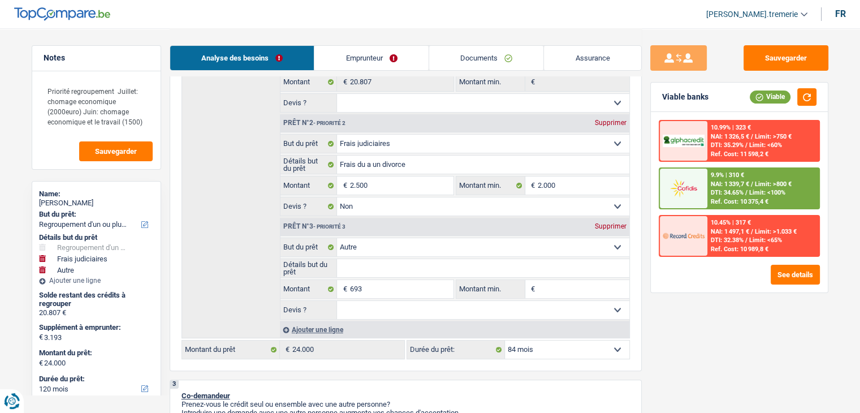
select select "84"
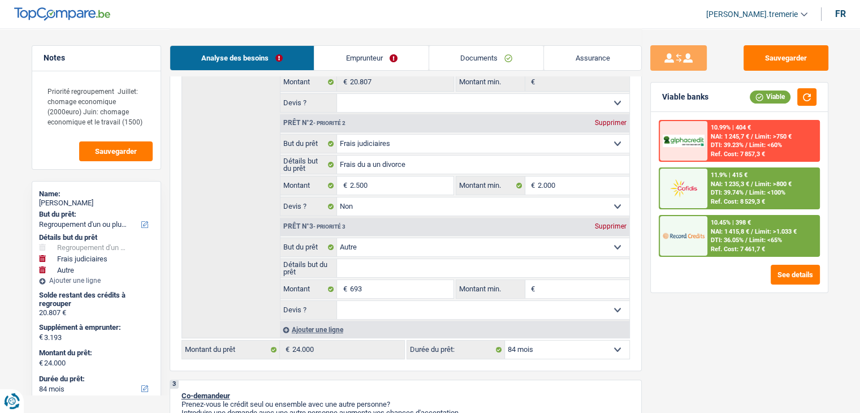
click at [698, 248] on div at bounding box center [683, 236] width 47 height 40
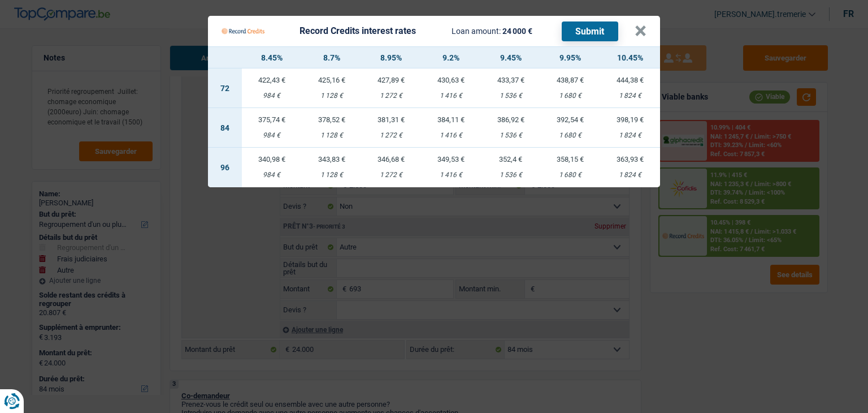
click at [571, 129] on td "392,54 € 1 680 €" at bounding box center [571, 128] width 60 height 40
select select "record credits"
type input "9,95"
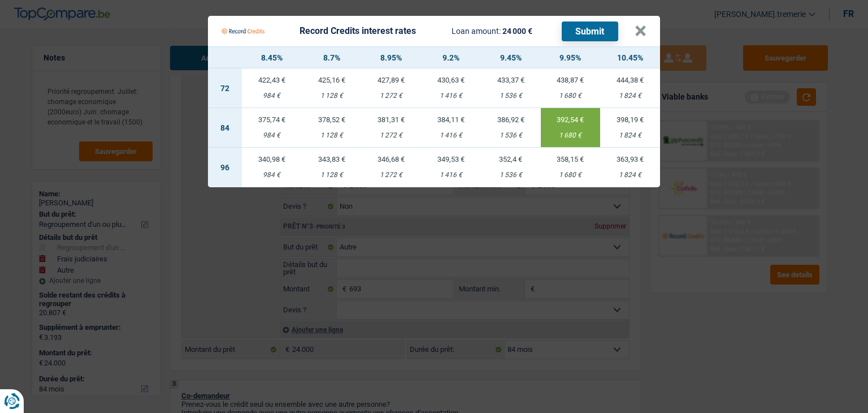
click at [610, 39] on button "Submit" at bounding box center [590, 31] width 57 height 20
click at [636, 36] on button "×" at bounding box center [641, 30] width 12 height 11
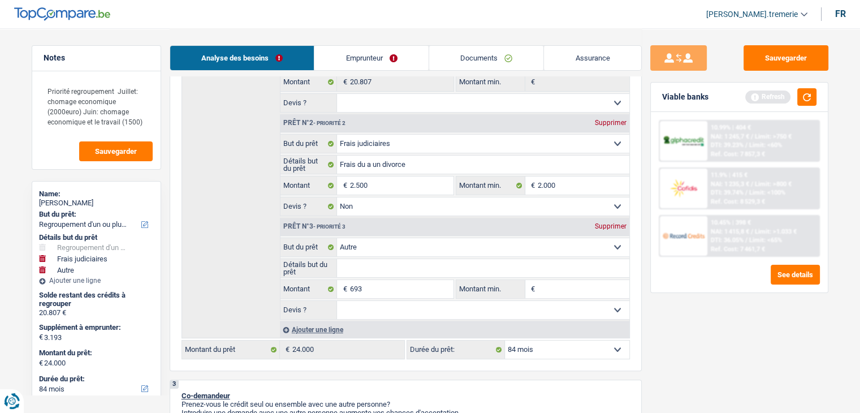
click at [365, 144] on select "Confort maison: meubles, textile, peinture, électroménager, outillage non-profe…" at bounding box center [483, 144] width 292 height 18
click at [185, 192] on div "Détails but du prêt Prêt n°1 - Priorité 1 Confort maison: meubles, textile, pei…" at bounding box center [405, 174] width 448 height 328
click at [813, 96] on button "button" at bounding box center [806, 97] width 19 height 18
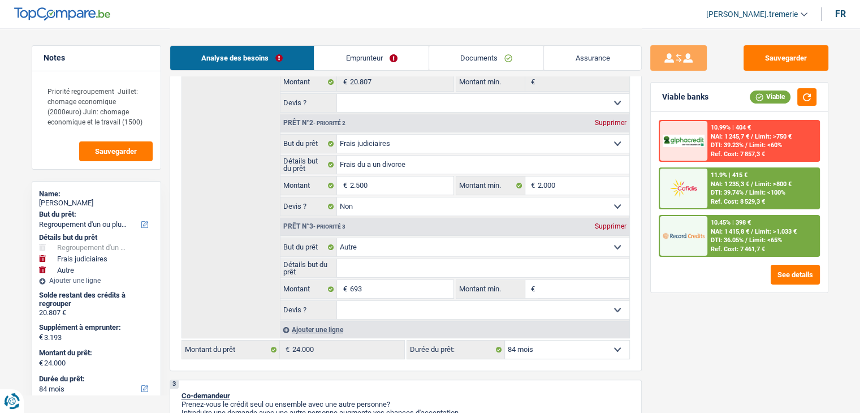
click at [478, 50] on link "Documents" at bounding box center [486, 58] width 115 height 24
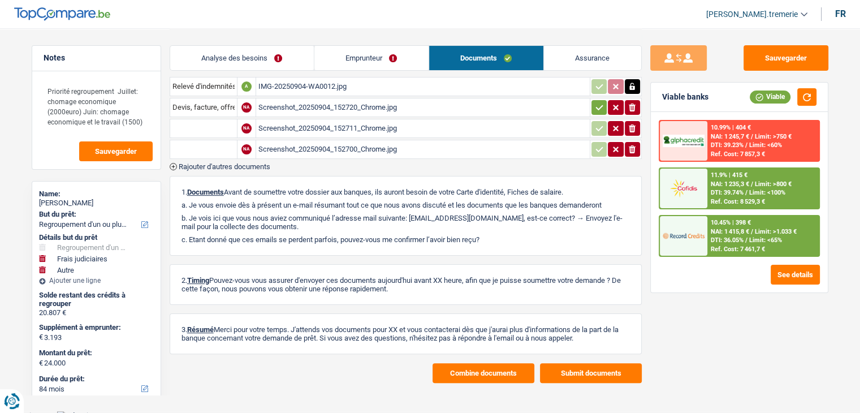
scroll to position [0, 0]
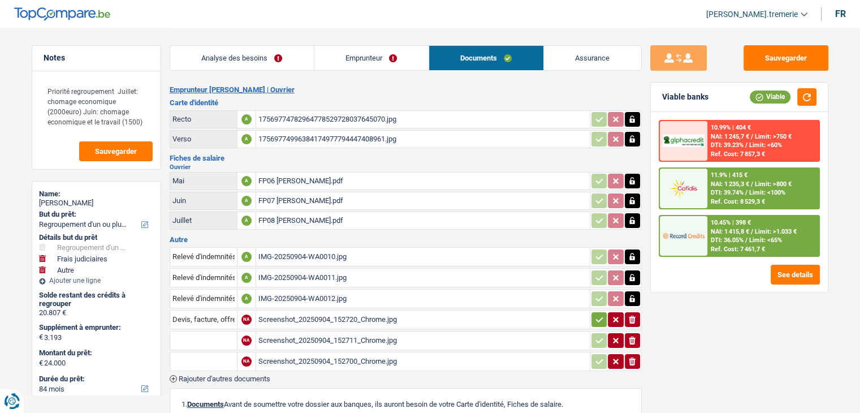
click at [288, 118] on div "17569774782964778529728037645070.jpg" at bounding box center [422, 119] width 329 height 17
click at [280, 115] on div "17569774782964778529728037645070.jpg" at bounding box center [422, 119] width 329 height 17
click at [382, 61] on link "Emprunteur" at bounding box center [371, 58] width 114 height 24
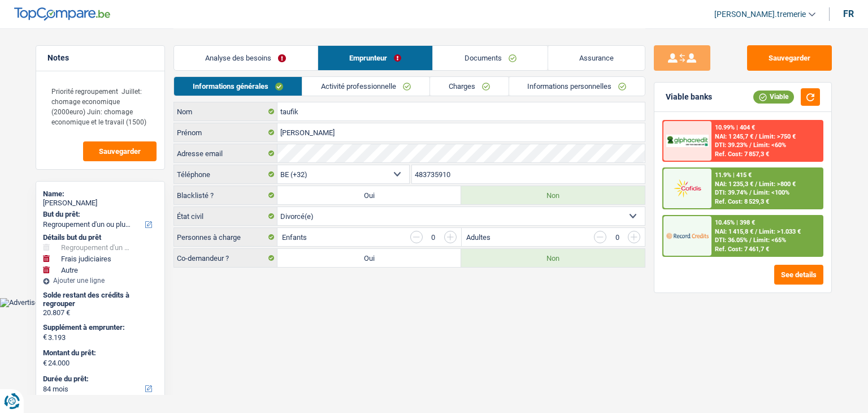
click at [449, 84] on link "Charges" at bounding box center [469, 86] width 79 height 19
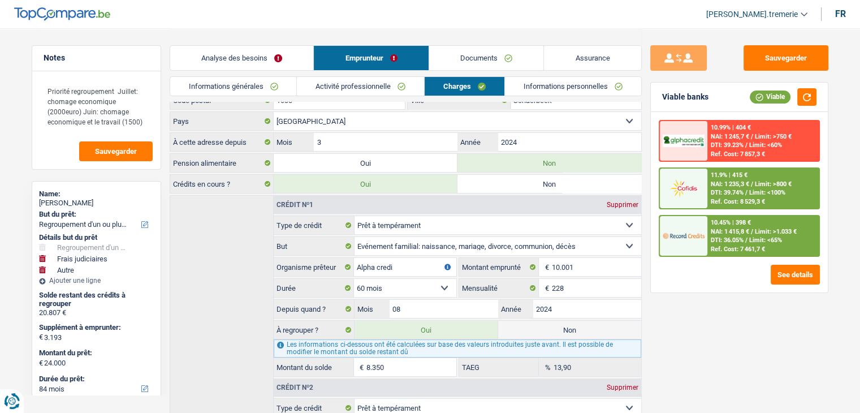
scroll to position [34, 0]
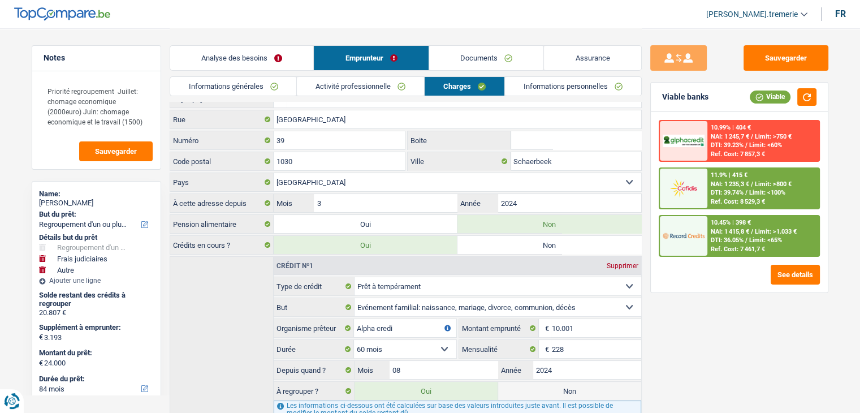
click at [257, 55] on link "Analyse des besoins" at bounding box center [242, 58] width 144 height 24
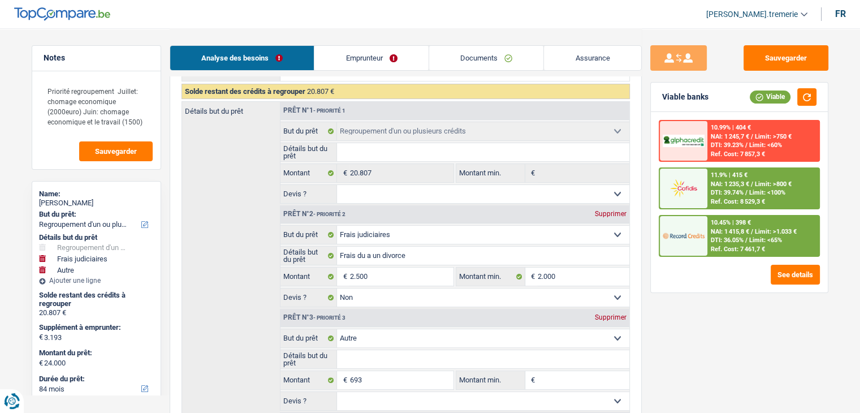
scroll to position [185, 0]
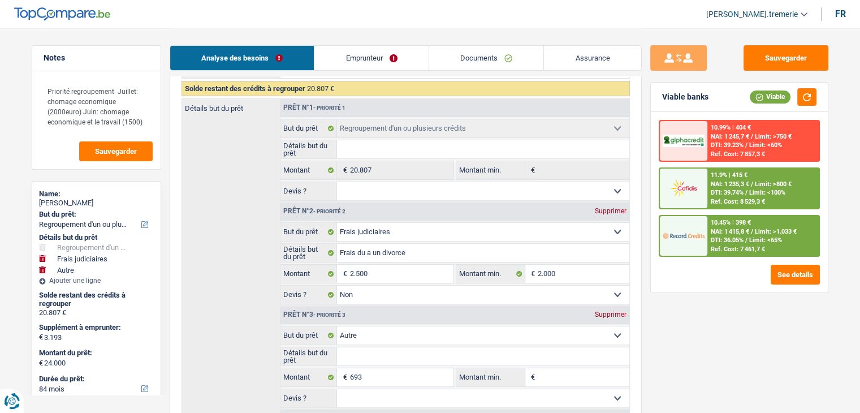
click at [352, 227] on select "Confort maison: meubles, textile, peinture, électroménager, outillage non-profe…" at bounding box center [483, 232] width 292 height 18
select select "familyEvent"
click at [337, 223] on select "Confort maison: meubles, textile, peinture, électroménager, outillage non-profe…" at bounding box center [483, 232] width 292 height 18
select select "familyEvent"
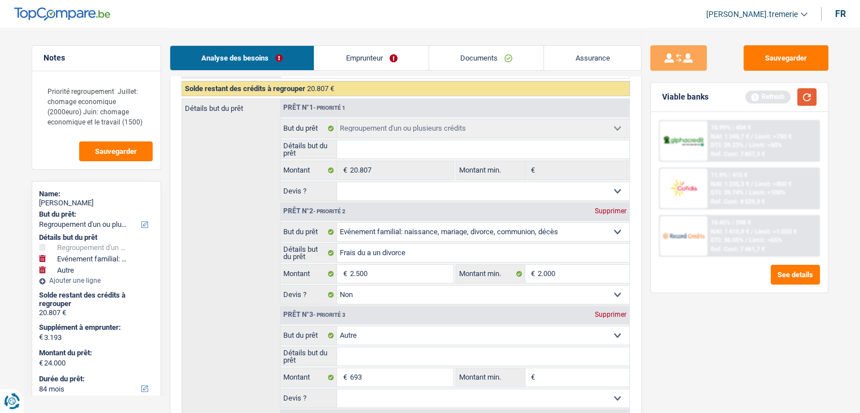
click at [807, 95] on button "button" at bounding box center [806, 97] width 19 height 18
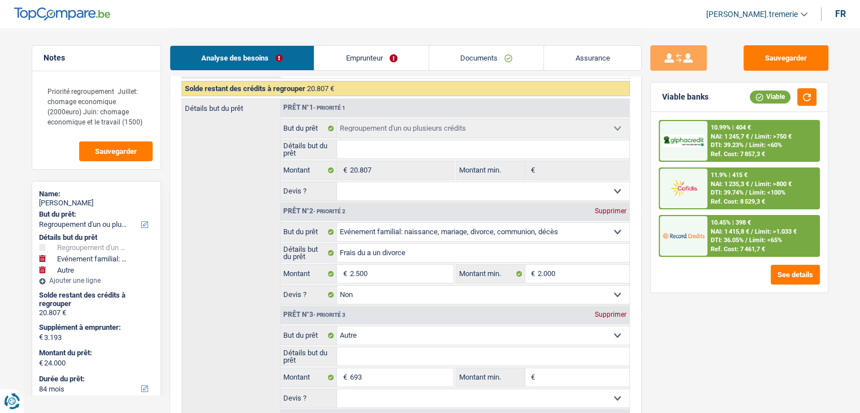
click at [751, 136] on span "/" at bounding box center [752, 136] width 2 height 7
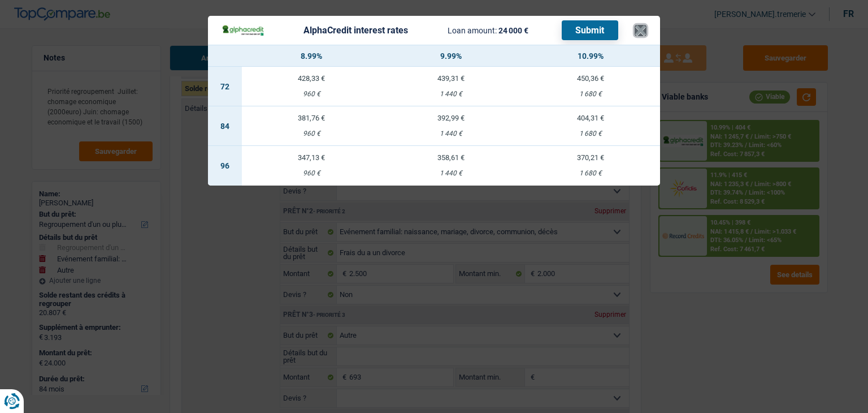
click at [642, 32] on button "×" at bounding box center [641, 30] width 12 height 11
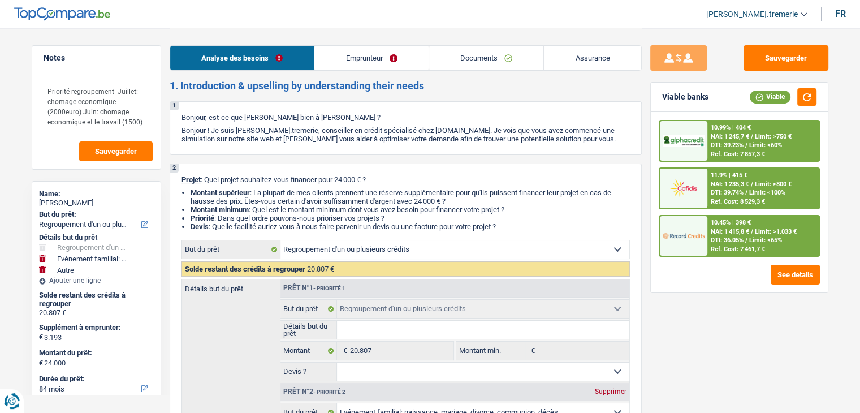
scroll to position [0, 0]
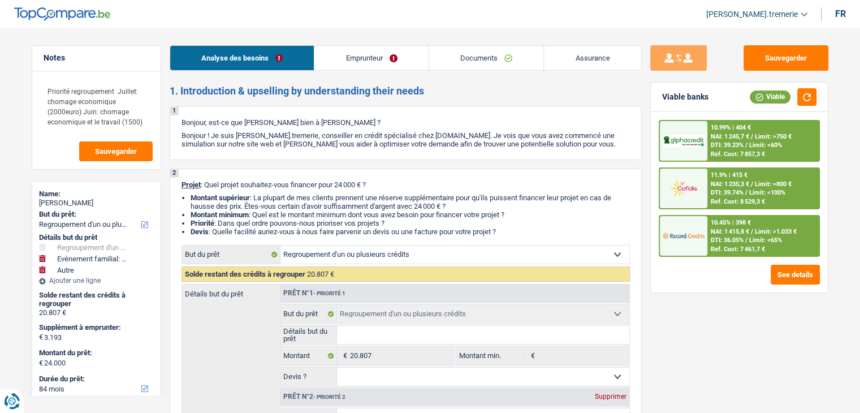
click at [786, 14] on span "[PERSON_NAME].tremerie" at bounding box center [752, 15] width 92 height 10
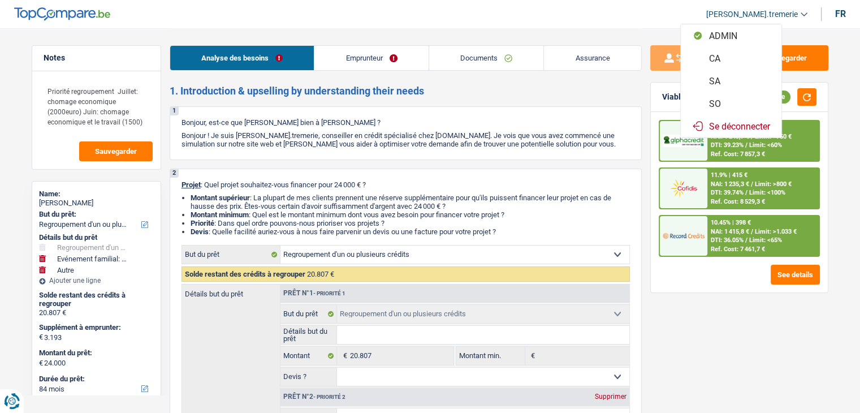
click at [738, 57] on button "CA" at bounding box center [731, 58] width 101 height 23
select select "84"
select select "120"
select select "refinancing"
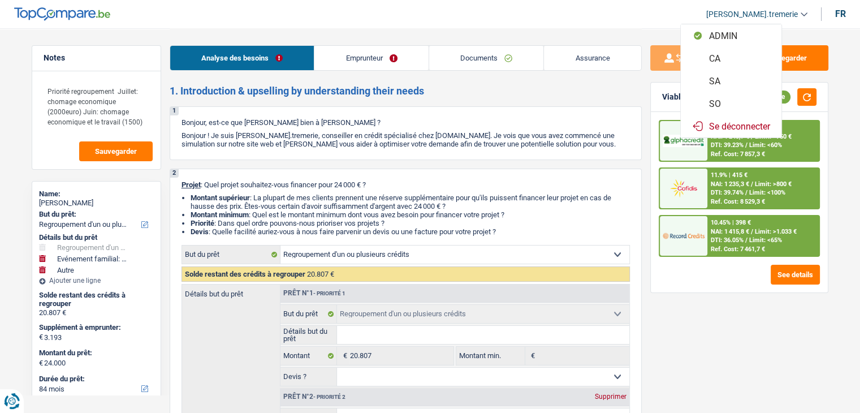
select select "familyEvent"
select select "false"
select select "other"
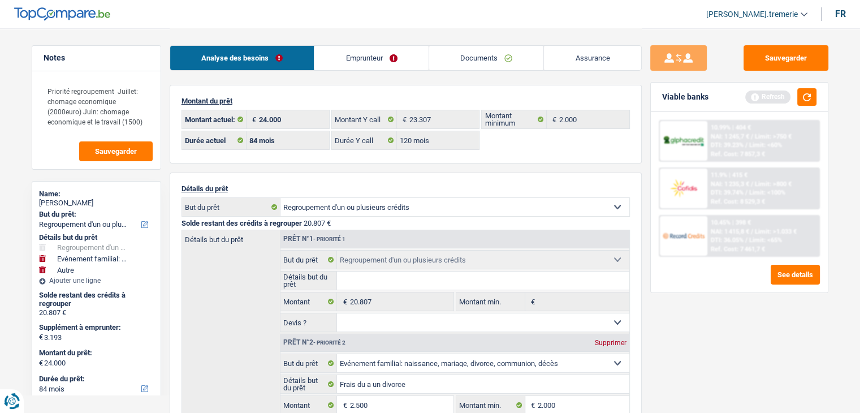
click at [474, 58] on link "Documents" at bounding box center [486, 58] width 115 height 24
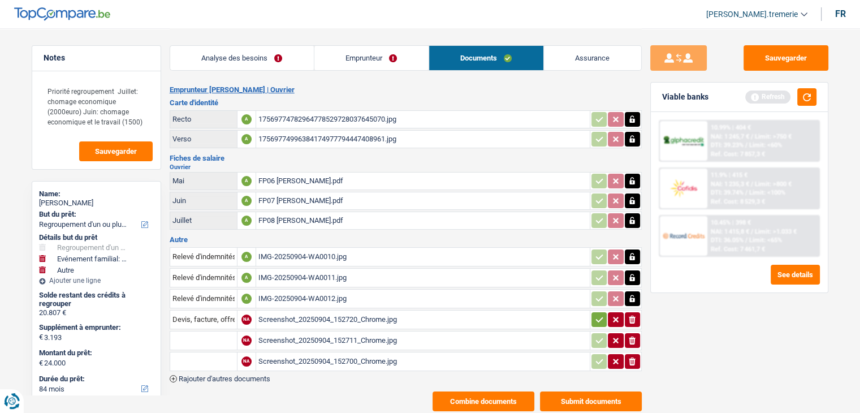
click at [559, 60] on link "Assurance" at bounding box center [592, 58] width 97 height 24
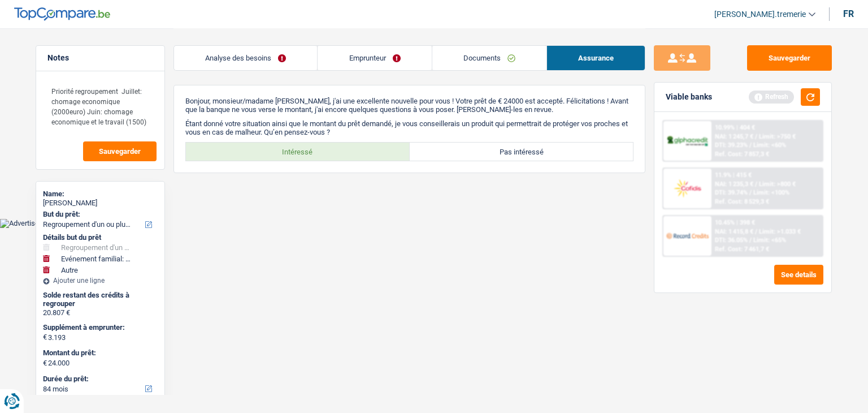
click at [293, 53] on link "Analyse des besoins" at bounding box center [245, 58] width 143 height 24
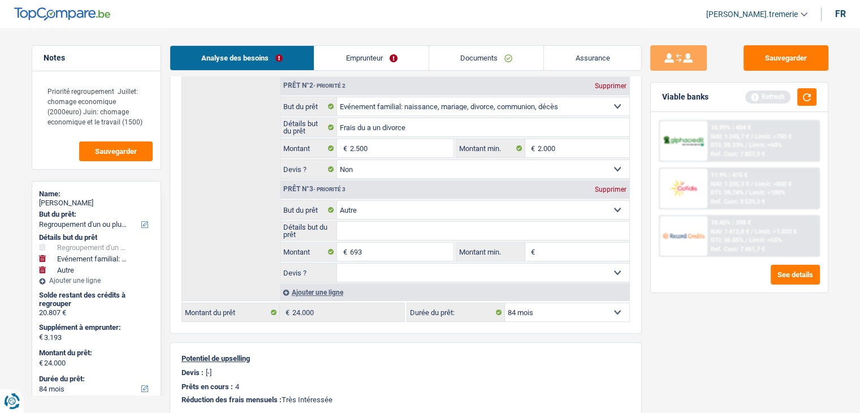
scroll to position [258, 0]
click at [562, 302] on select "12 mois 18 mois 24 mois 30 mois 36 mois 42 mois 48 mois 60 mois 72 mois 84 mois…" at bounding box center [567, 311] width 124 height 18
select select "120"
click at [505, 302] on select "12 mois 18 mois 24 mois 30 mois 36 mois 42 mois 48 mois 60 mois 72 mois 84 mois…" at bounding box center [567, 311] width 124 height 18
select select "120"
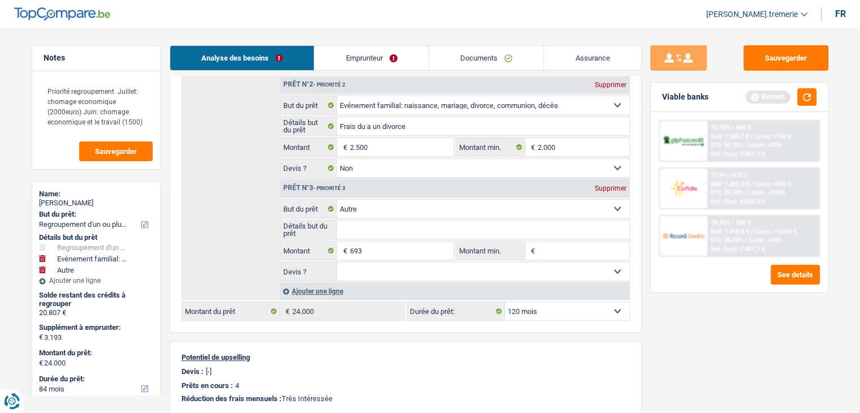
select select "120"
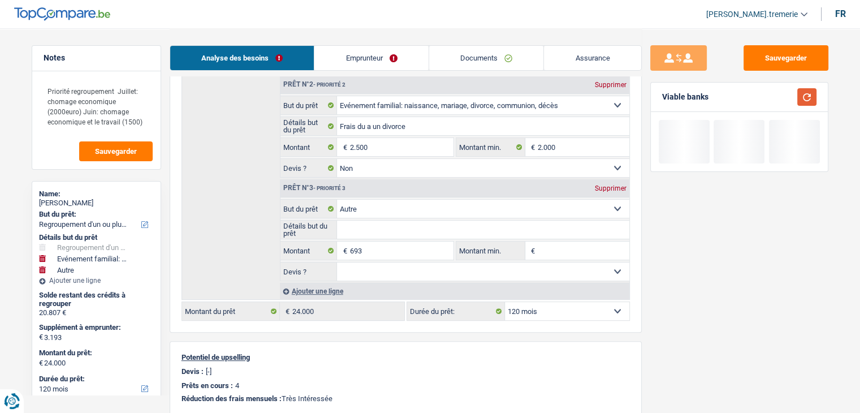
click at [809, 98] on button "button" at bounding box center [806, 97] width 19 height 18
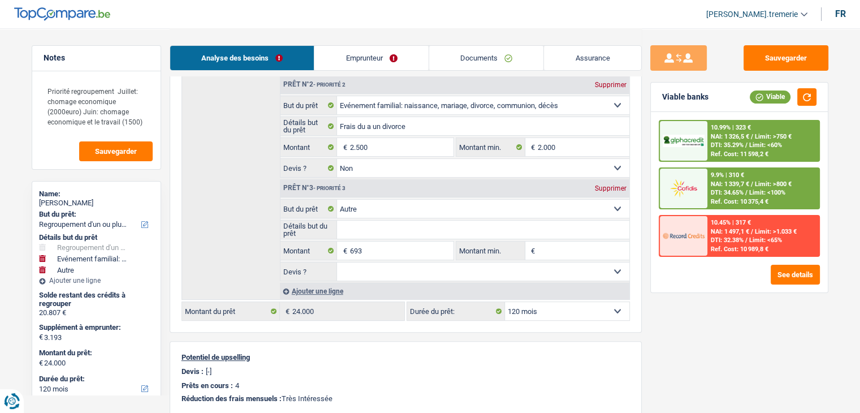
click at [719, 124] on div "10.99% | 323 €" at bounding box center [731, 127] width 40 height 7
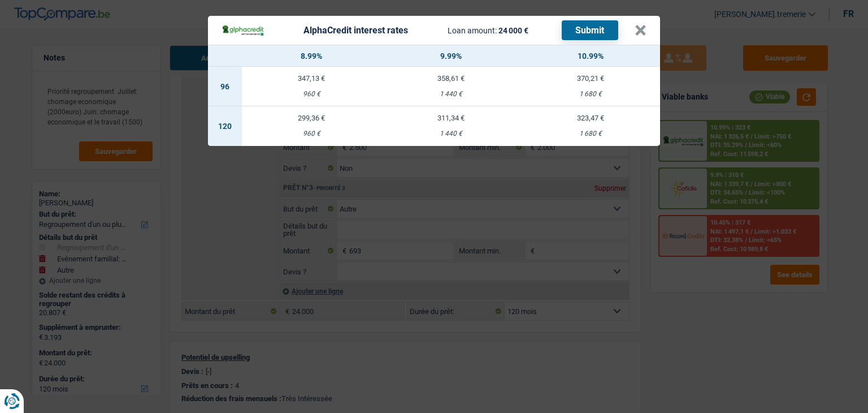
click at [469, 129] on td "311,34 € 1 440 €" at bounding box center [452, 126] width 140 height 40
select select "alphacredit"
type input "9,99"
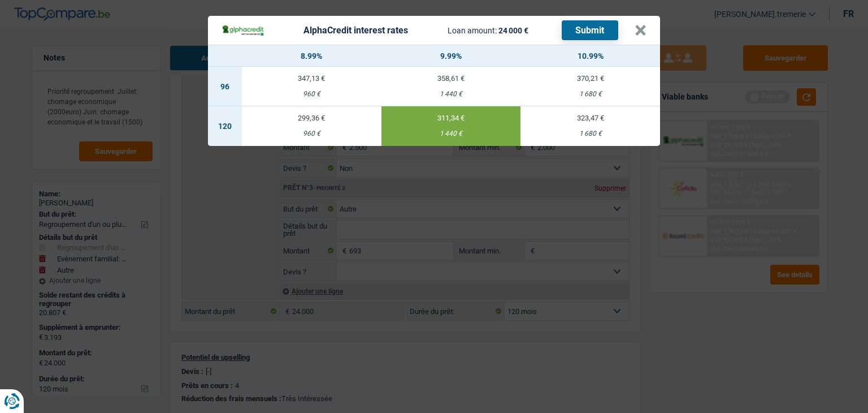
click at [588, 32] on button "Submit" at bounding box center [590, 30] width 57 height 20
click at [640, 27] on button "×" at bounding box center [641, 30] width 12 height 11
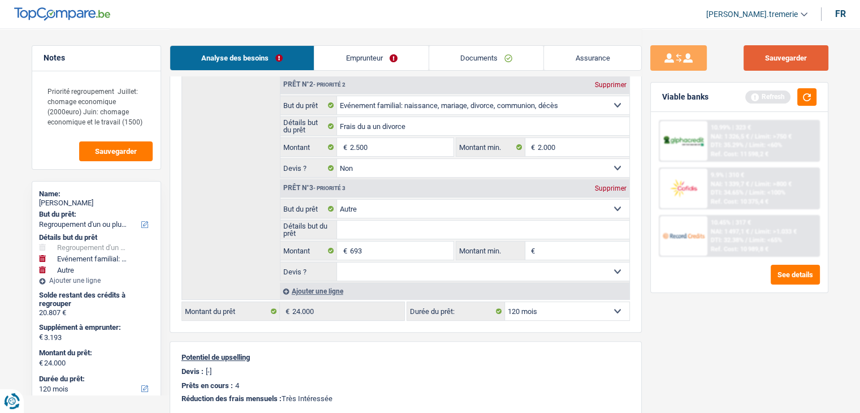
click at [790, 61] on button "Sauvegarder" at bounding box center [785, 57] width 85 height 25
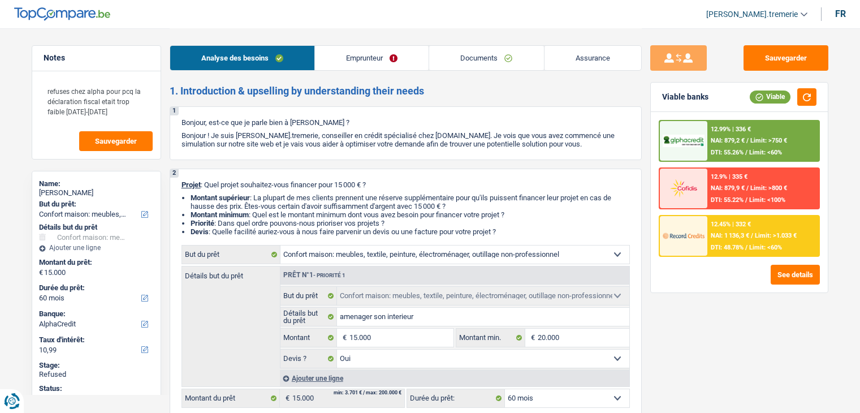
select select "household"
select select "60"
select select "alphacredit"
select select "household"
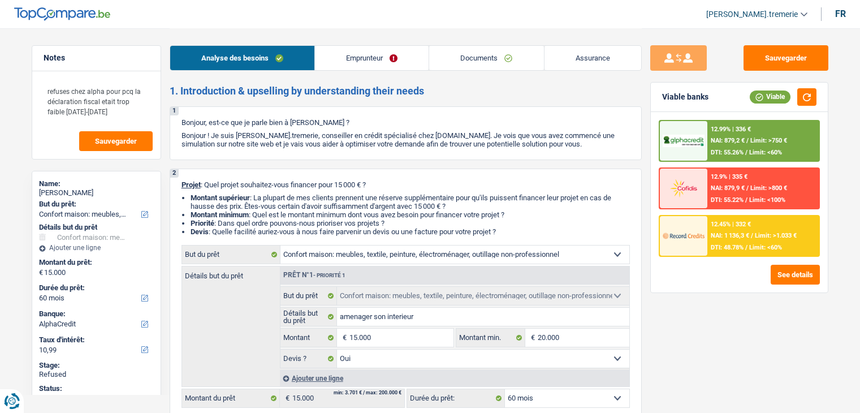
select select "household"
select select "yes"
select select "60"
select select "independent"
select select "netSalary"
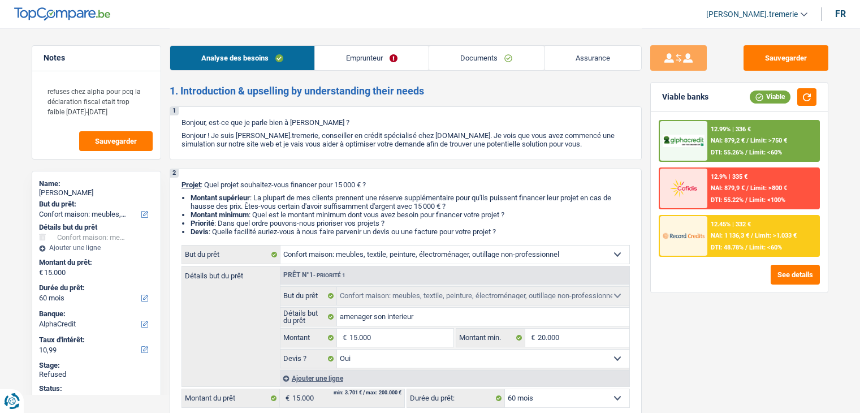
select select "rents"
select select "household"
select select "yes"
select select "60"
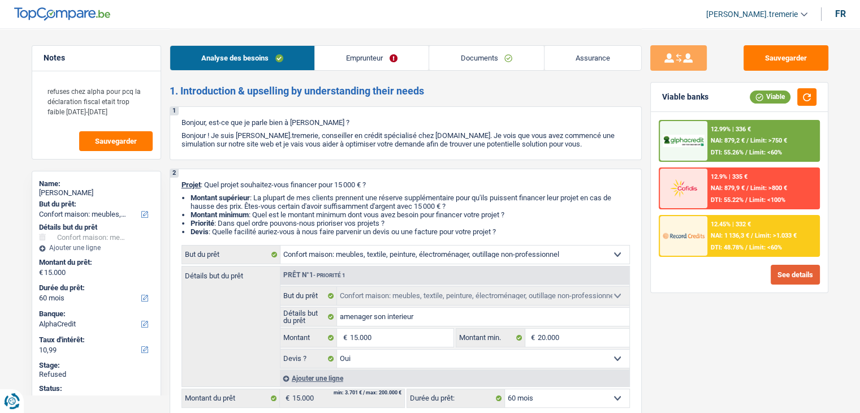
click at [784, 274] on button "See details" at bounding box center [794, 275] width 49 height 20
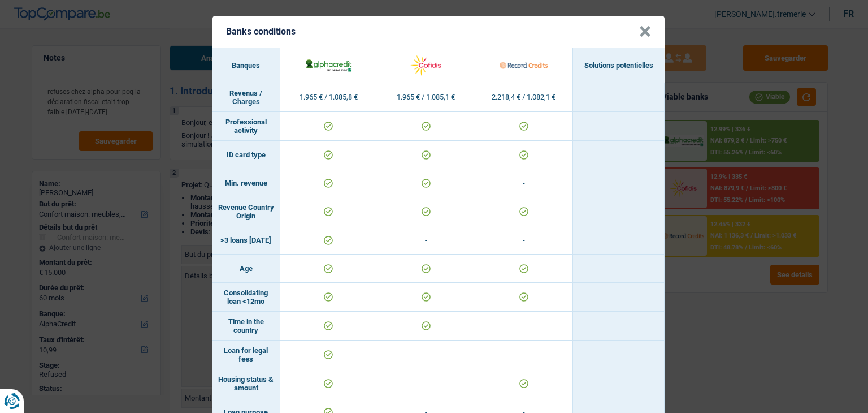
click at [633, 32] on header "Banks conditions ×" at bounding box center [439, 32] width 452 height 32
click at [640, 28] on button "×" at bounding box center [645, 31] width 12 height 11
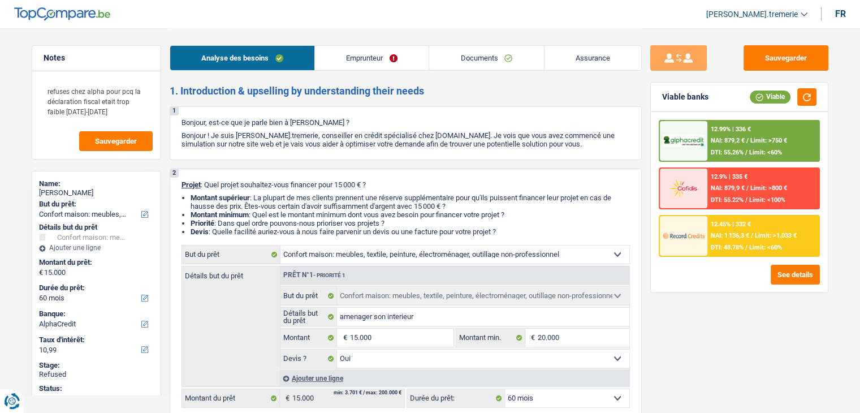
click at [367, 67] on link "Emprunteur" at bounding box center [372, 58] width 114 height 24
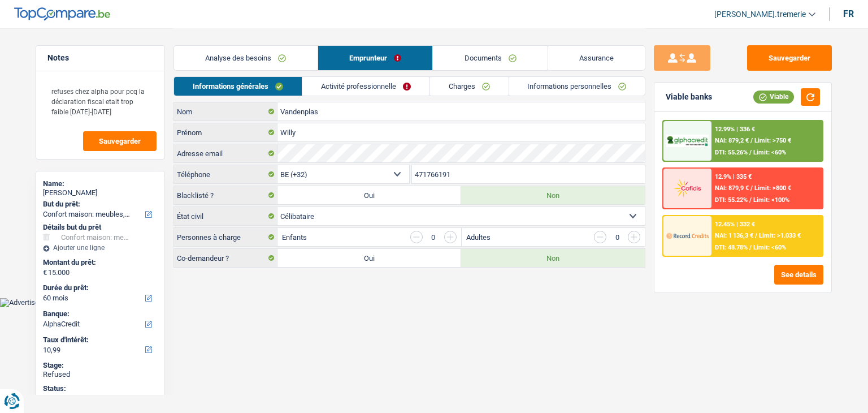
click at [372, 93] on link "Activité professionnelle" at bounding box center [365, 86] width 127 height 19
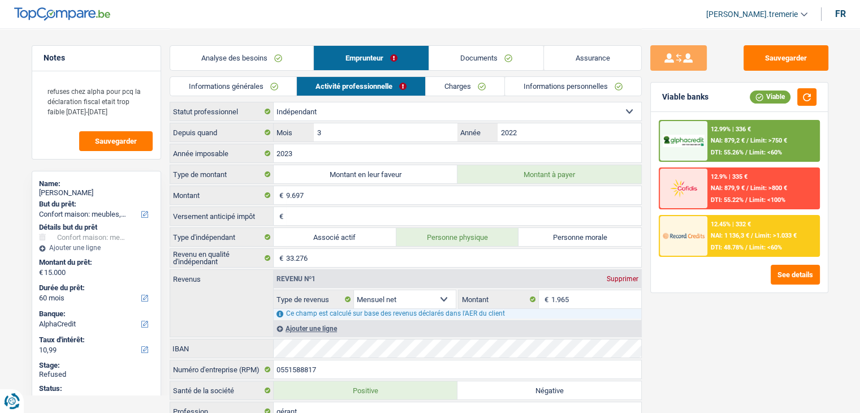
click at [479, 89] on link "Charges" at bounding box center [465, 86] width 79 height 19
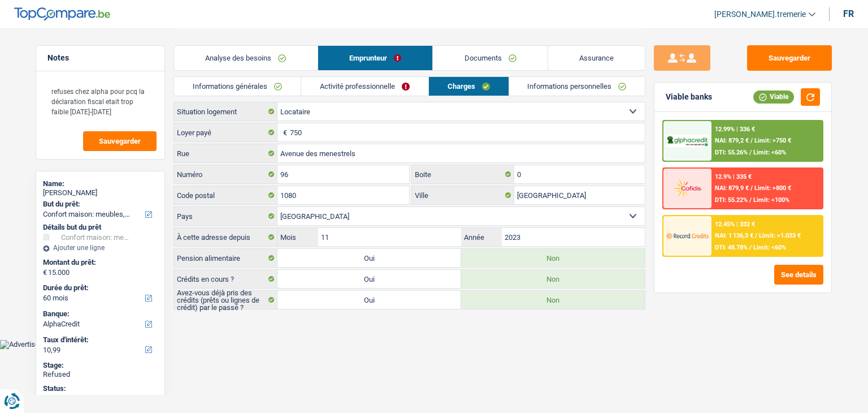
click at [92, 190] on div "Willy Vandenplas" at bounding box center [100, 192] width 115 height 9
copy div "Vandenplas"
click at [274, 58] on link "Analyse des besoins" at bounding box center [246, 58] width 144 height 24
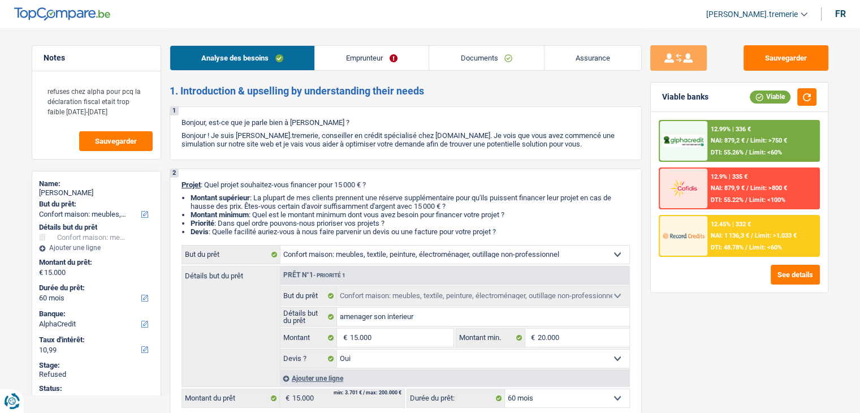
click at [776, 14] on span "[PERSON_NAME].tremerie" at bounding box center [752, 15] width 92 height 10
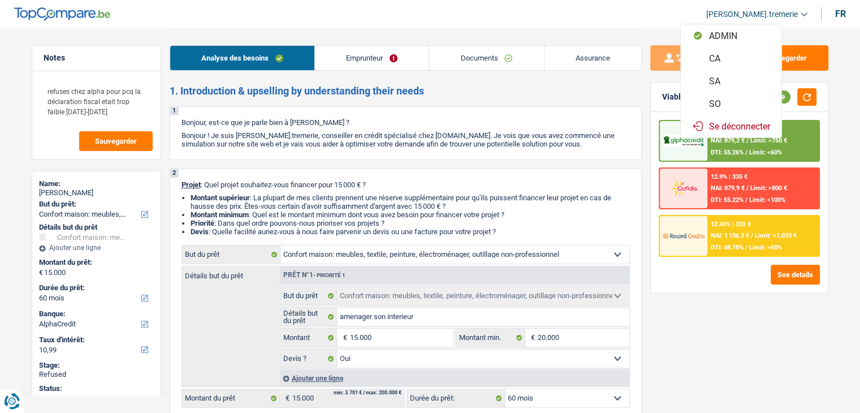
click at [746, 57] on button "CA" at bounding box center [731, 58] width 101 height 23
select select "60"
select select "household"
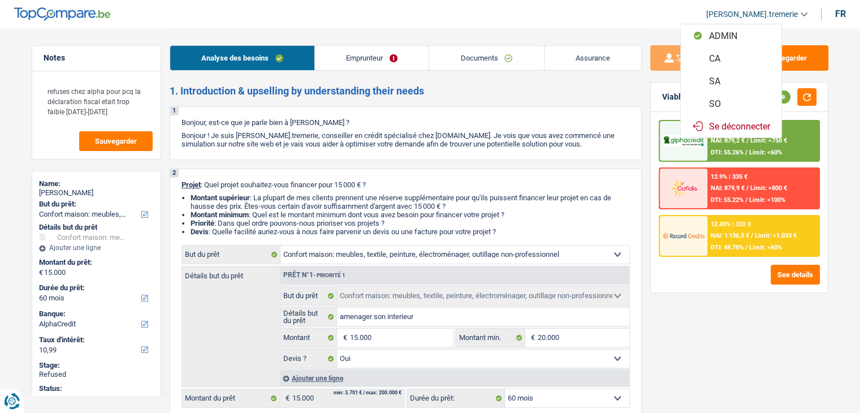
select select "yes"
select select "60"
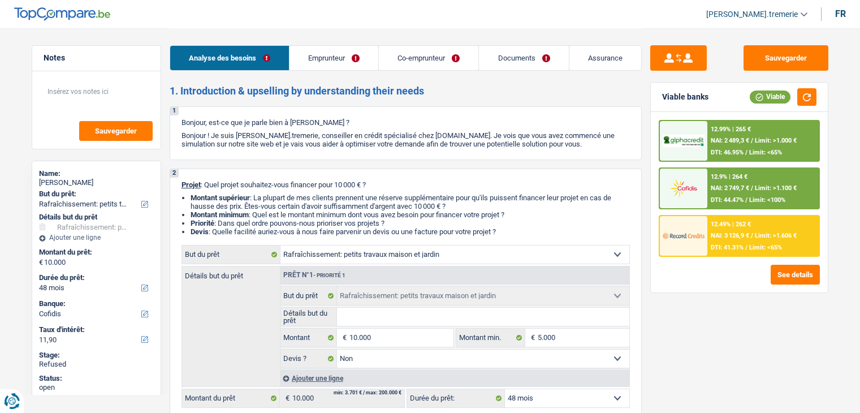
select select "houseOrGarden"
select select "48"
select select "cofidis"
select select "houseOrGarden"
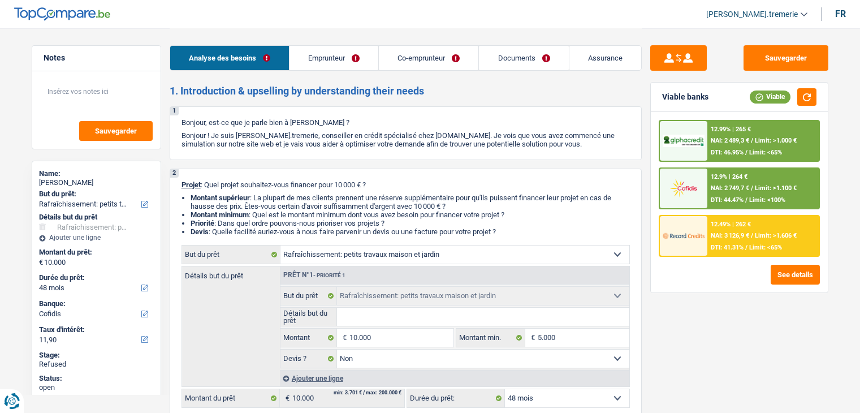
select select "houseOrGarden"
select select "false"
select select "48"
select select "worker"
select select "publicEmployee"
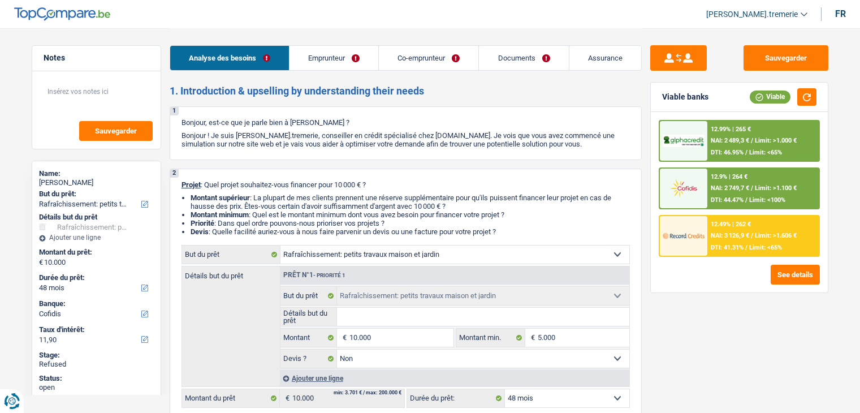
select select "netSalary"
select select "mealVouchers"
select select "familyAllowances"
select select "netSalary"
select select "mealVouchers"
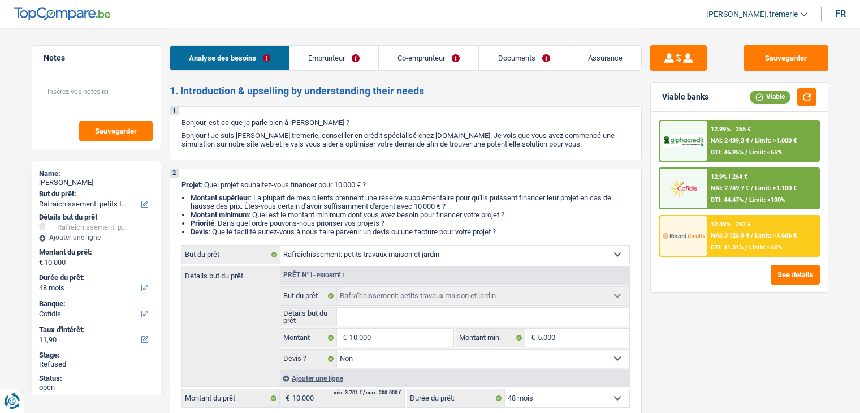
select select "ownerWithMortgage"
select select "mortgage"
select select "300"
select select "carLoan"
select select "60"
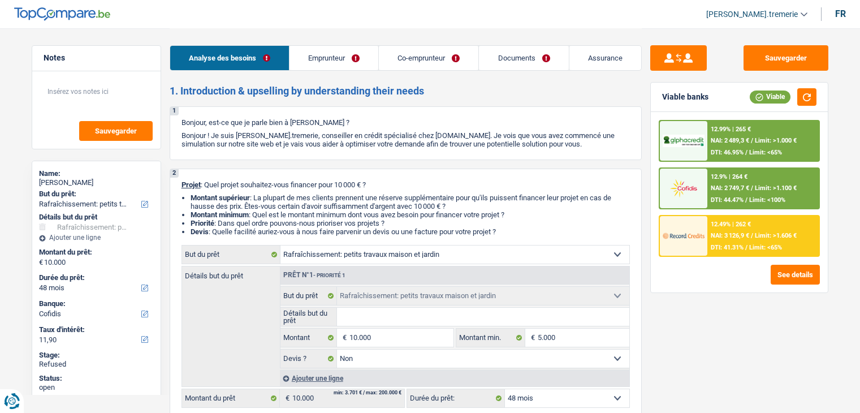
select select "carLoan"
select select "60"
select select "cardOrCredit"
select select "houseOrGarden"
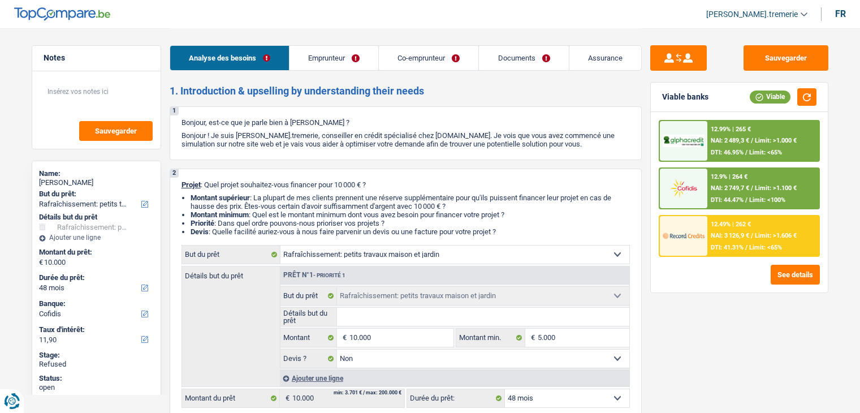
select select "false"
select select "48"
select select "ownerWithMortgage"
select select "BE"
select select "mortgage"
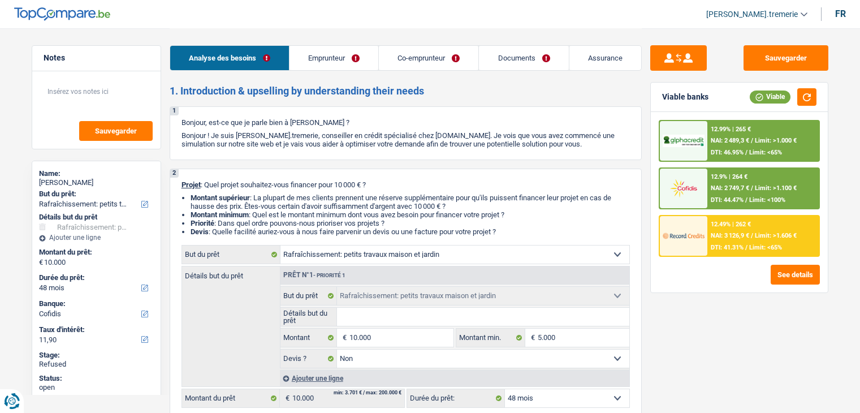
select select "300"
select select "carLoan"
select select "60"
select select "carLoan"
select select "60"
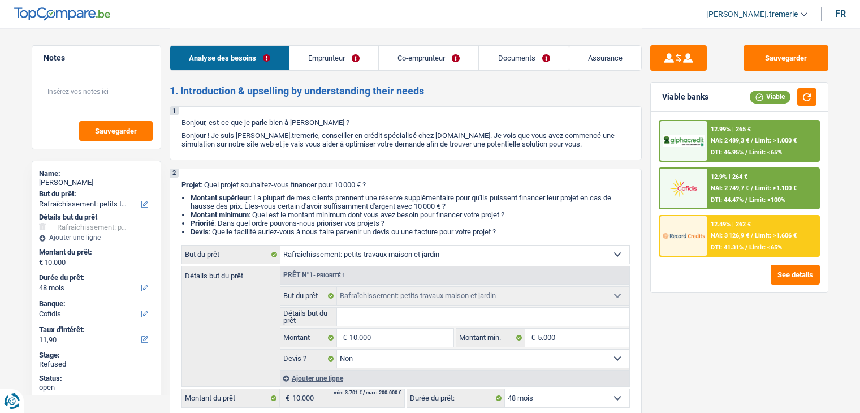
select select "cardOrCredit"
click at [339, 58] on link "Emprunteur" at bounding box center [333, 58] width 89 height 24
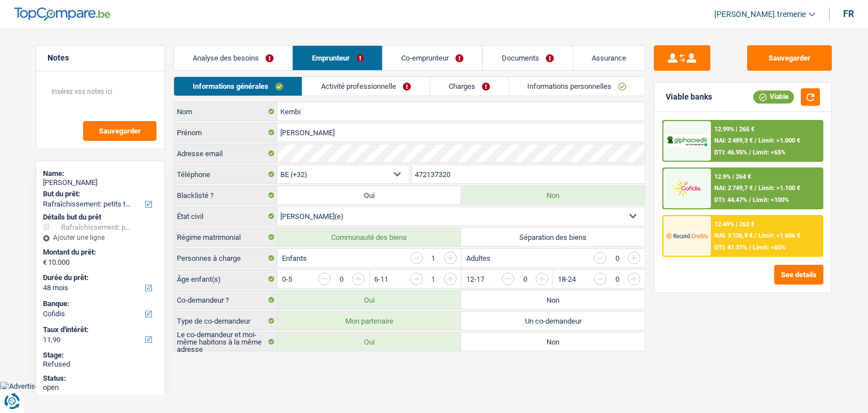
click at [479, 89] on link "Charges" at bounding box center [469, 86] width 79 height 19
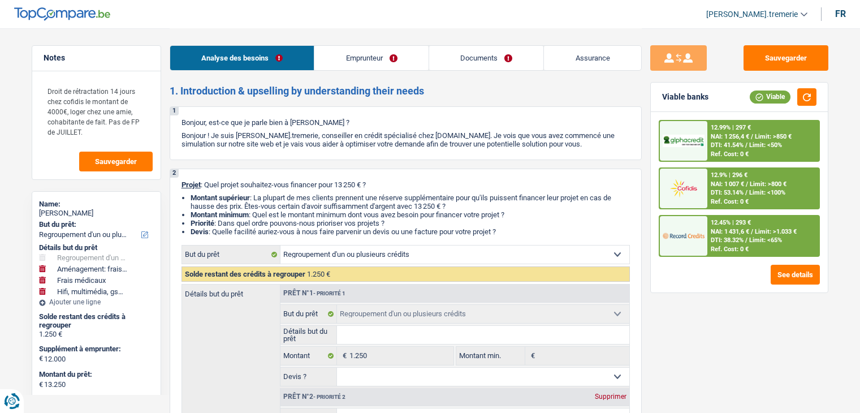
select select "refinancing"
select select "movingOrInstallation"
select select "medical"
select select "tech"
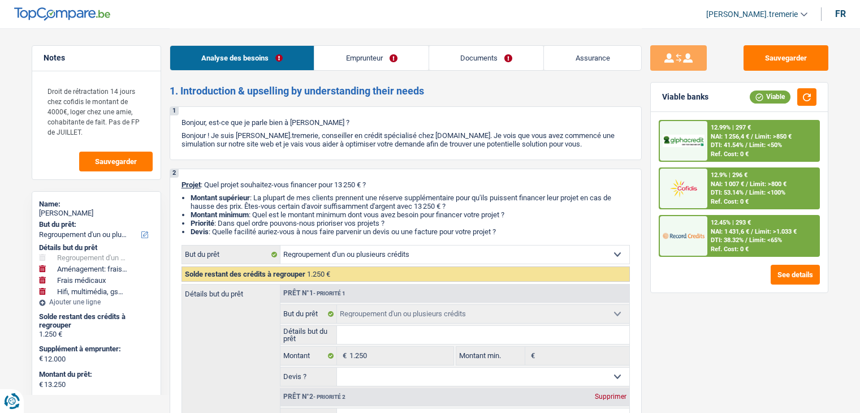
select select "60"
select select "record credits"
select select "refinancing"
select select "movingOrInstallation"
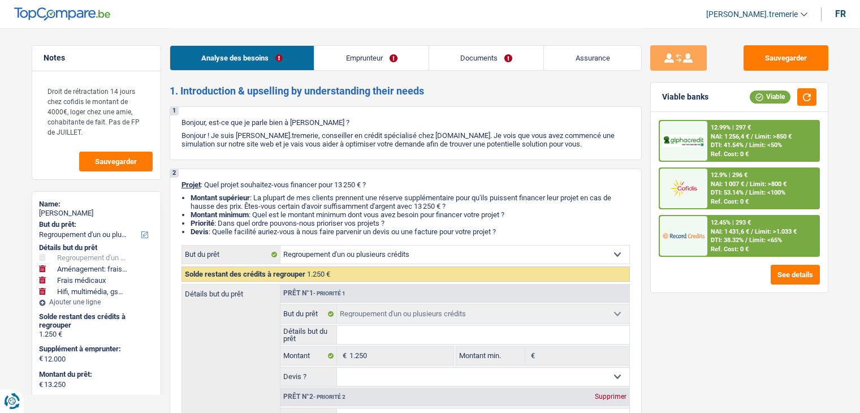
select select "yes"
select select "medical"
select select "yes"
select select "tech"
select select "yes"
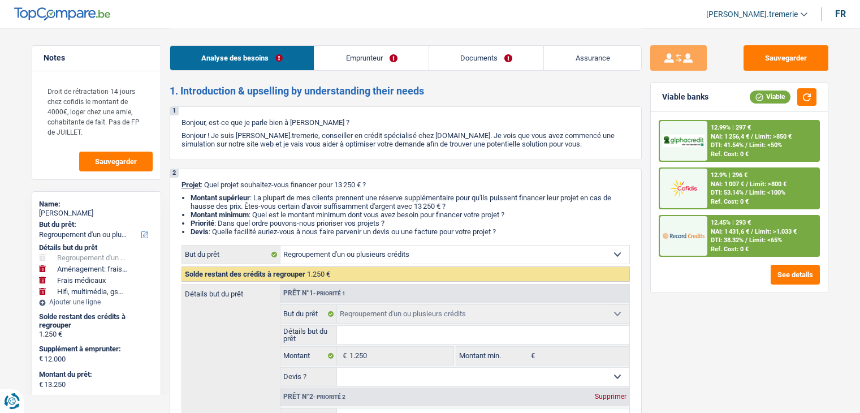
select select "60"
select select "worker"
select select "netSalary"
select select "liveWithParents"
select select "personalLoan"
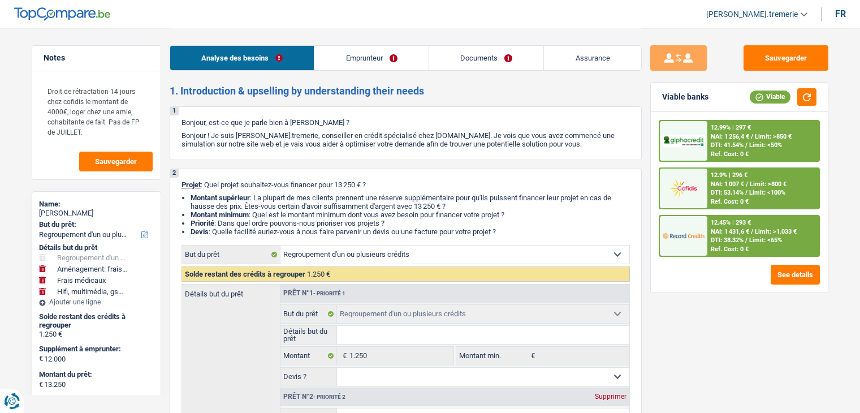
select select "loanRepayment"
select select "60"
select select "personalLoan"
select select "carRestore"
select select "36"
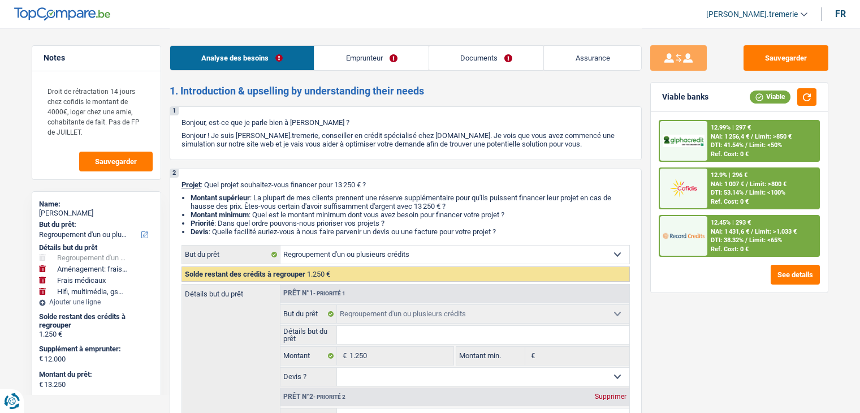
select select "cardOrCredit"
select select "refinancing"
select select "movingOrInstallation"
select select "yes"
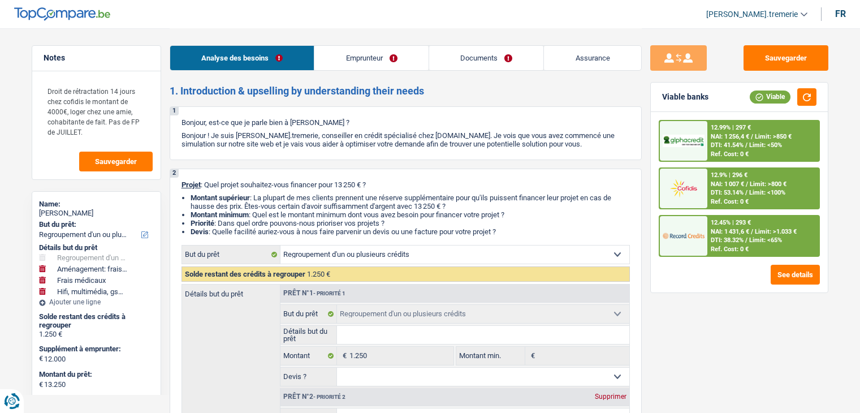
select select "medical"
select select "yes"
select select "tech"
select select "yes"
select select "60"
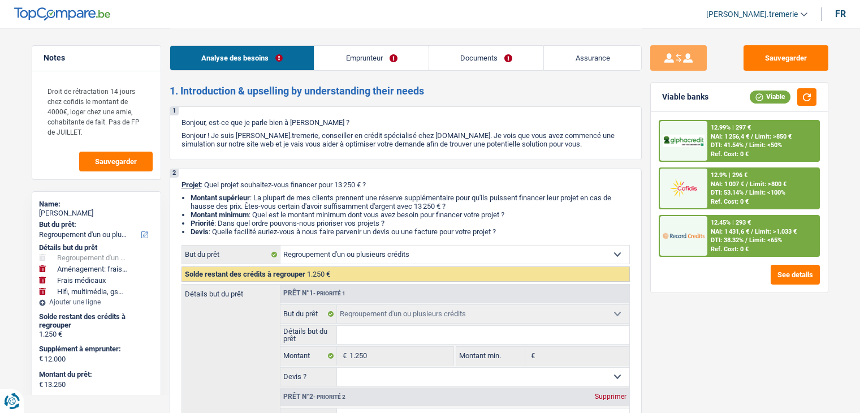
select select "liveWithParents"
select select "BE"
select select "personalLoan"
select select "loanRepayment"
select select "60"
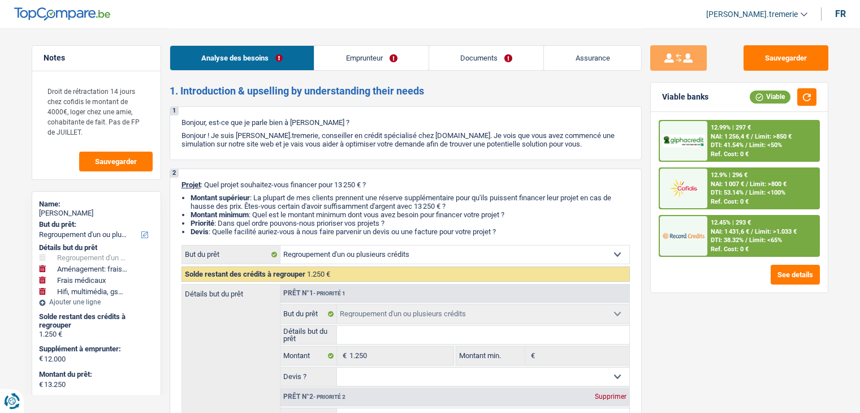
select select "personalLoan"
select select "carRestore"
select select "36"
select select "cardOrCredit"
click at [384, 57] on link "Emprunteur" at bounding box center [371, 58] width 114 height 24
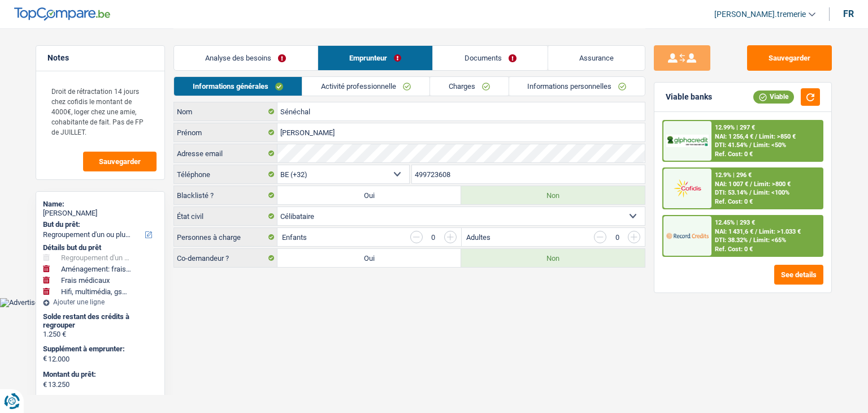
click at [476, 82] on link "Charges" at bounding box center [469, 86] width 79 height 19
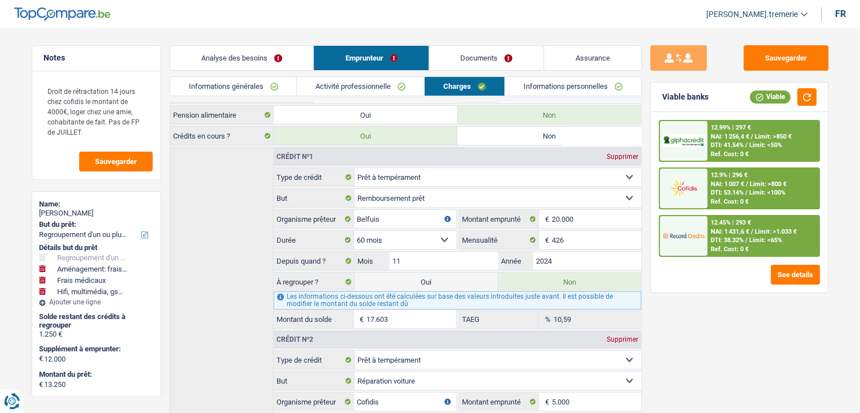
scroll to position [120, 0]
